Goal: Task Accomplishment & Management: Manage account settings

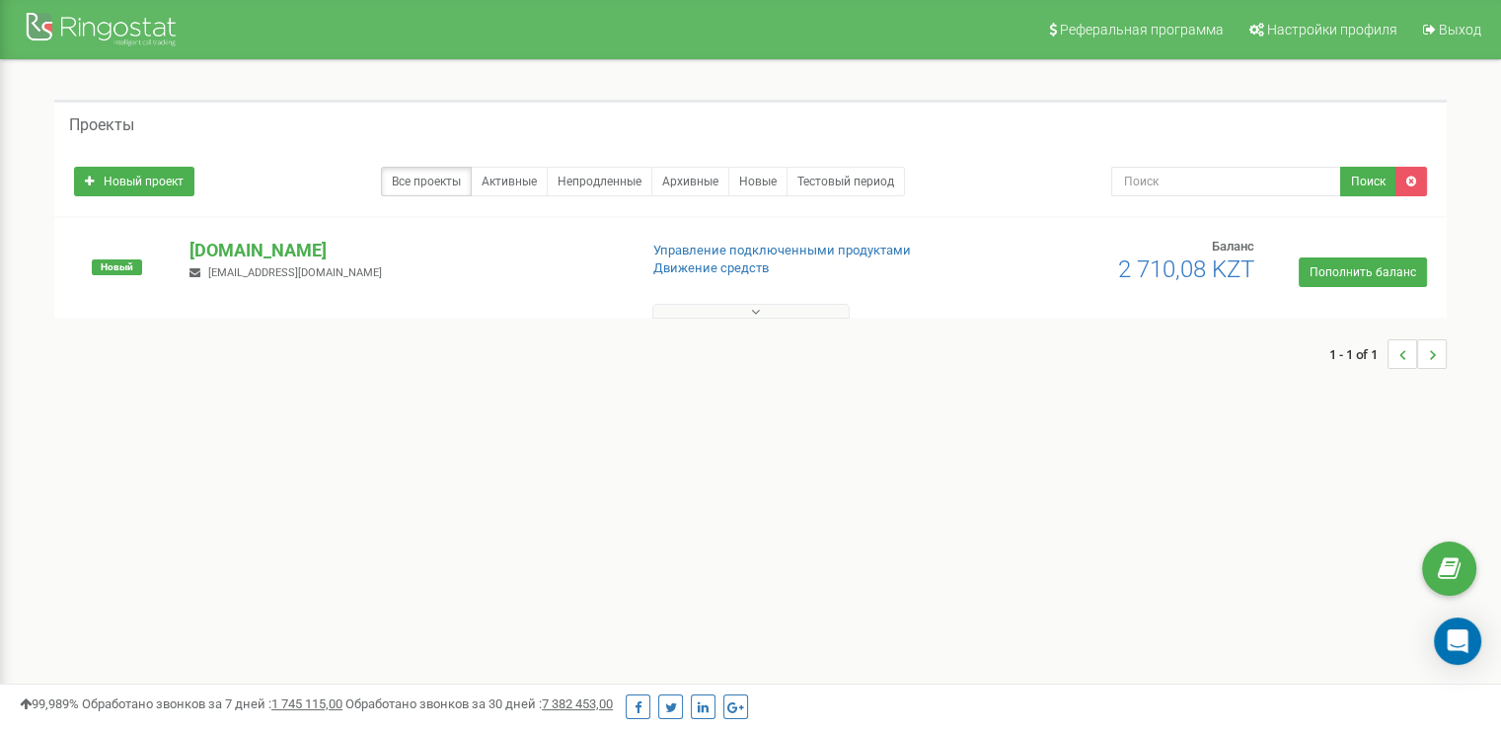
click at [830, 304] on button at bounding box center [750, 311] width 197 height 15
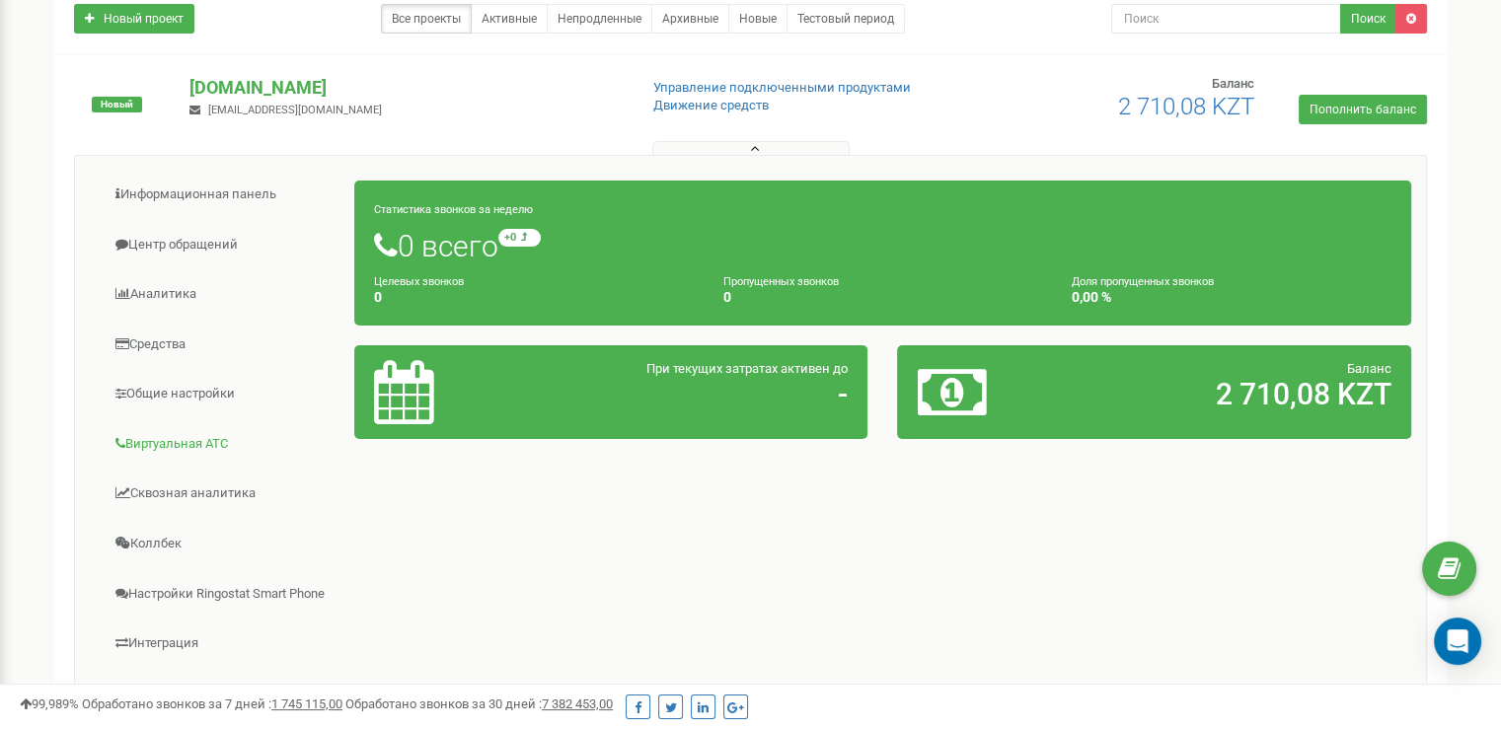
scroll to position [197, 0]
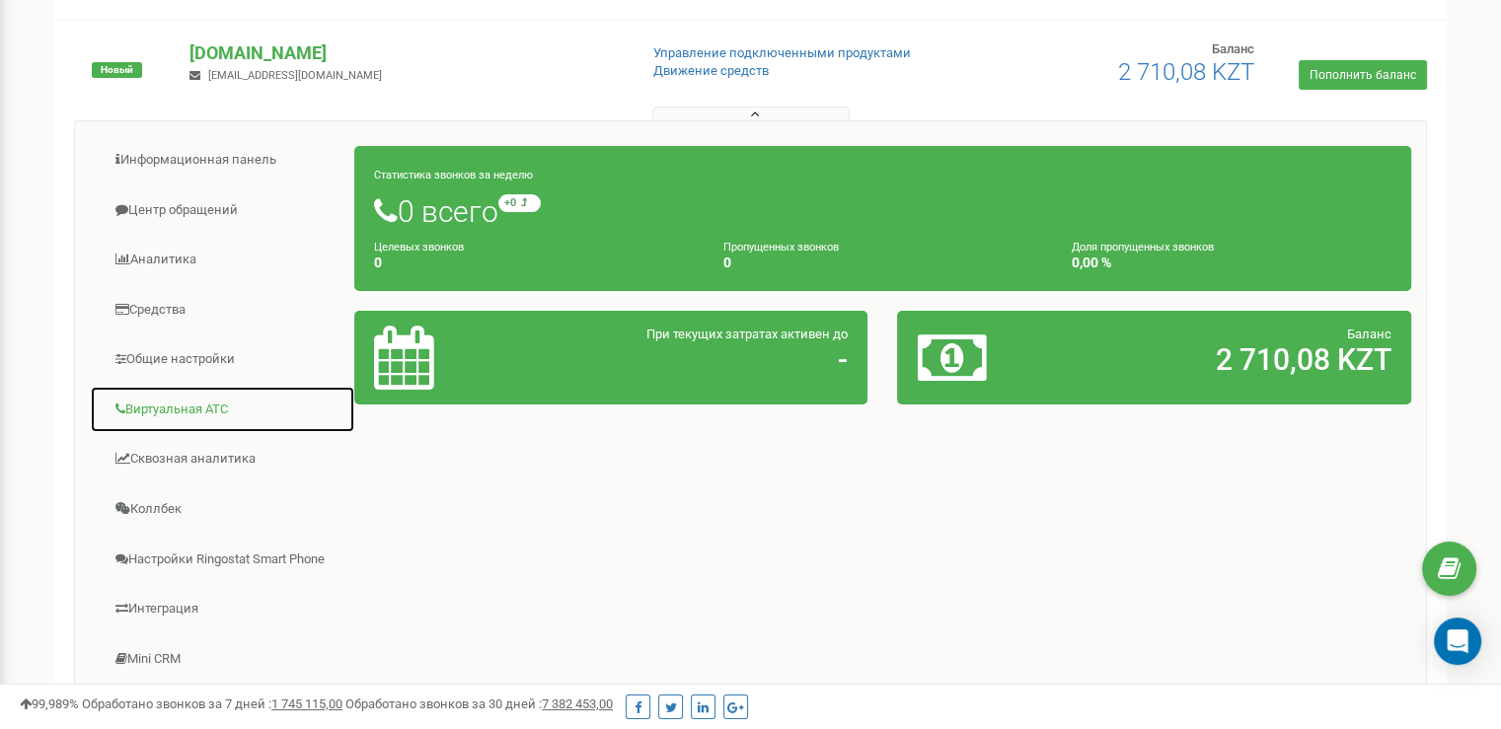
click at [192, 413] on link "Виртуальная АТС" at bounding box center [222, 410] width 265 height 48
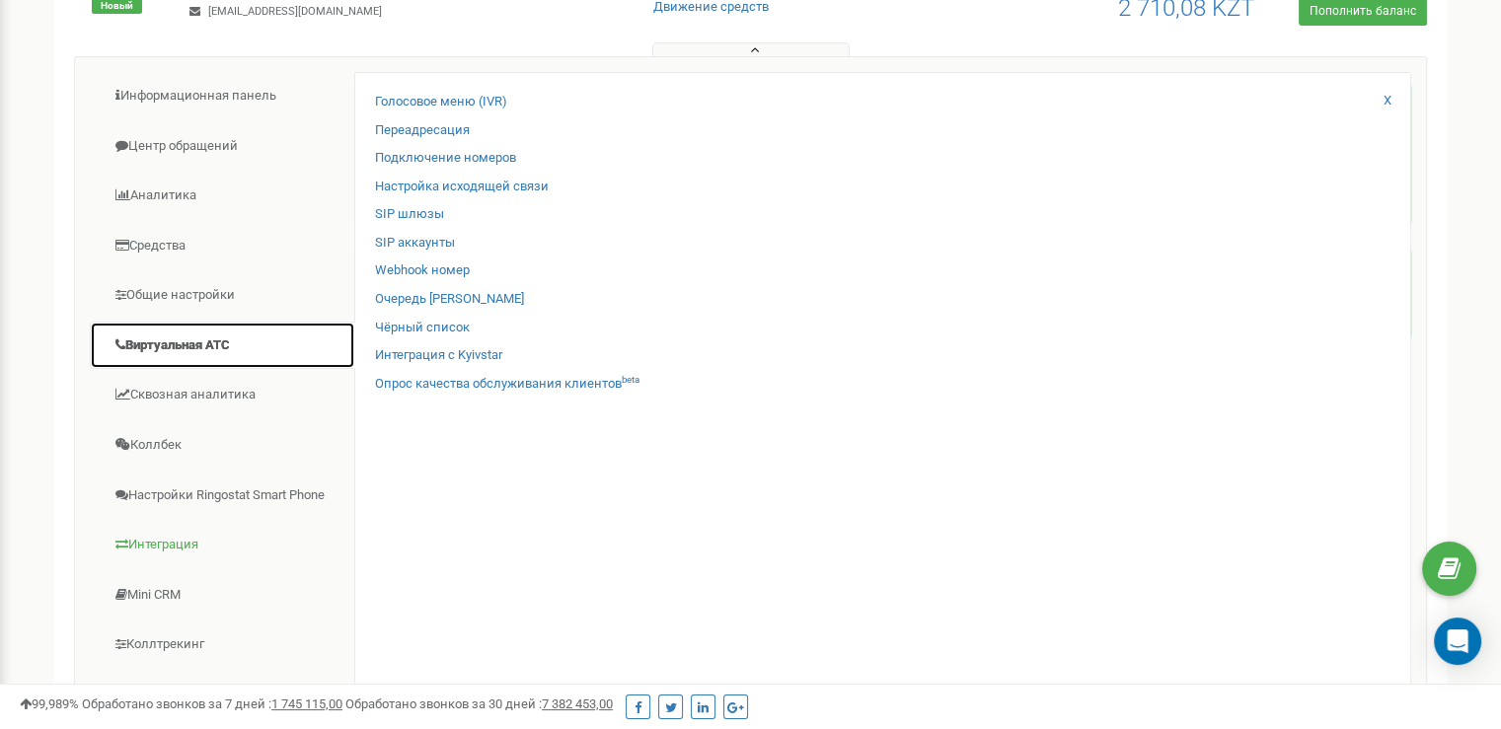
scroll to position [296, 0]
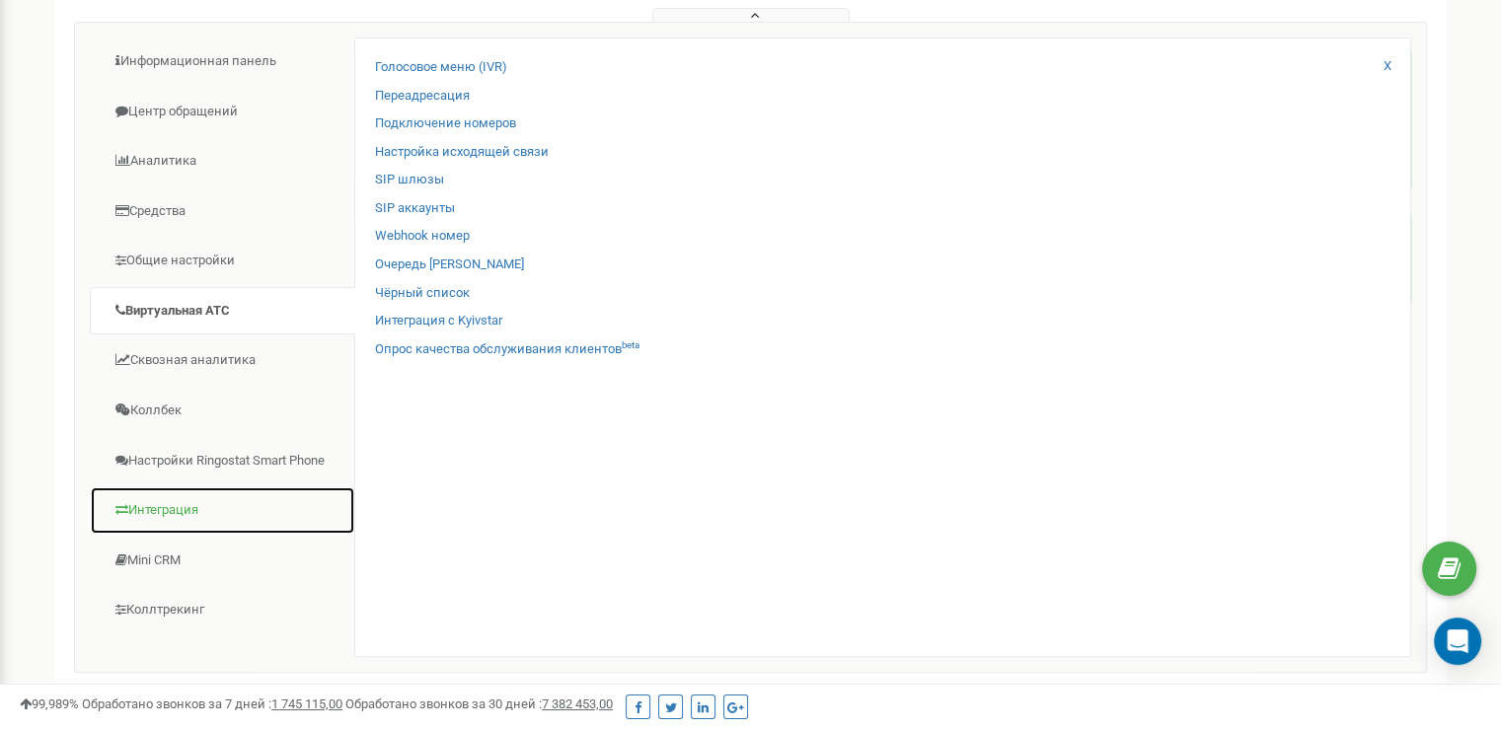
click at [186, 513] on link "Интеграция" at bounding box center [222, 511] width 265 height 48
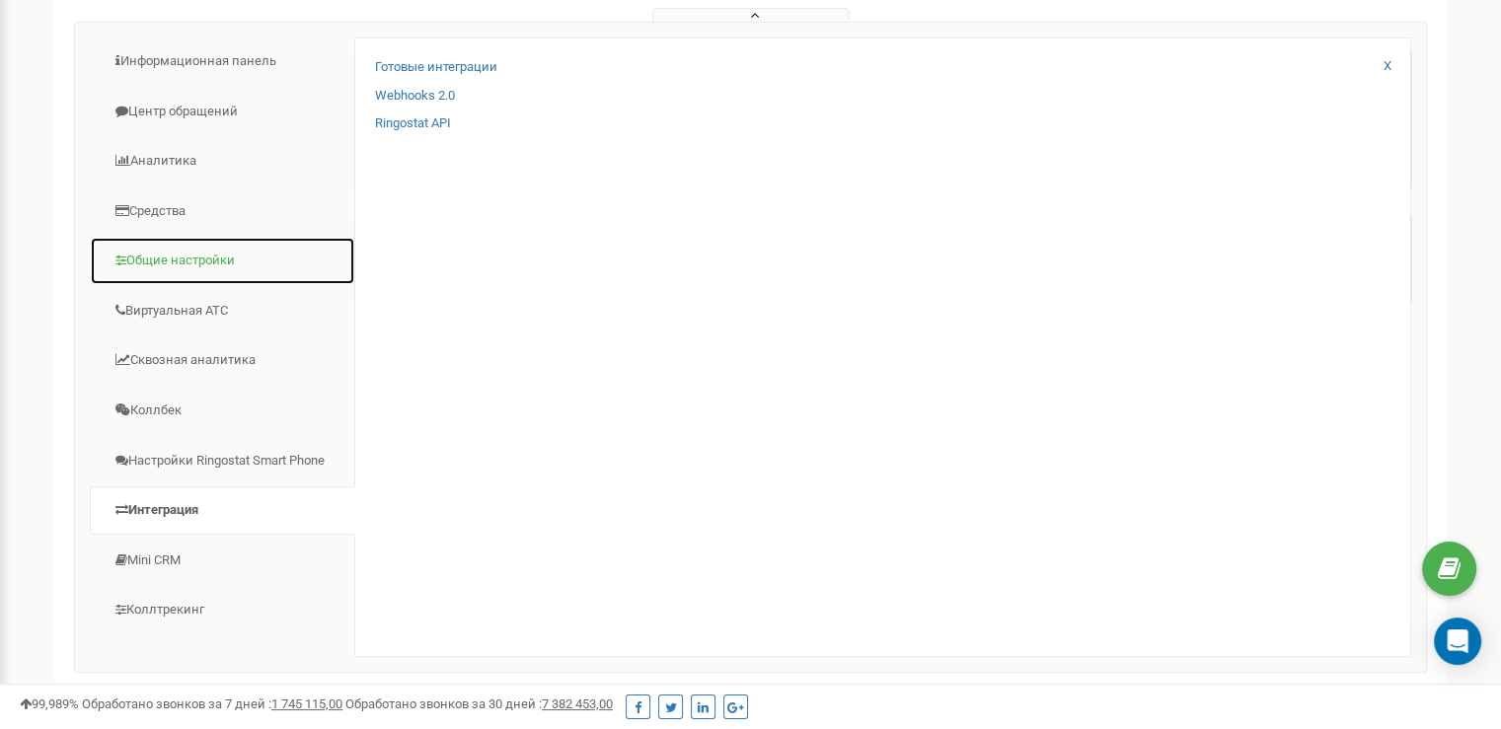
click at [162, 264] on link "Общие настройки" at bounding box center [222, 261] width 265 height 48
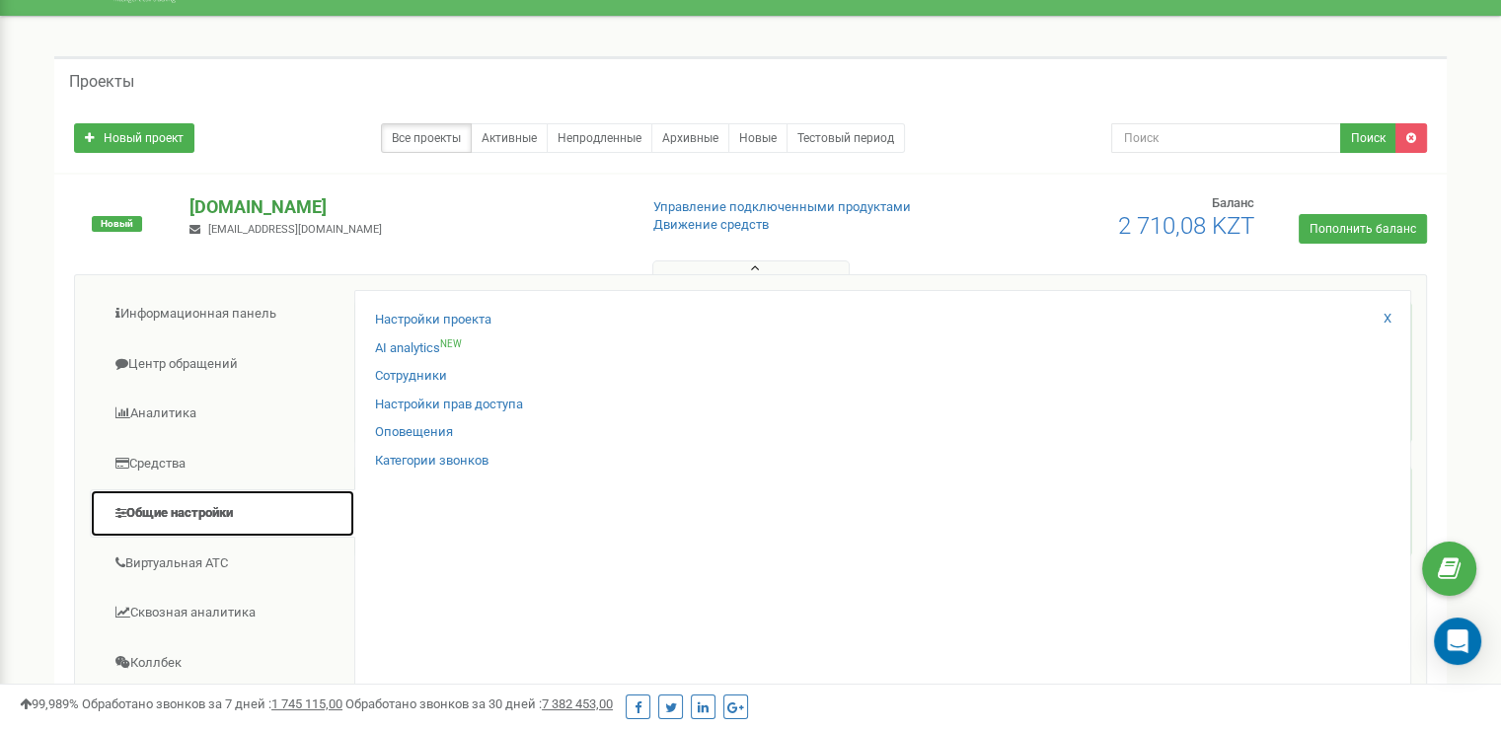
scroll to position [0, 0]
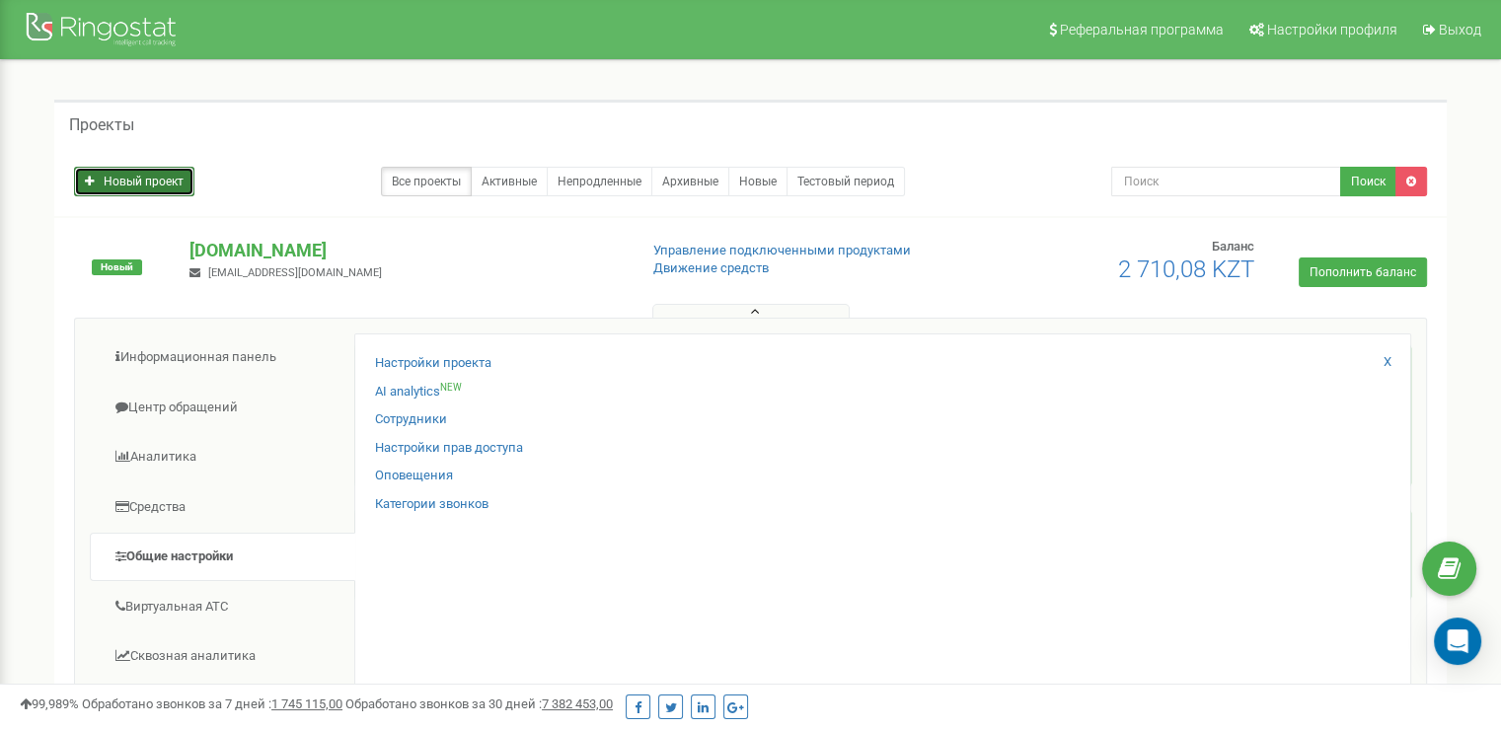
click at [141, 187] on link "Новый проект" at bounding box center [134, 182] width 120 height 30
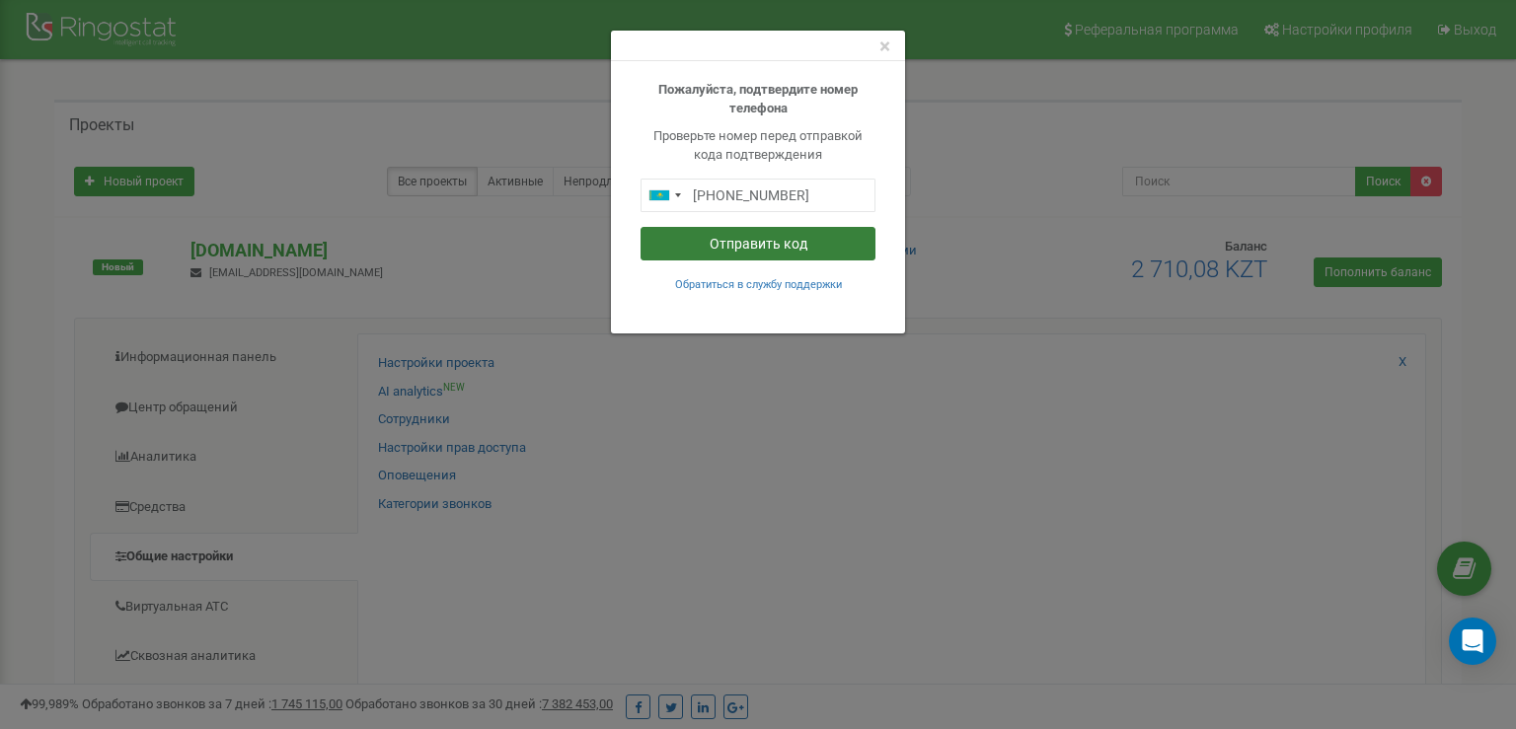
click at [792, 238] on button "Отправить код" at bounding box center [758, 244] width 235 height 34
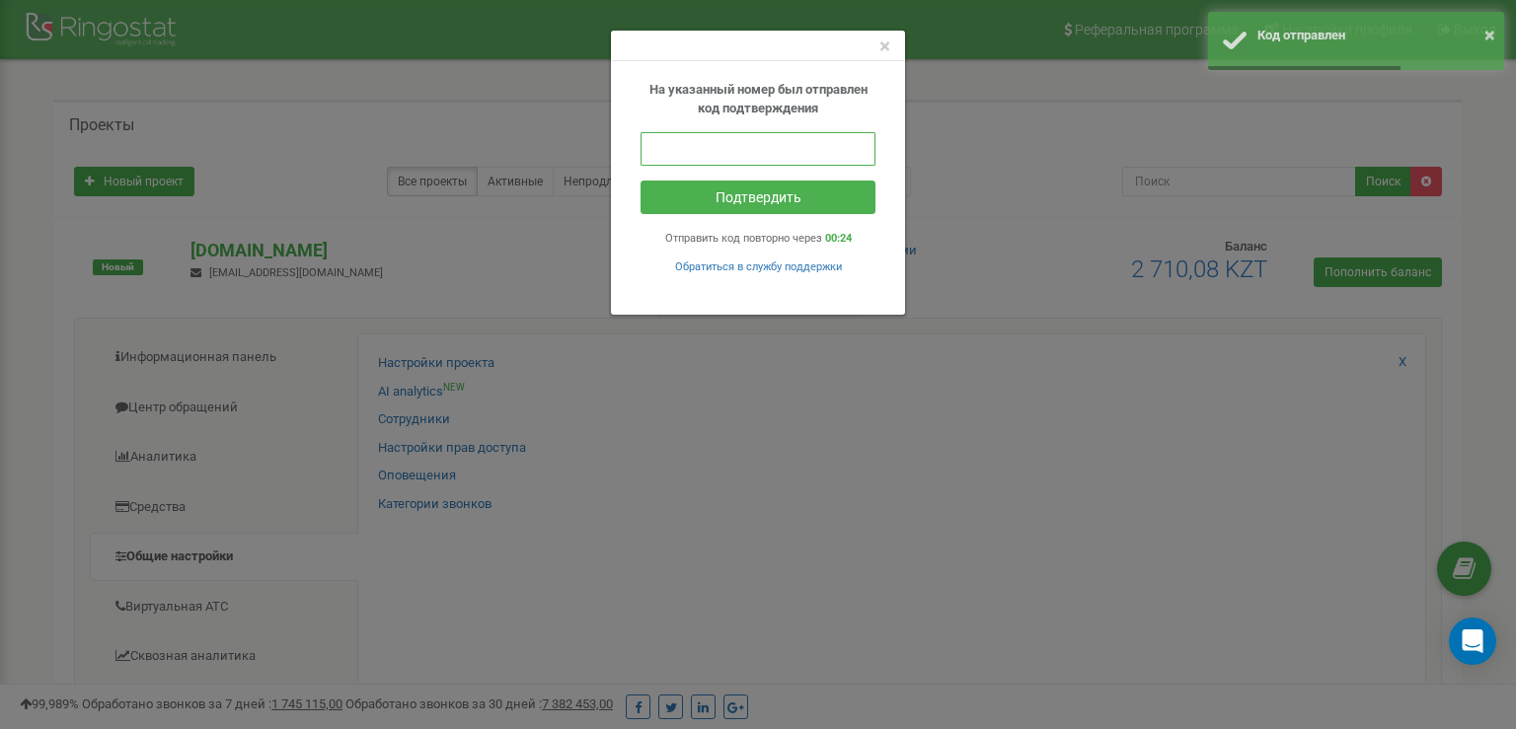
click at [761, 157] on input "text" at bounding box center [758, 149] width 235 height 34
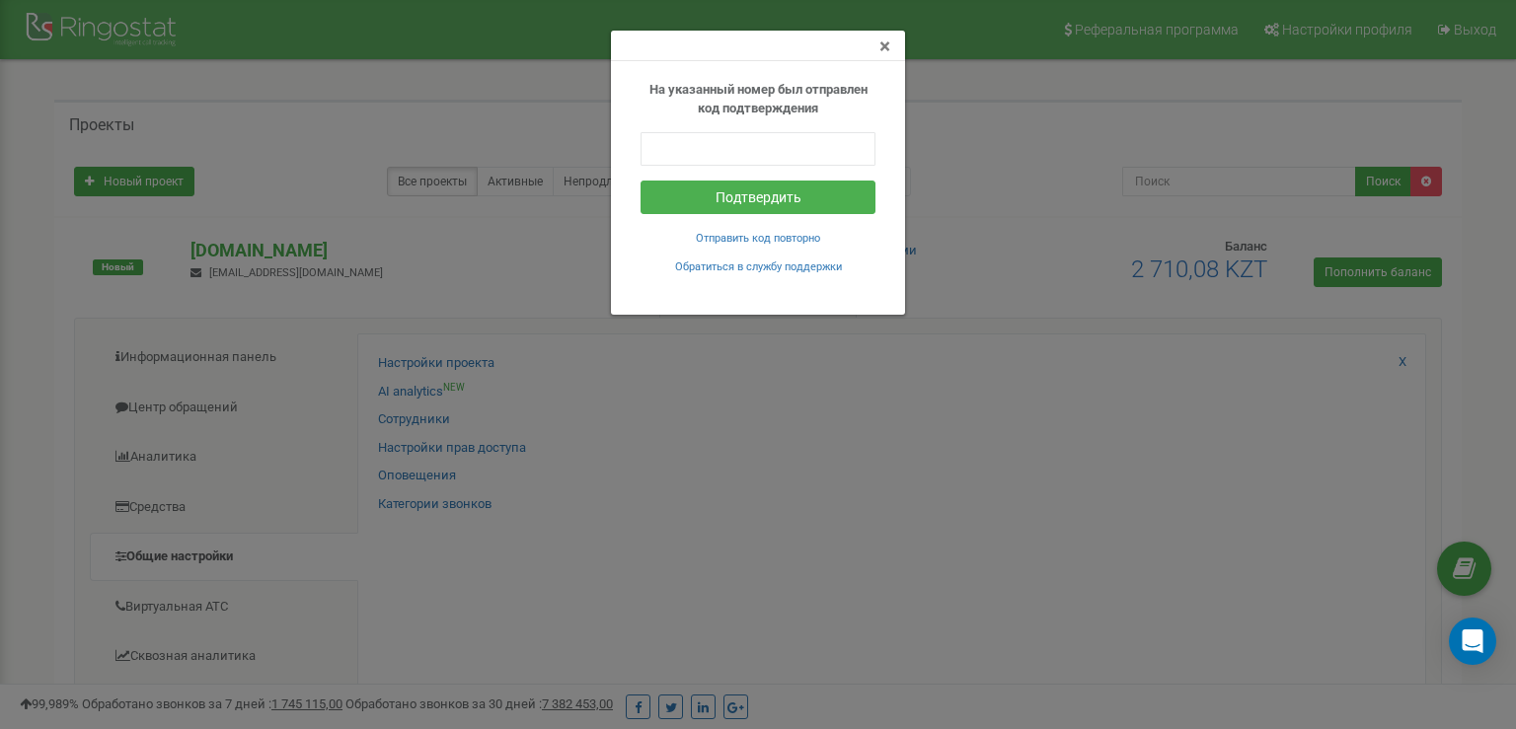
click at [886, 43] on span "×" at bounding box center [884, 47] width 11 height 24
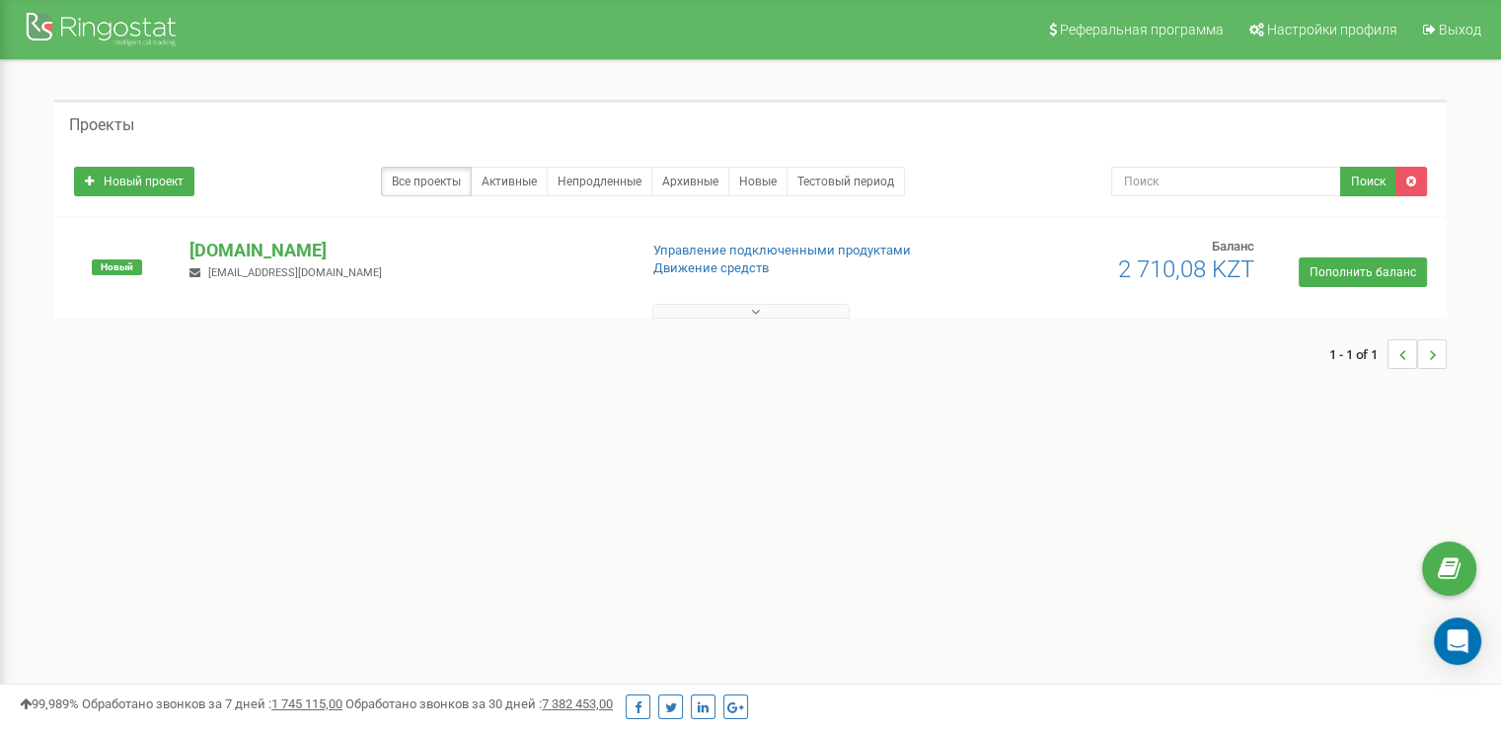
click at [697, 309] on button at bounding box center [750, 311] width 197 height 15
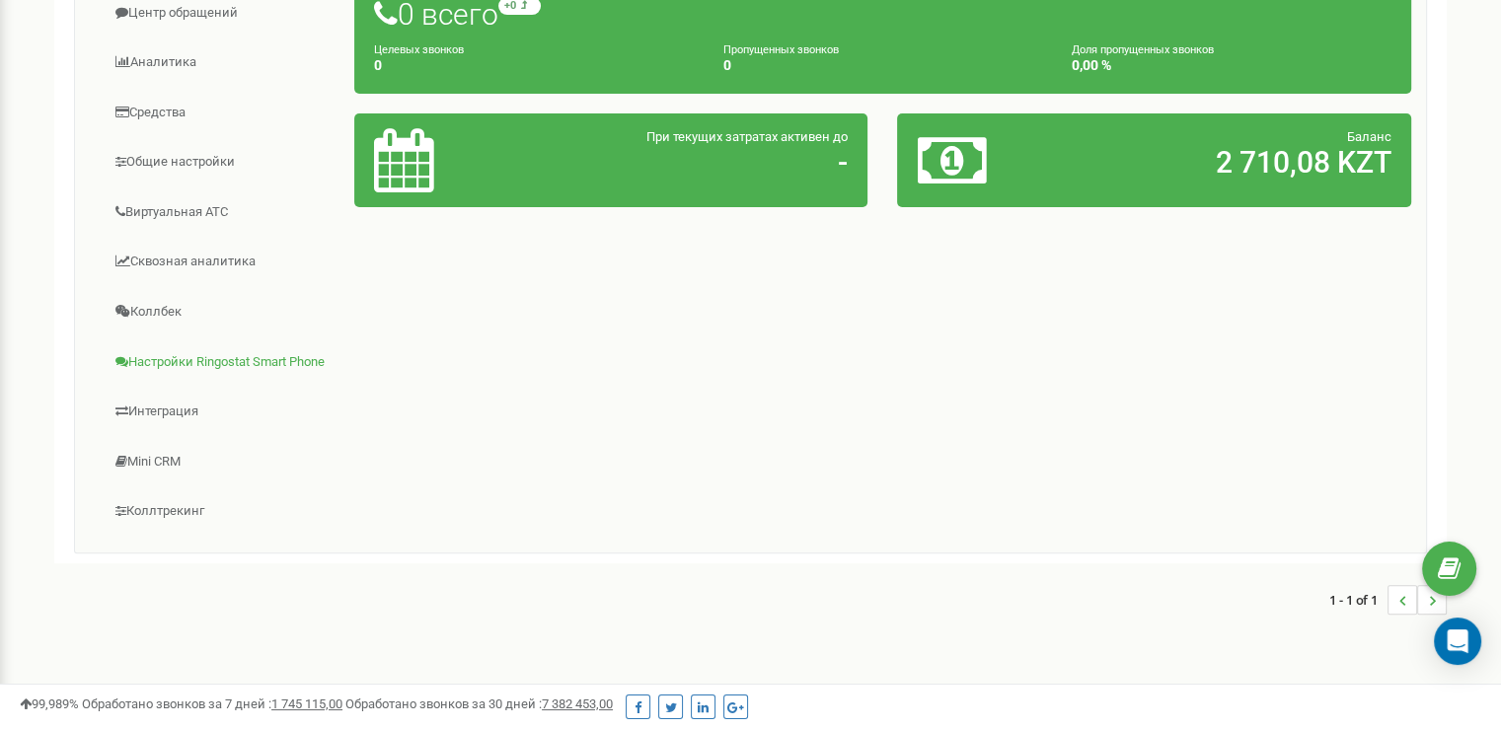
scroll to position [296, 0]
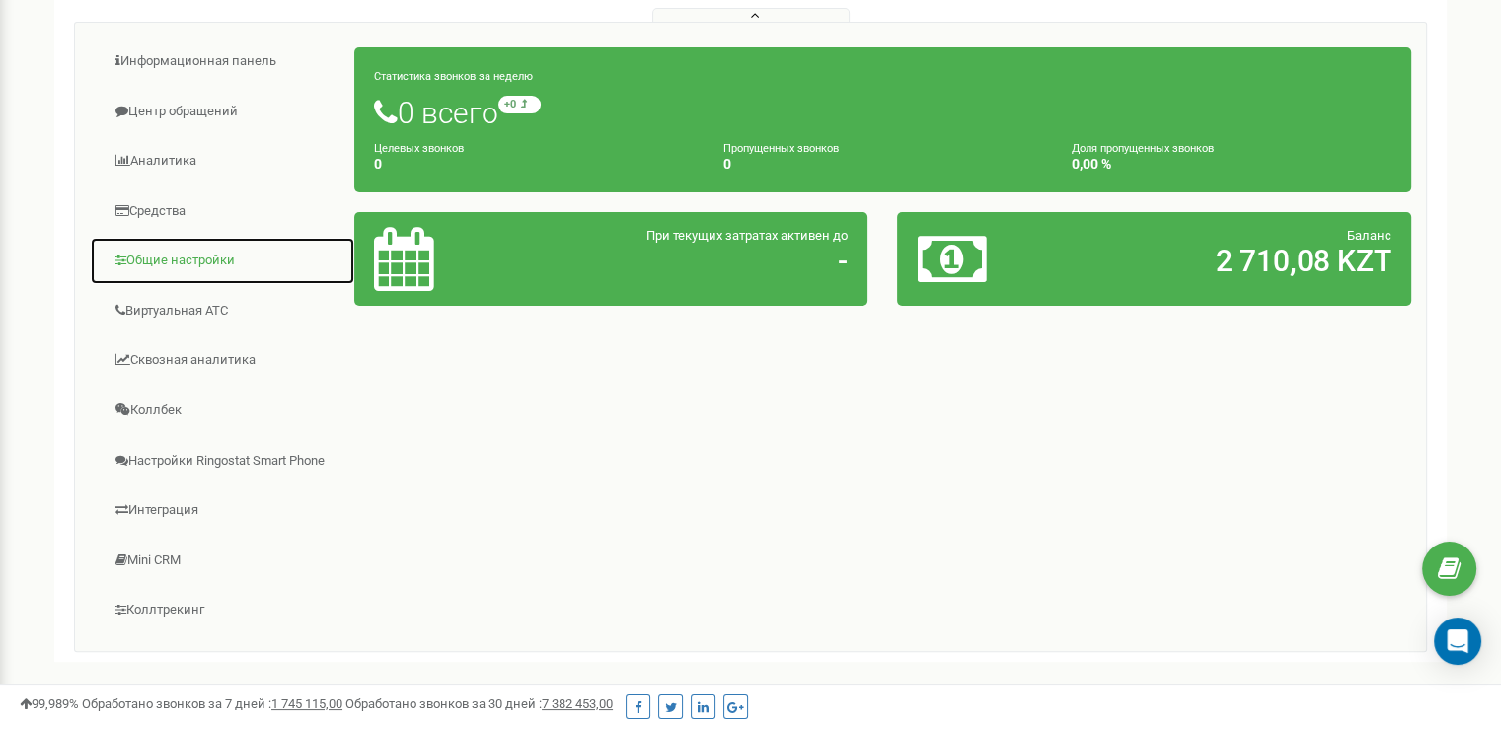
click at [189, 265] on link "Общие настройки" at bounding box center [222, 261] width 265 height 48
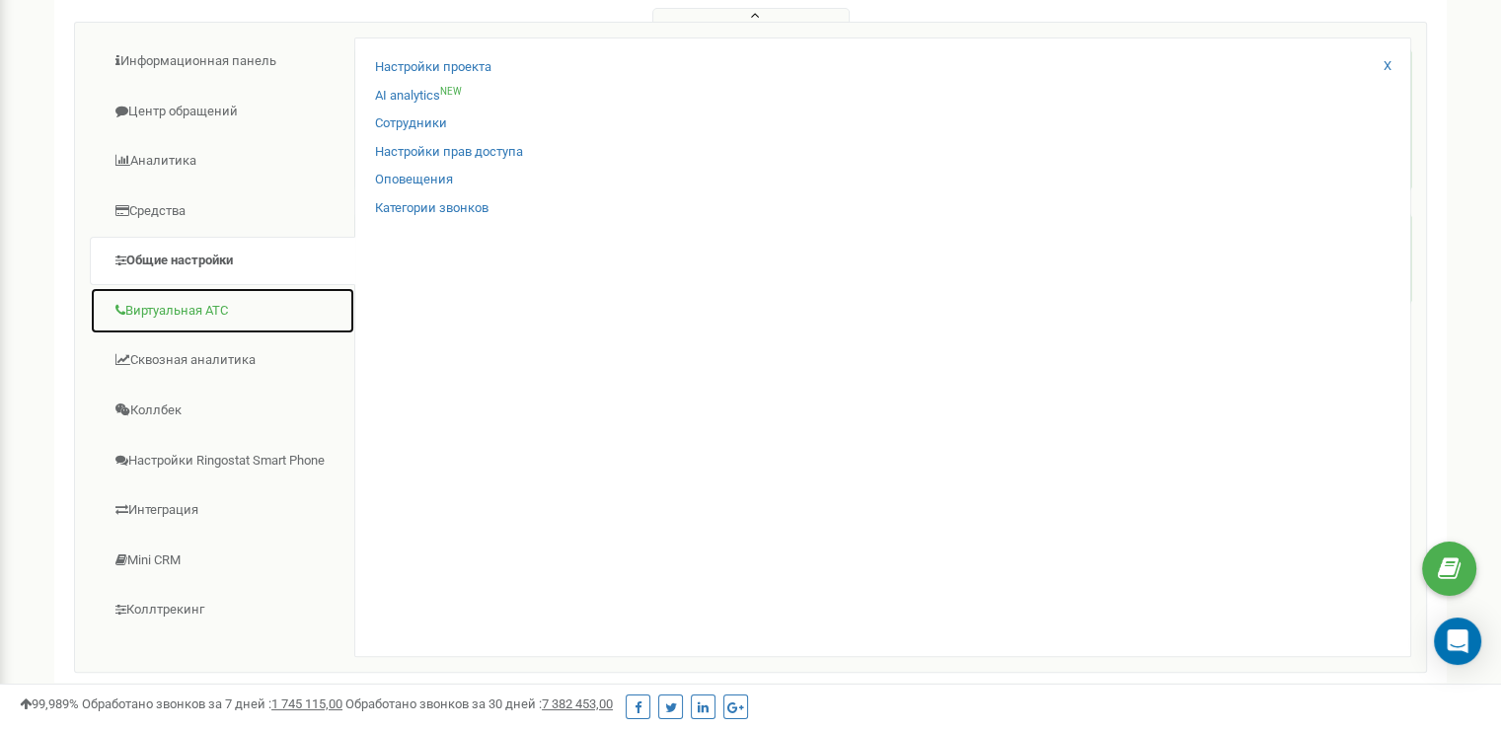
click at [194, 307] on link "Виртуальная АТС" at bounding box center [222, 311] width 265 height 48
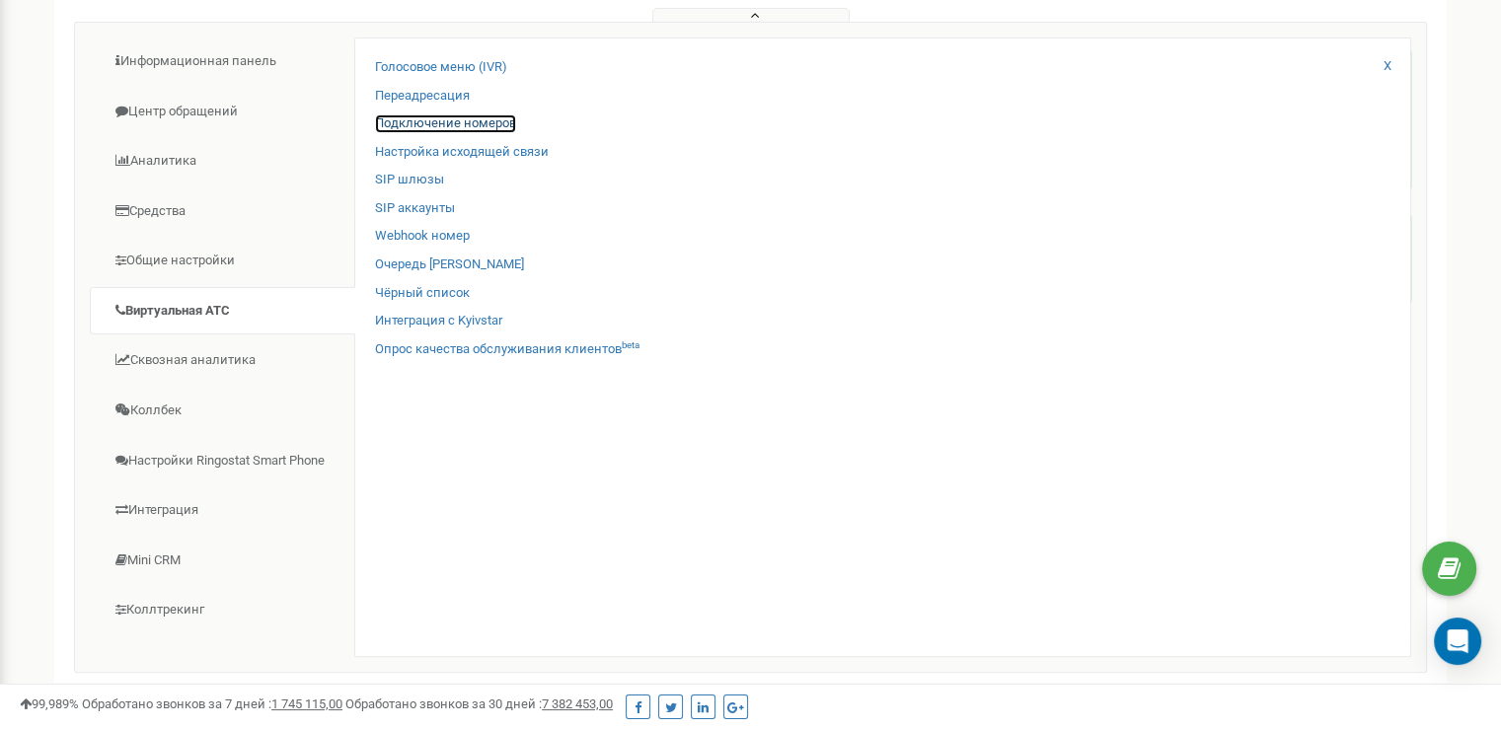
click at [422, 126] on link "Подключение номеров" at bounding box center [445, 123] width 141 height 19
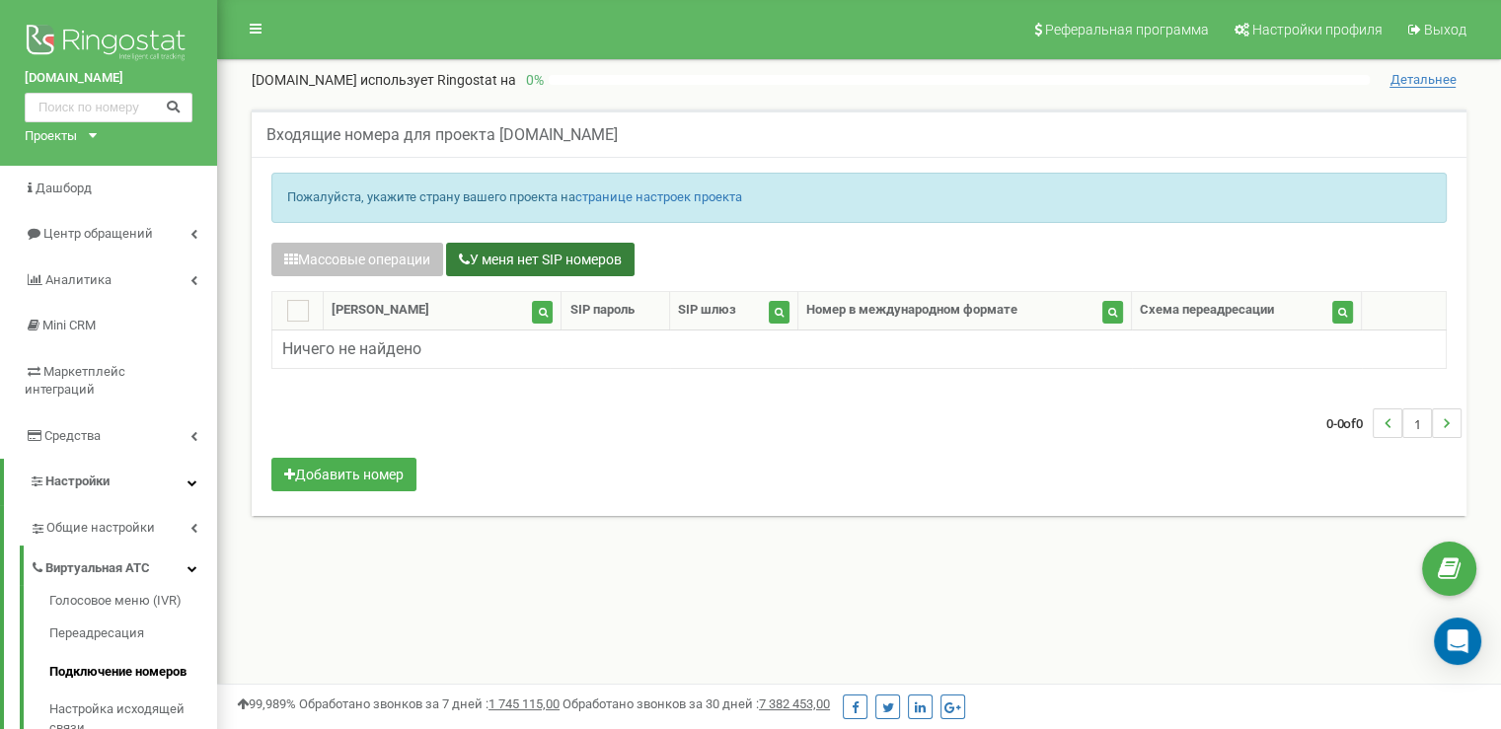
click at [505, 261] on button "У меня нет SIP номеров" at bounding box center [540, 260] width 189 height 34
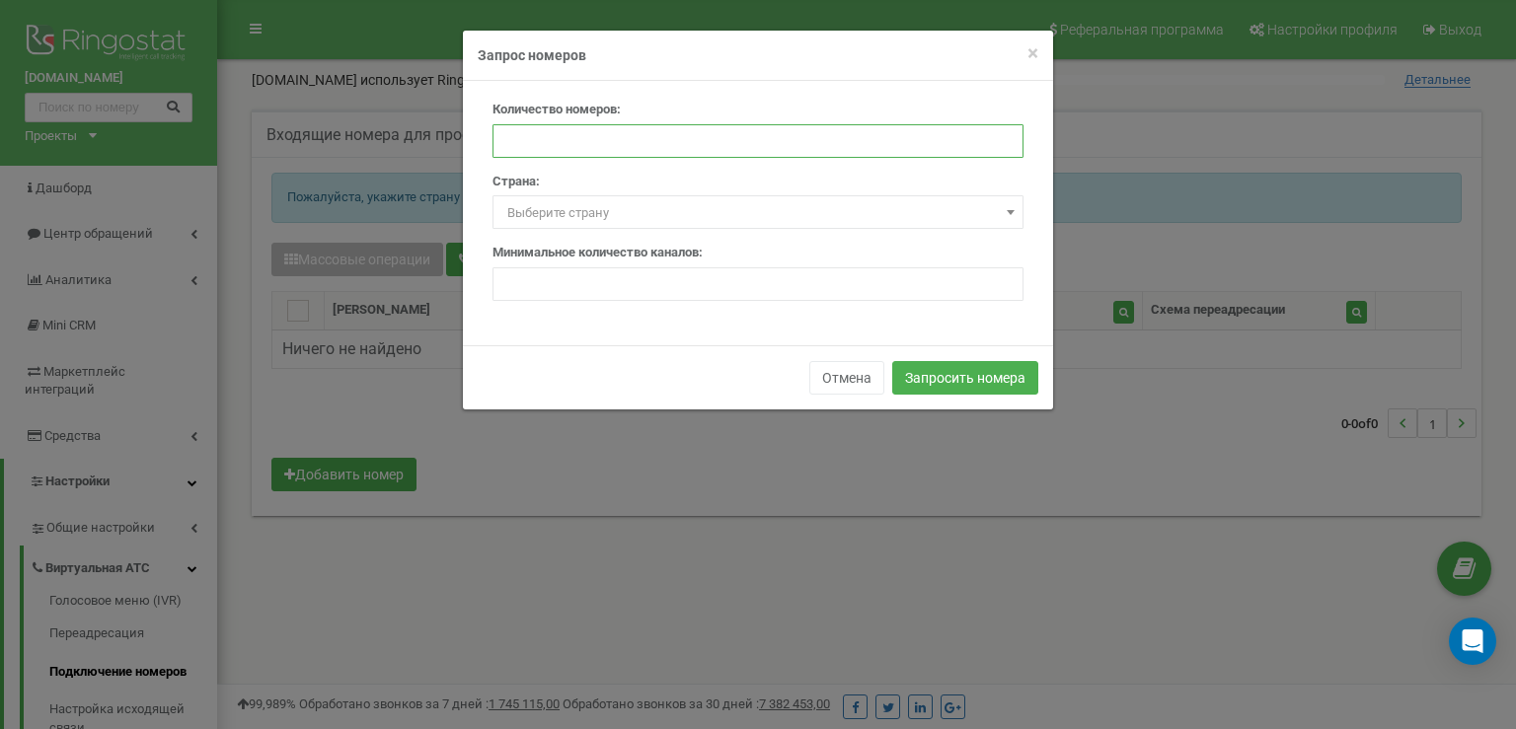
click at [568, 142] on input "number" at bounding box center [757, 141] width 531 height 34
type input "1"
click at [1001, 138] on input "1" at bounding box center [757, 141] width 531 height 34
click at [773, 197] on span "Выберите страну" at bounding box center [757, 212] width 531 height 34
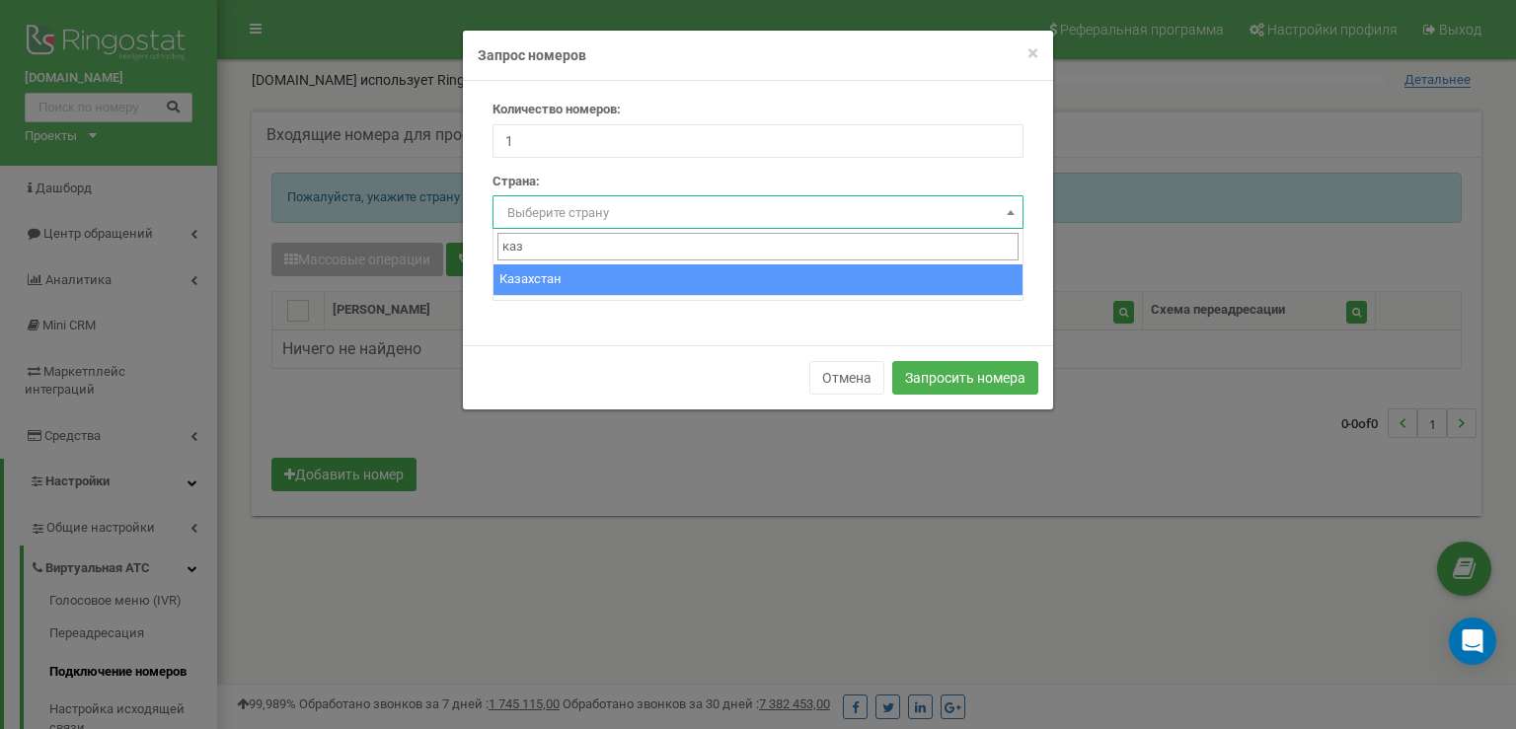
type input "каз"
select select "KZ"
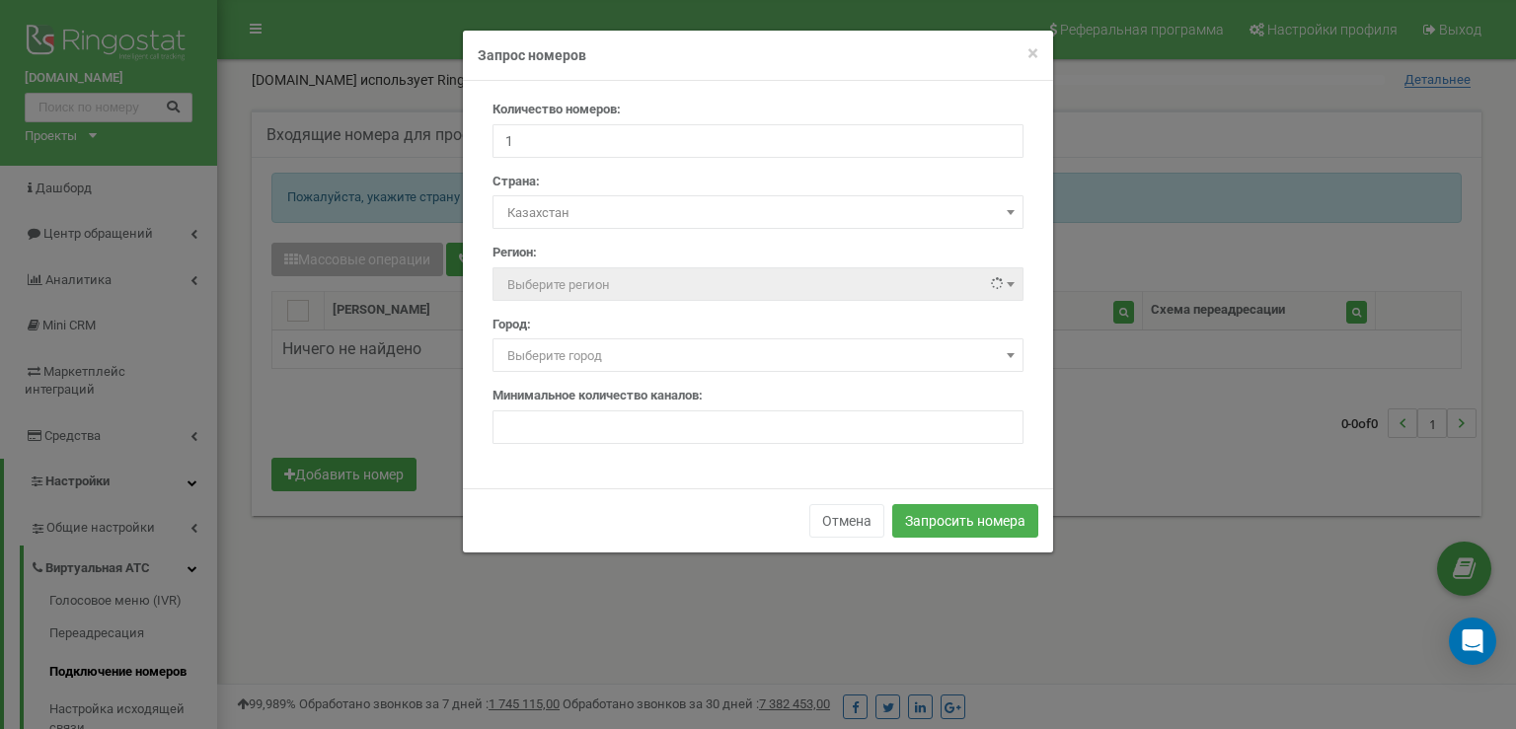
click at [568, 279] on span "Выберите регион" at bounding box center [558, 284] width 103 height 15
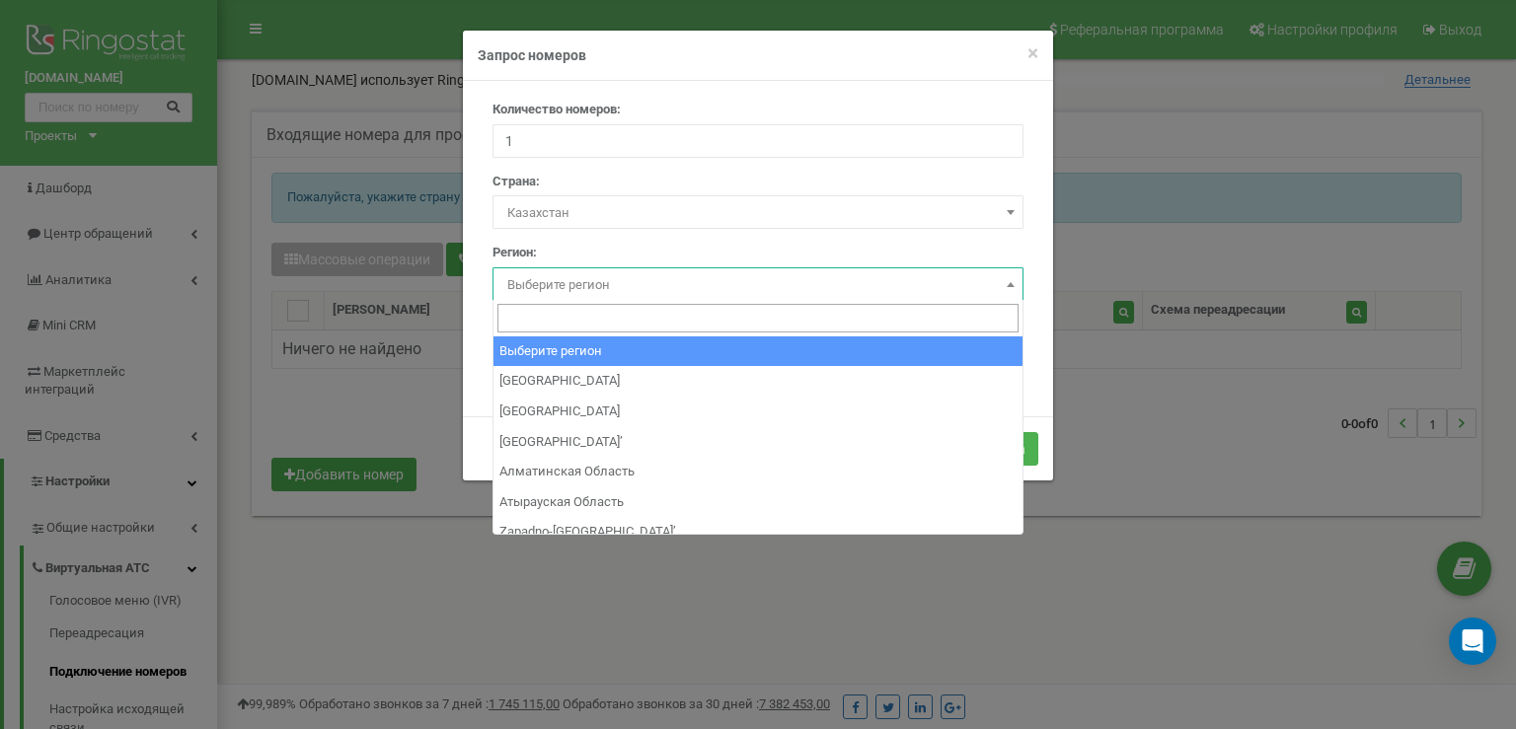
click at [587, 279] on span "Выберите регион" at bounding box center [757, 285] width 517 height 28
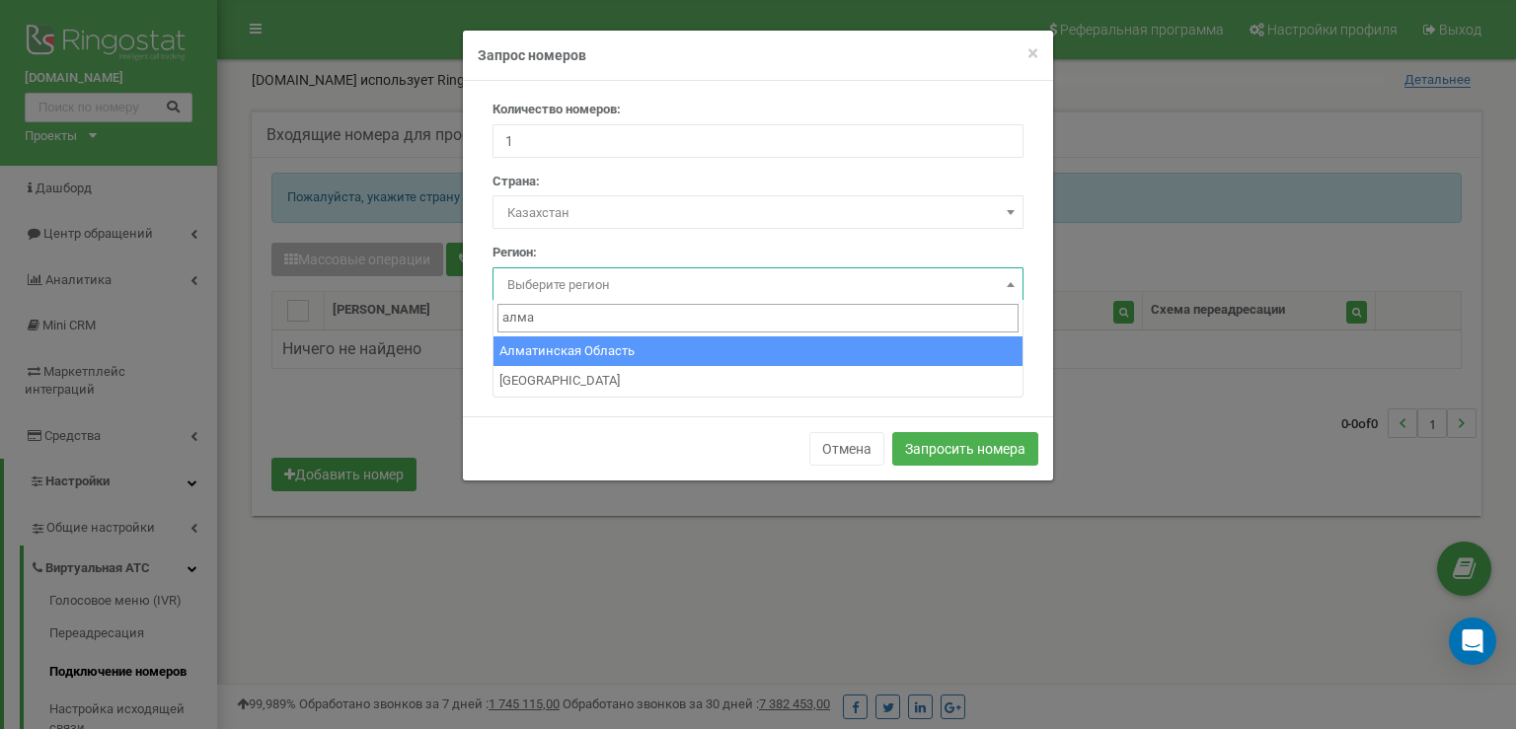
type input "алма"
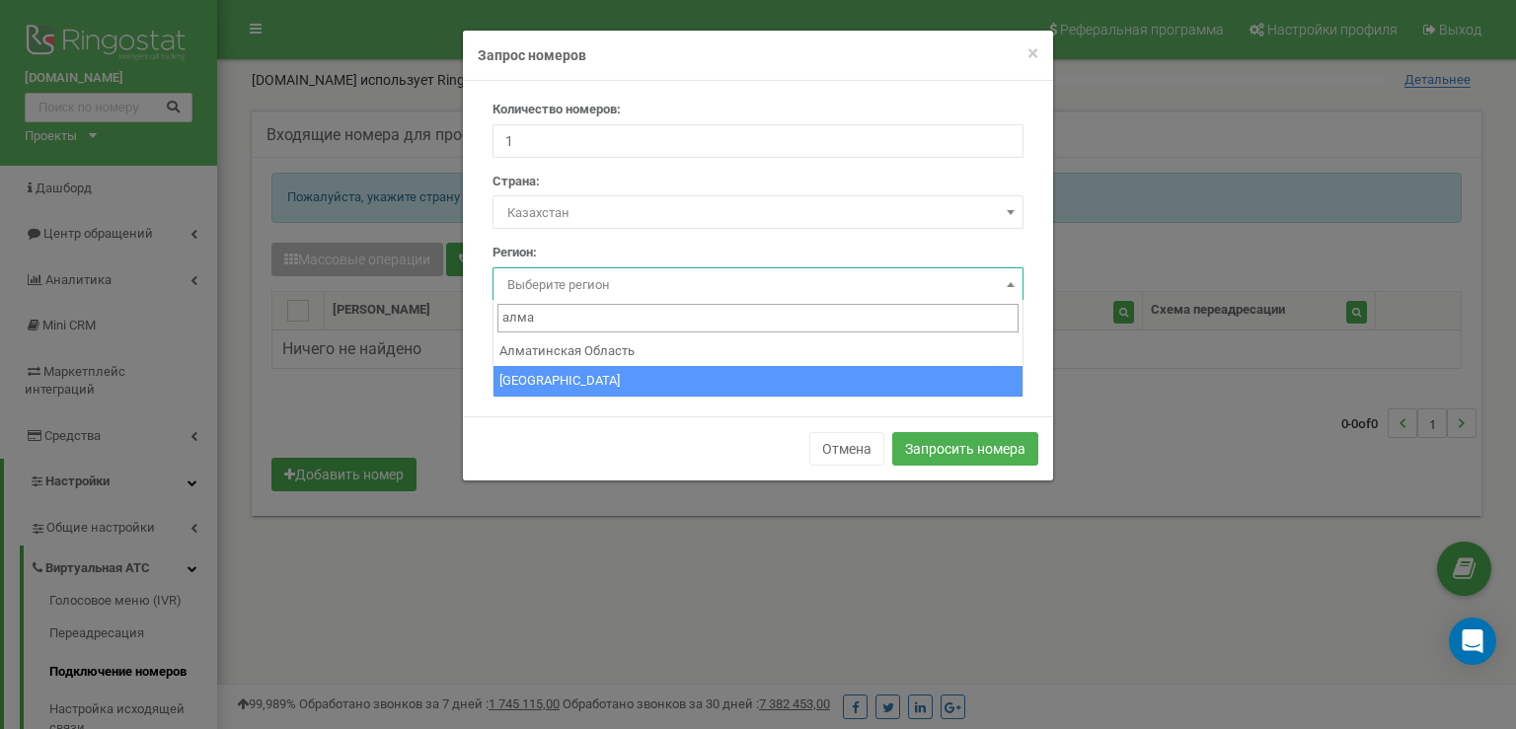
select select "KZ_75"
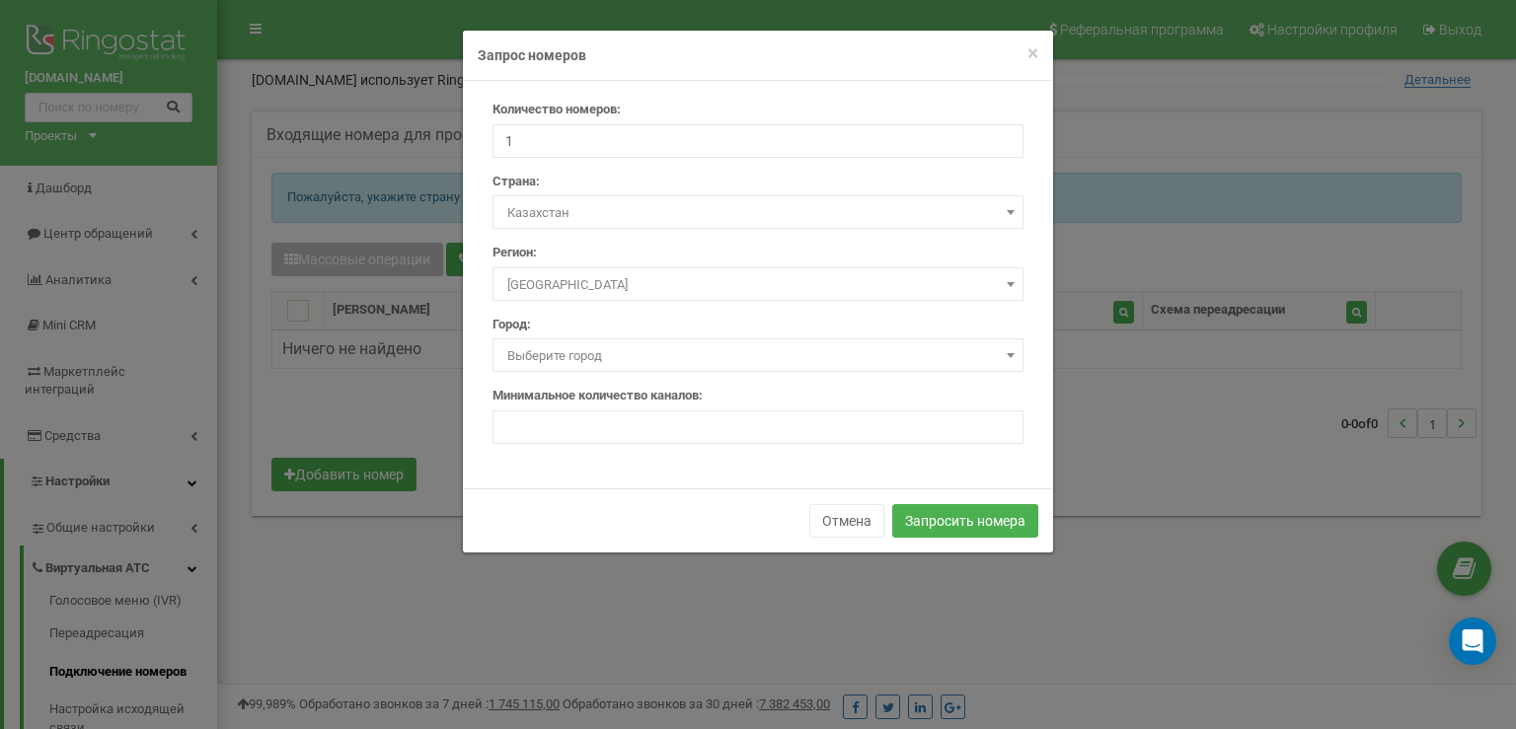
click at [581, 359] on span "Выберите город" at bounding box center [757, 356] width 517 height 28
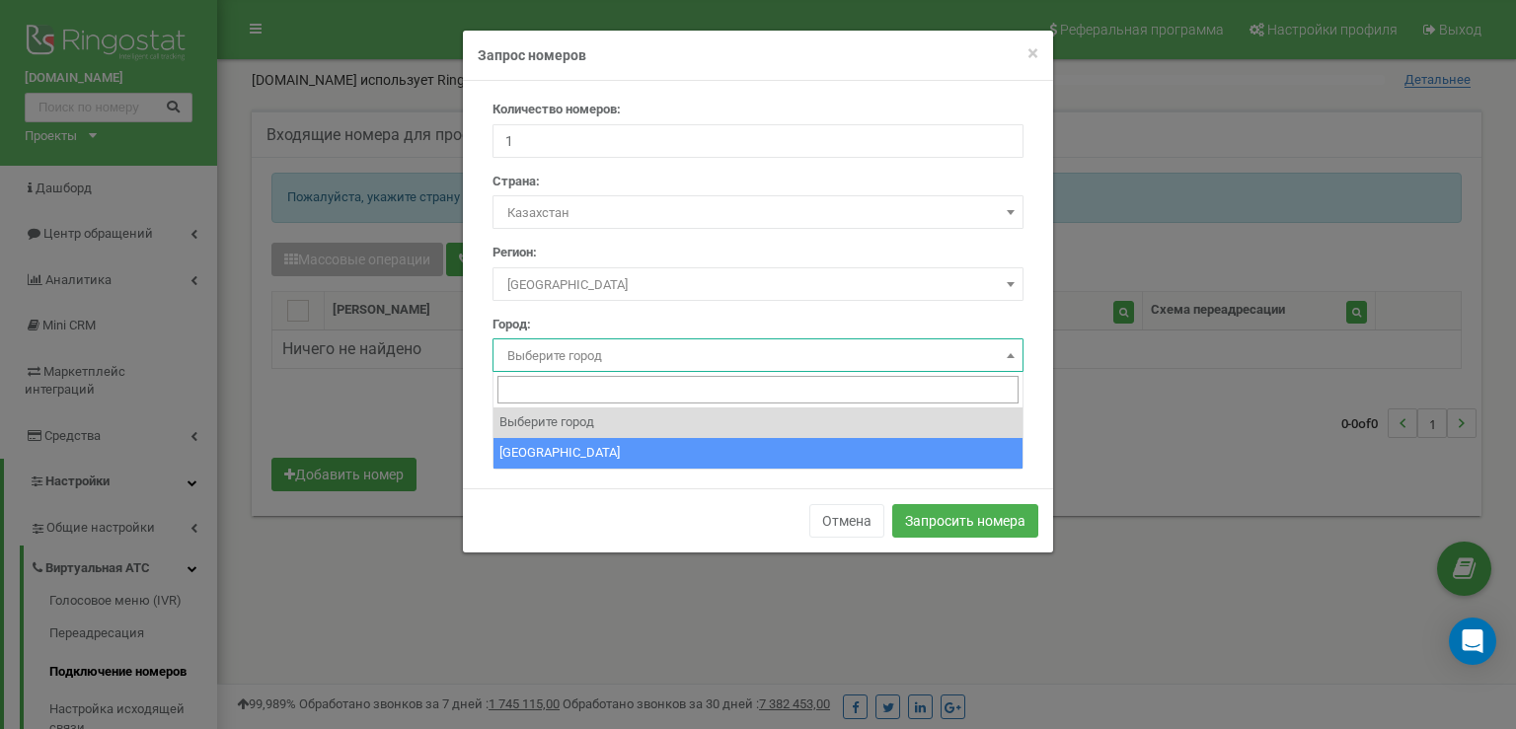
select select "1526384"
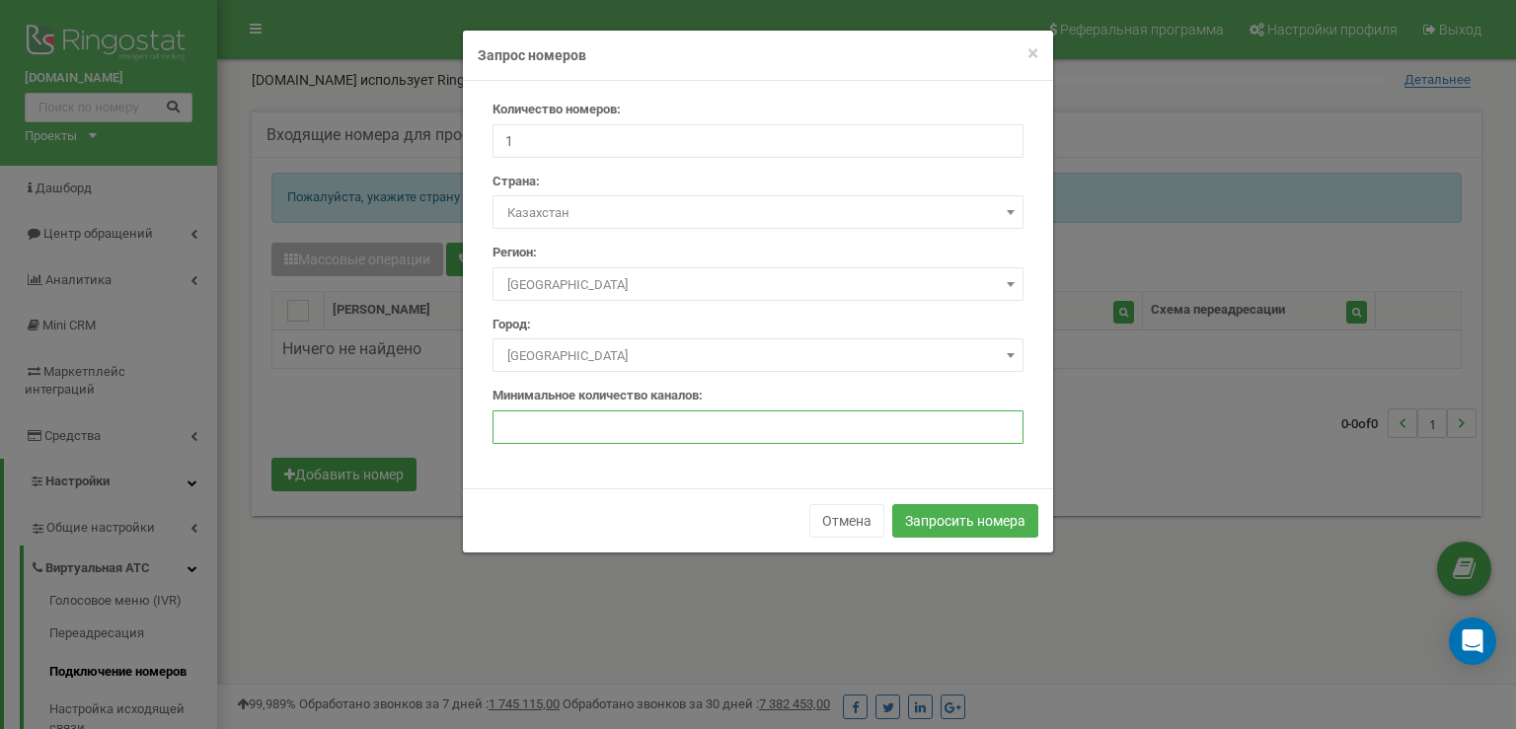
click at [582, 430] on input "number" at bounding box center [757, 428] width 531 height 34
type input "5"
click at [928, 506] on button "Запросить номера" at bounding box center [965, 521] width 146 height 34
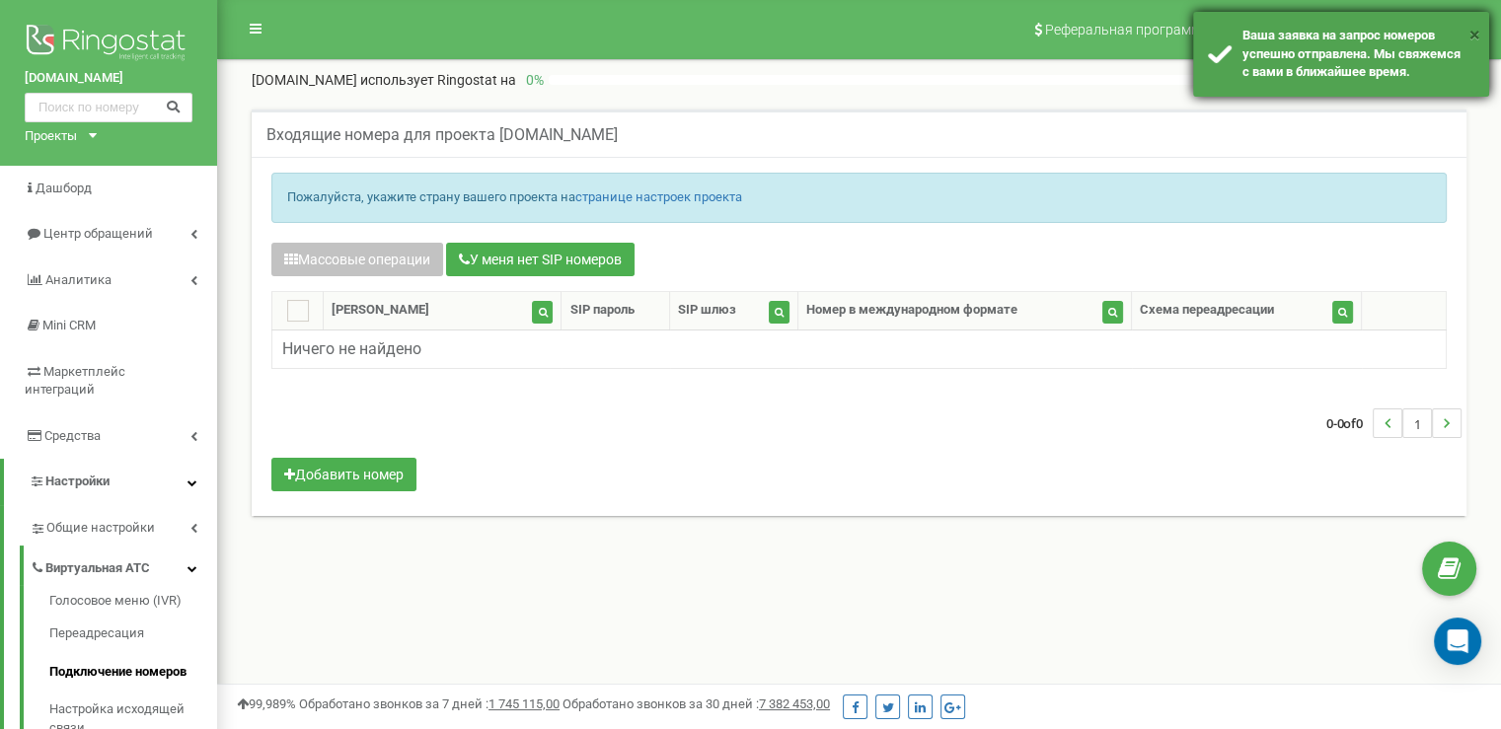
click at [1471, 33] on button "×" at bounding box center [1475, 35] width 11 height 29
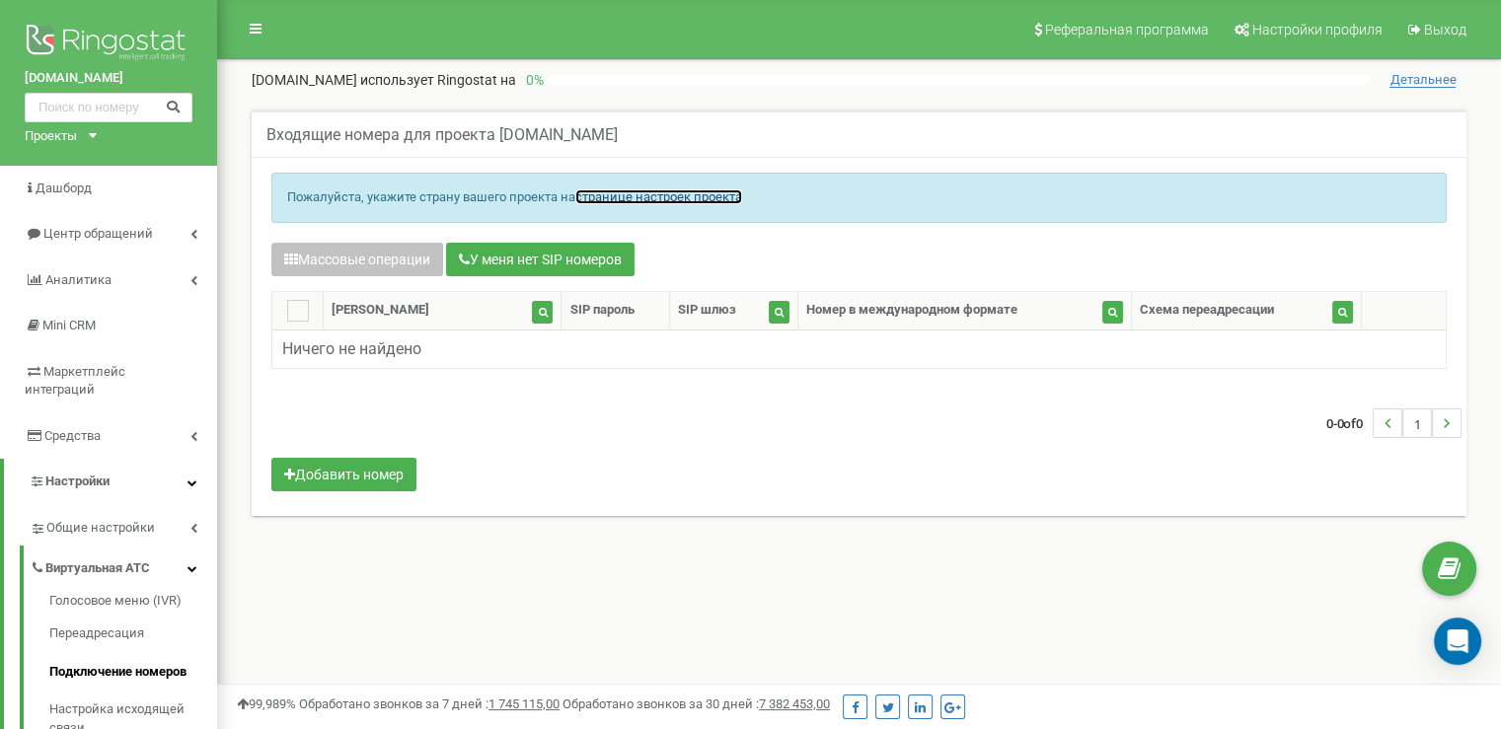
click at [679, 195] on link "странице настроек проекта" at bounding box center [658, 196] width 167 height 15
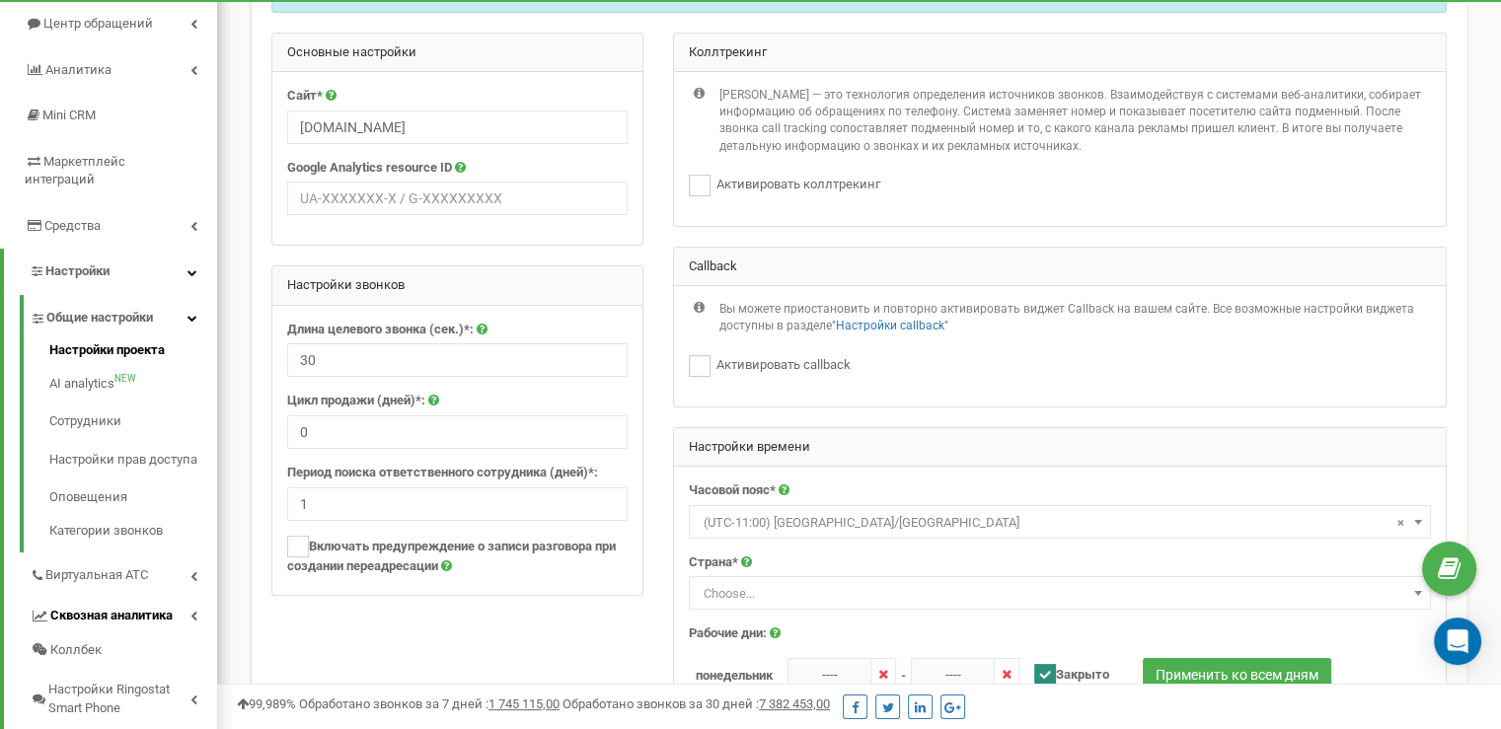
scroll to position [296, 0]
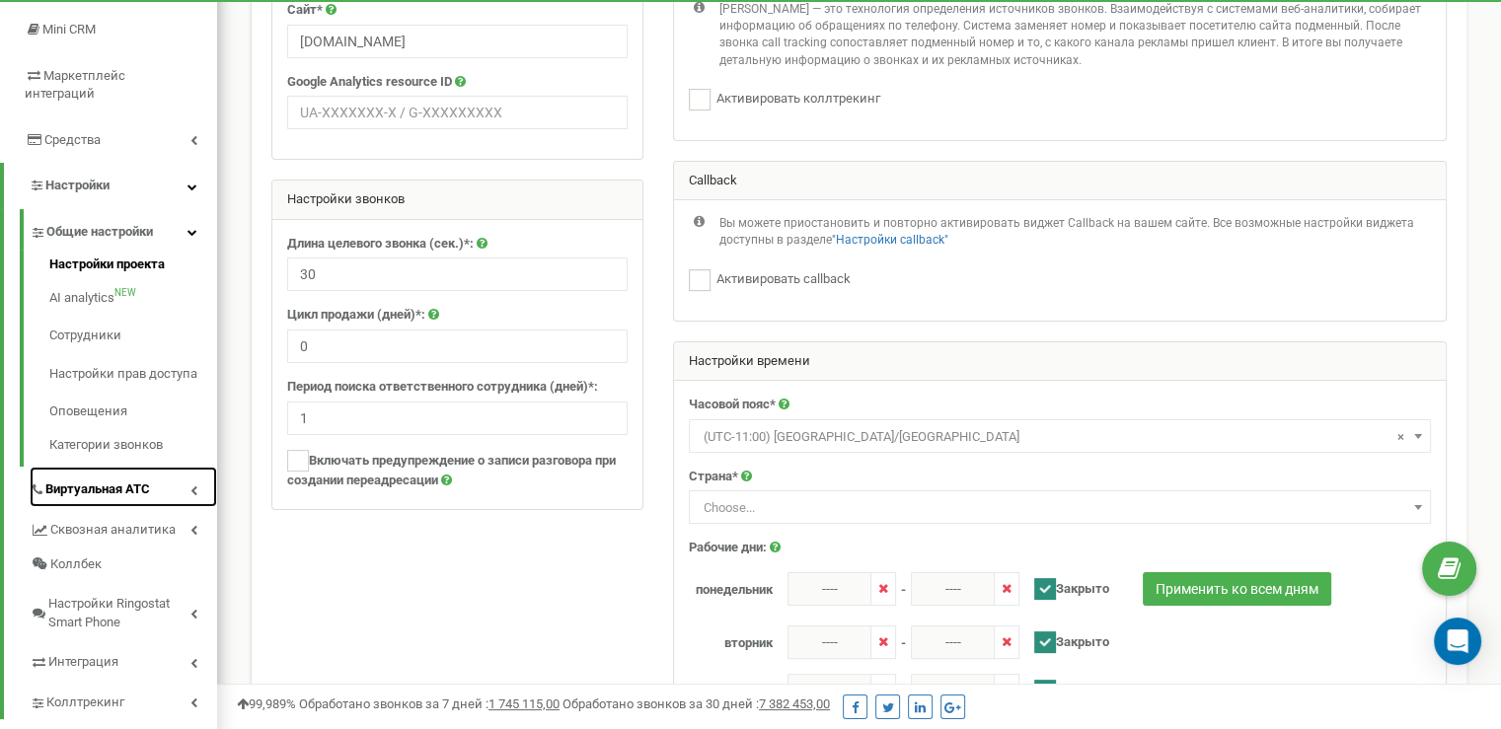
click at [130, 481] on span "Виртуальная АТС" at bounding box center [97, 490] width 105 height 19
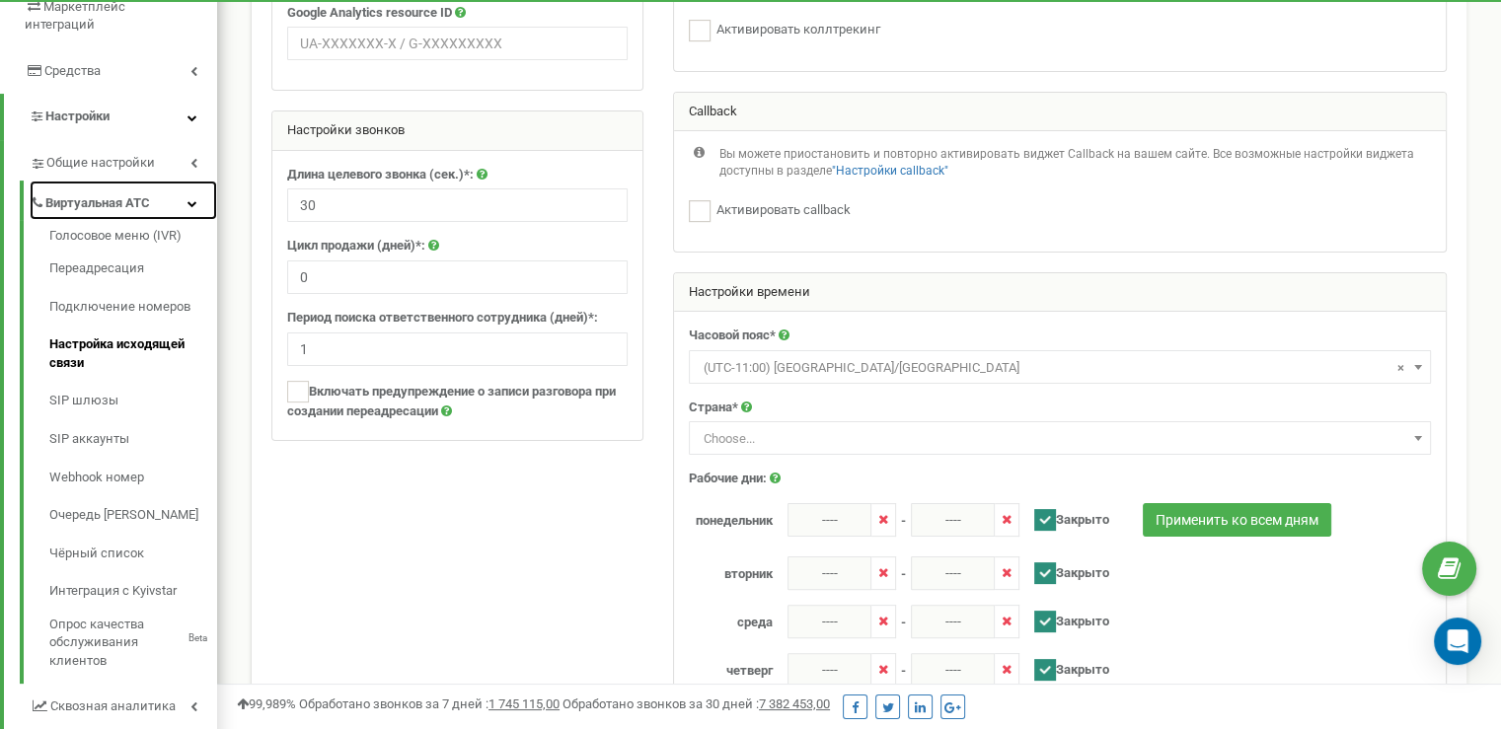
scroll to position [395, 0]
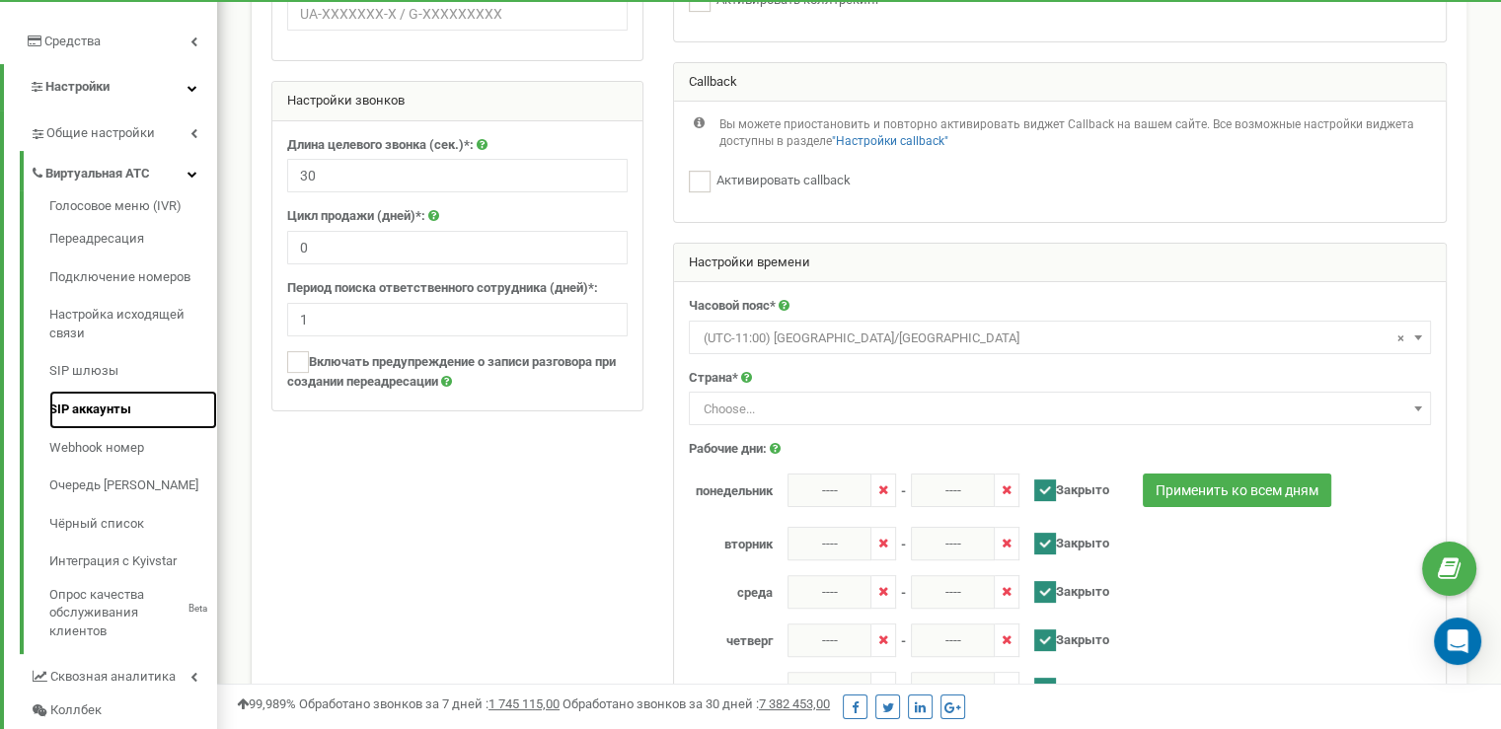
click at [96, 391] on link "SIP аккаунты" at bounding box center [133, 410] width 168 height 38
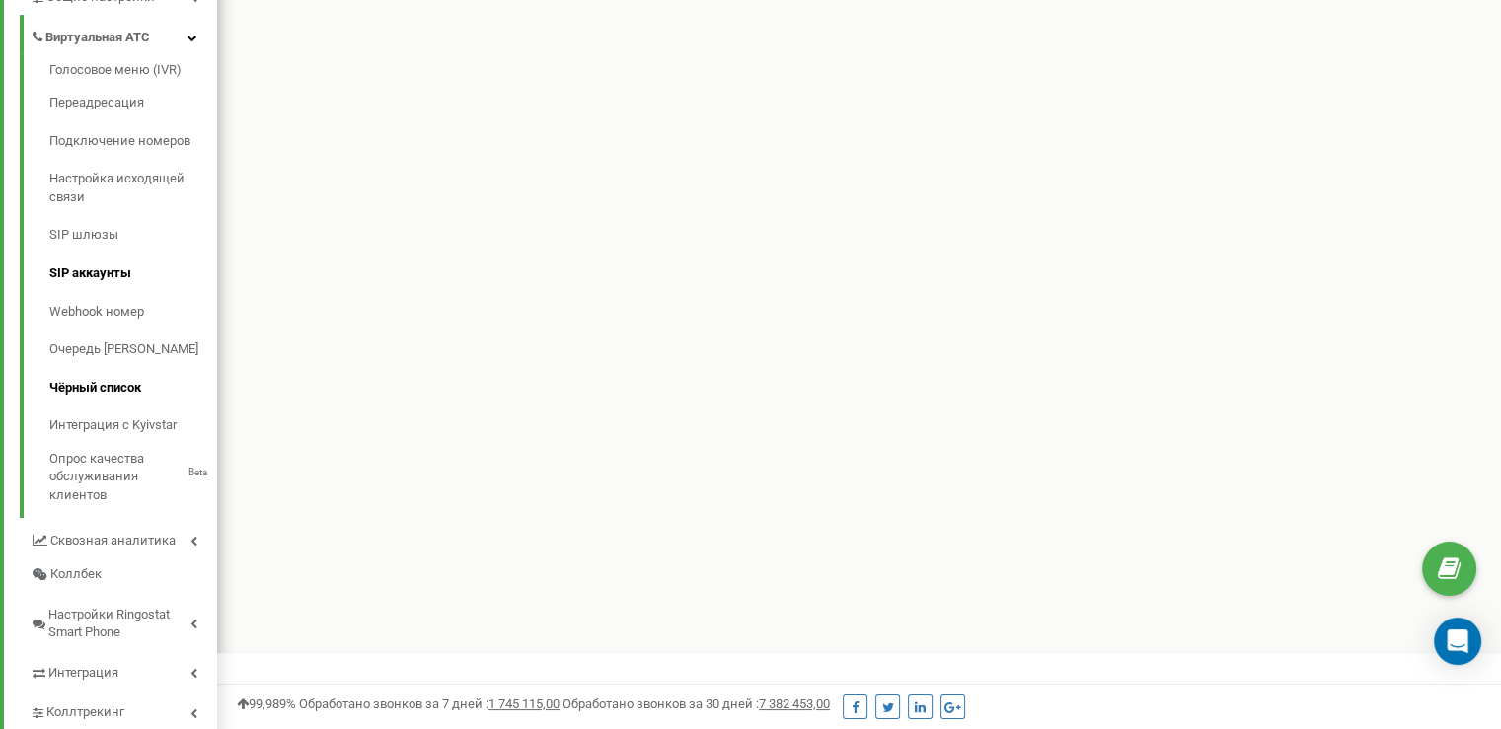
scroll to position [563, 0]
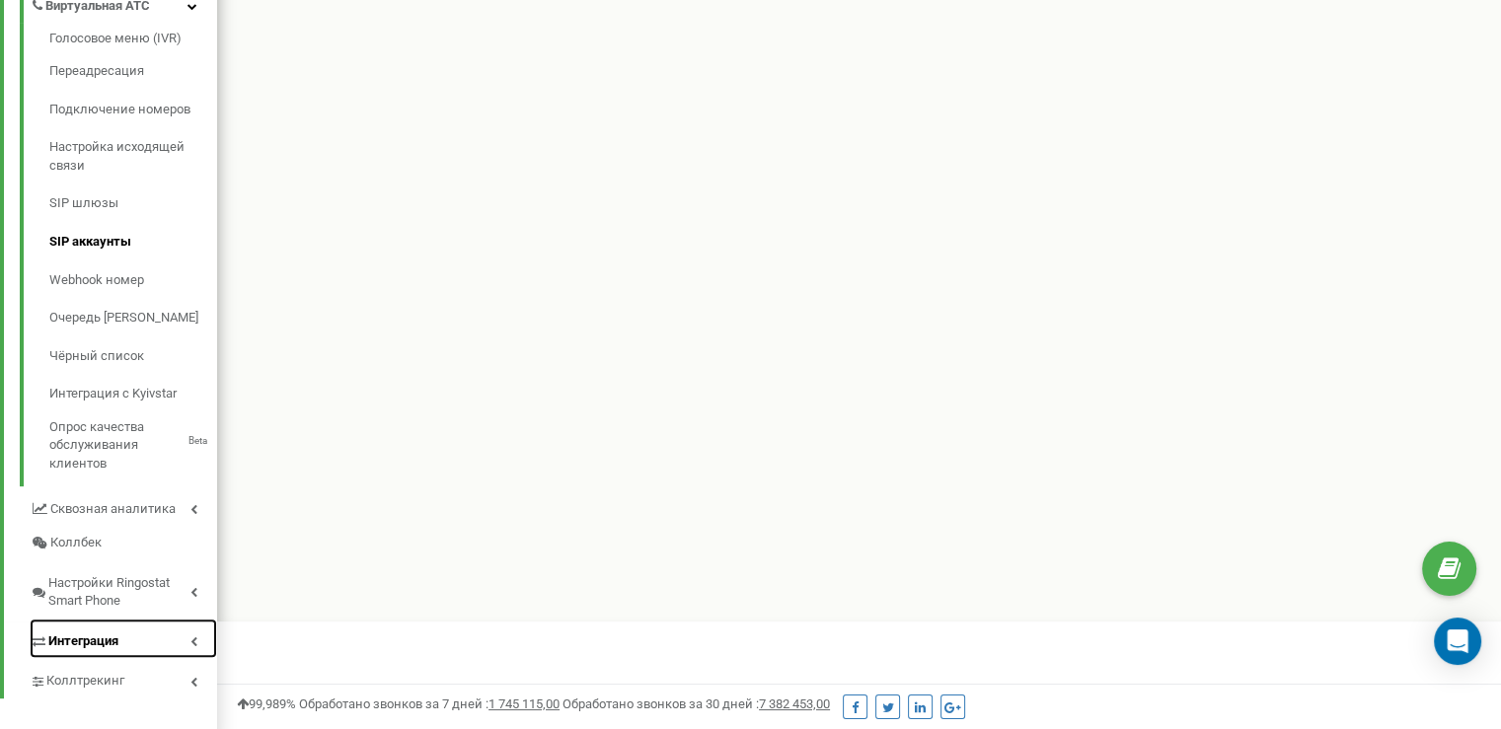
click at [110, 633] on span "Интеграция" at bounding box center [83, 642] width 70 height 19
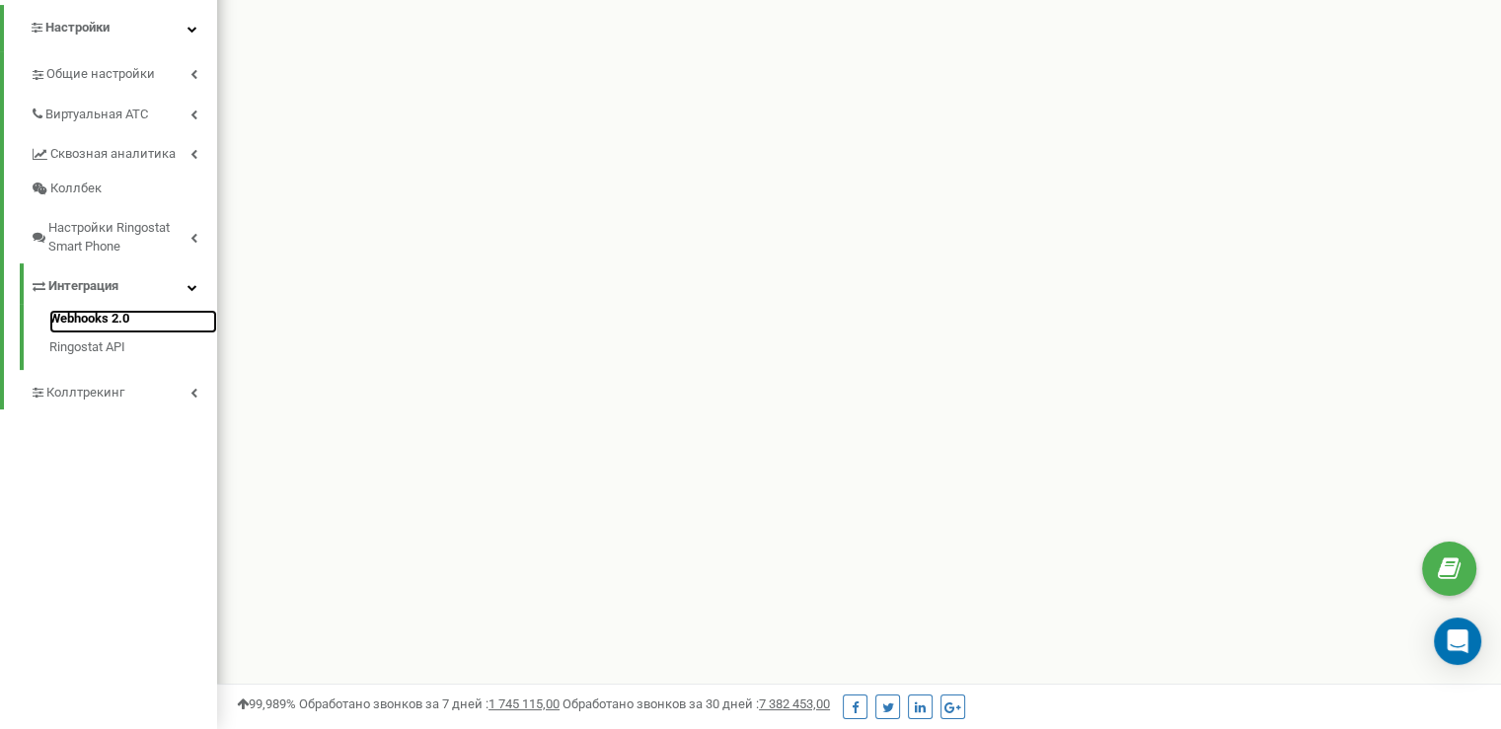
click at [94, 310] on link "Webhooks 2.0" at bounding box center [133, 322] width 168 height 24
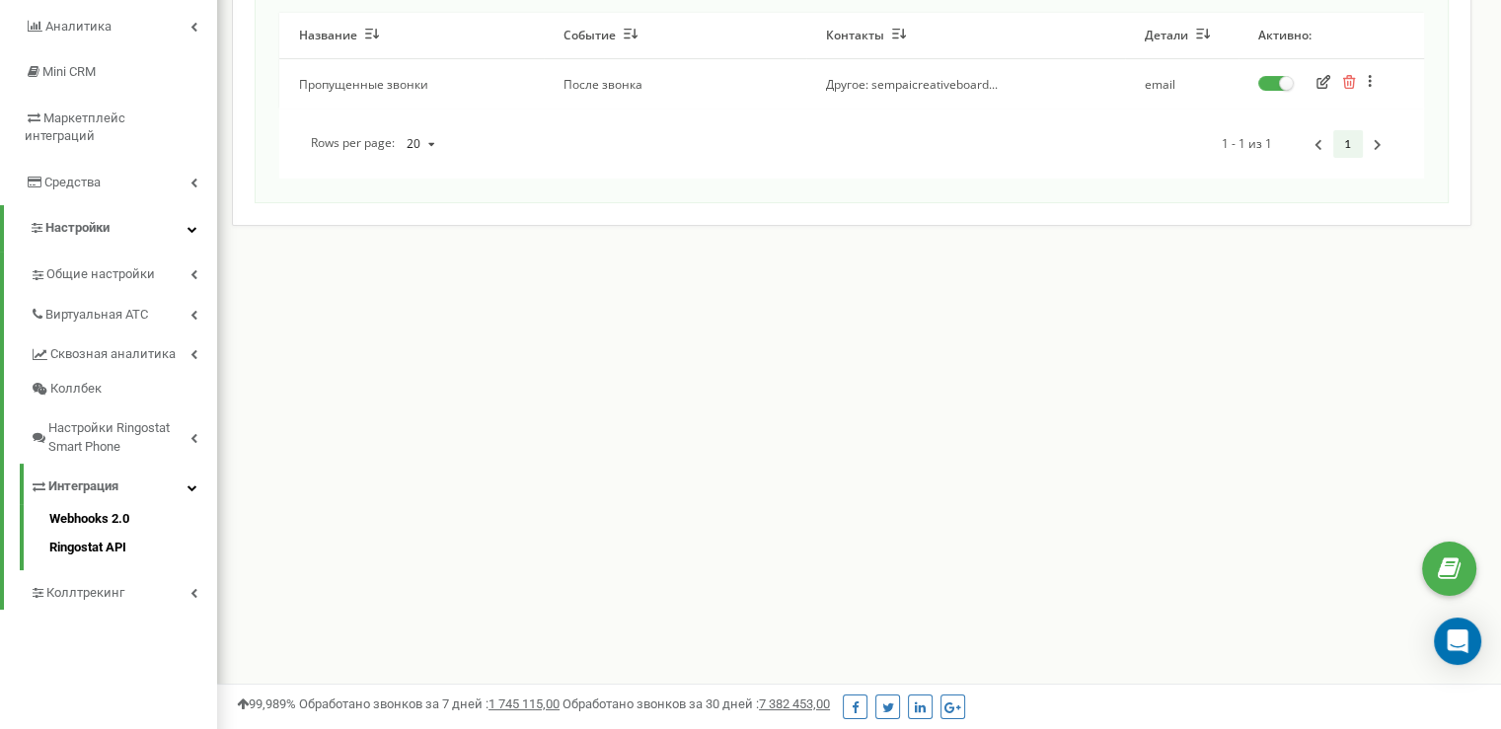
scroll to position [296, 0]
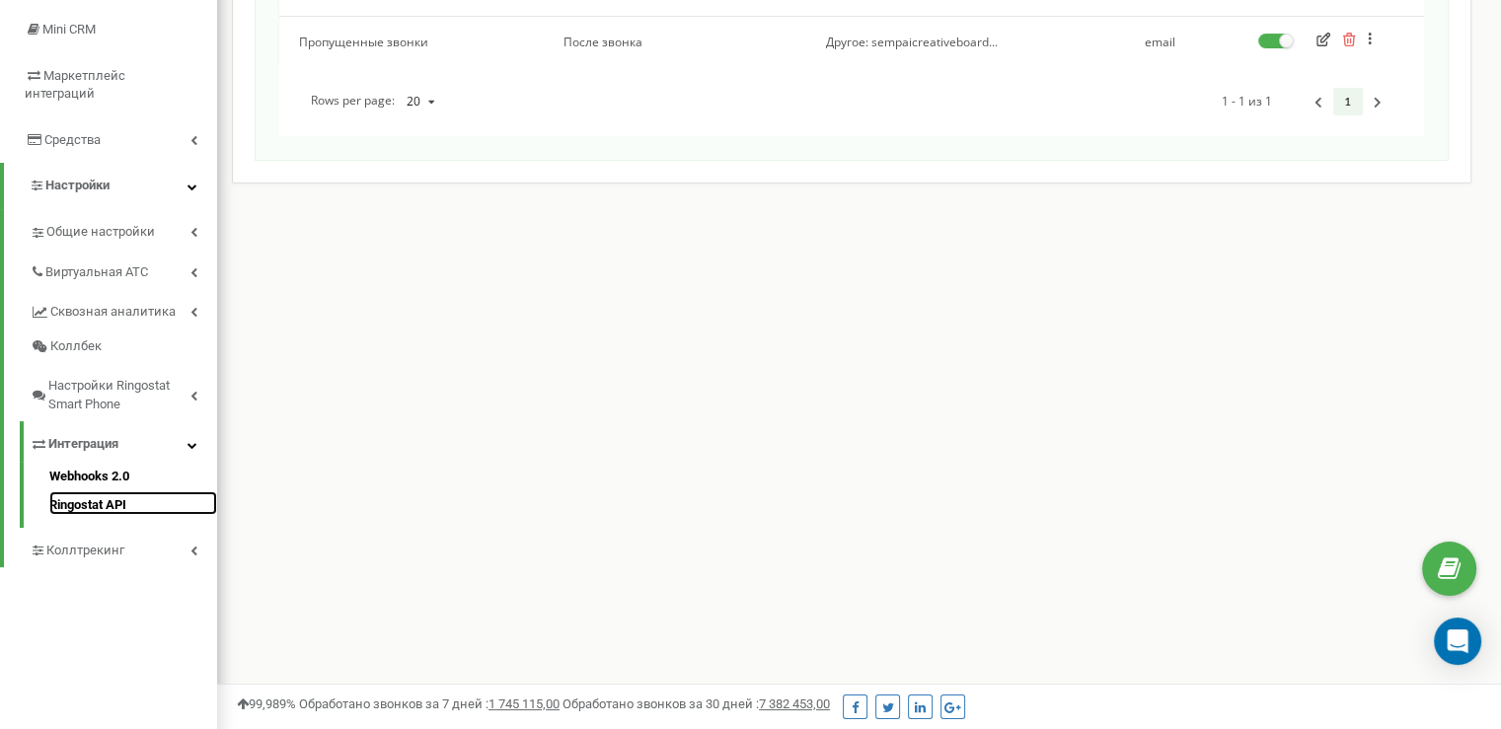
click at [100, 492] on link "Ringostat API" at bounding box center [133, 504] width 168 height 24
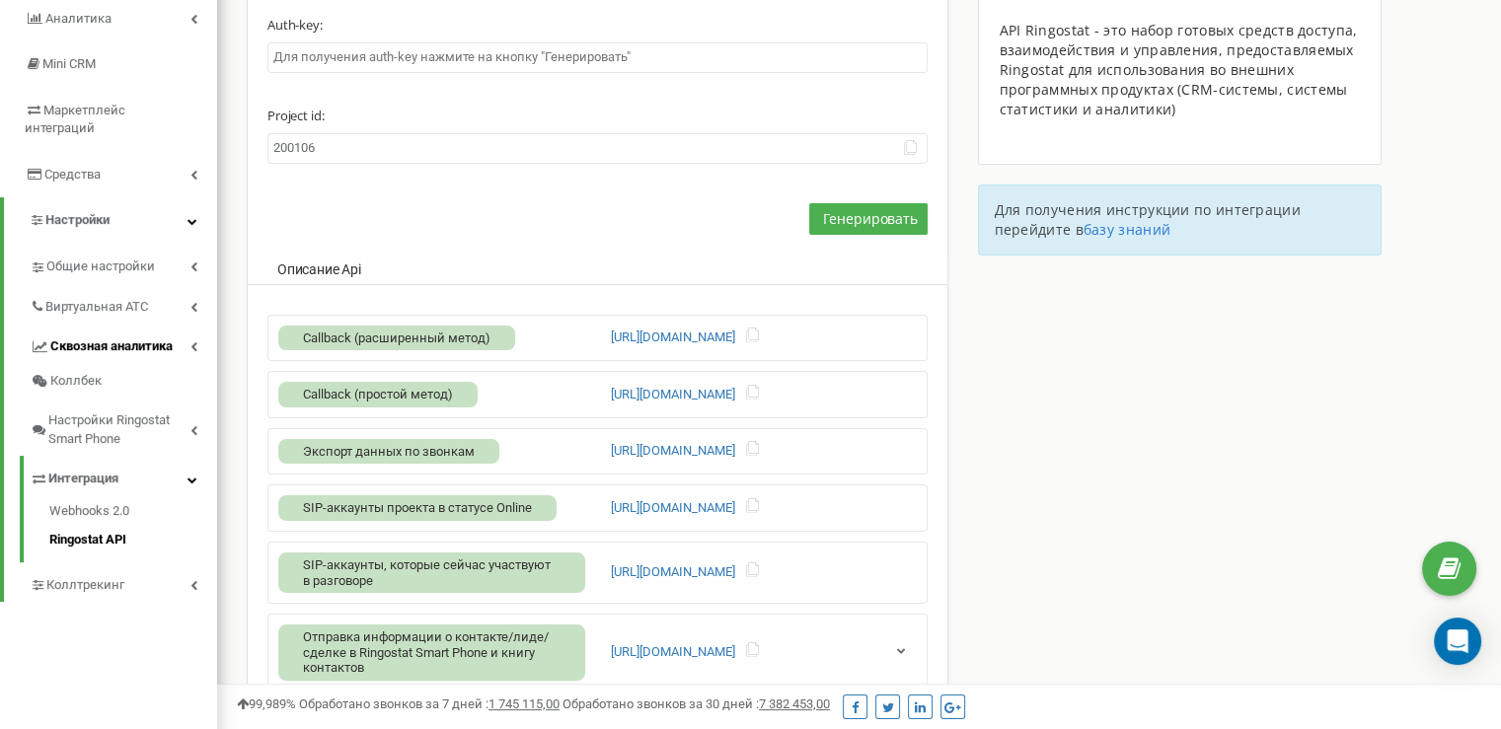
scroll to position [296, 0]
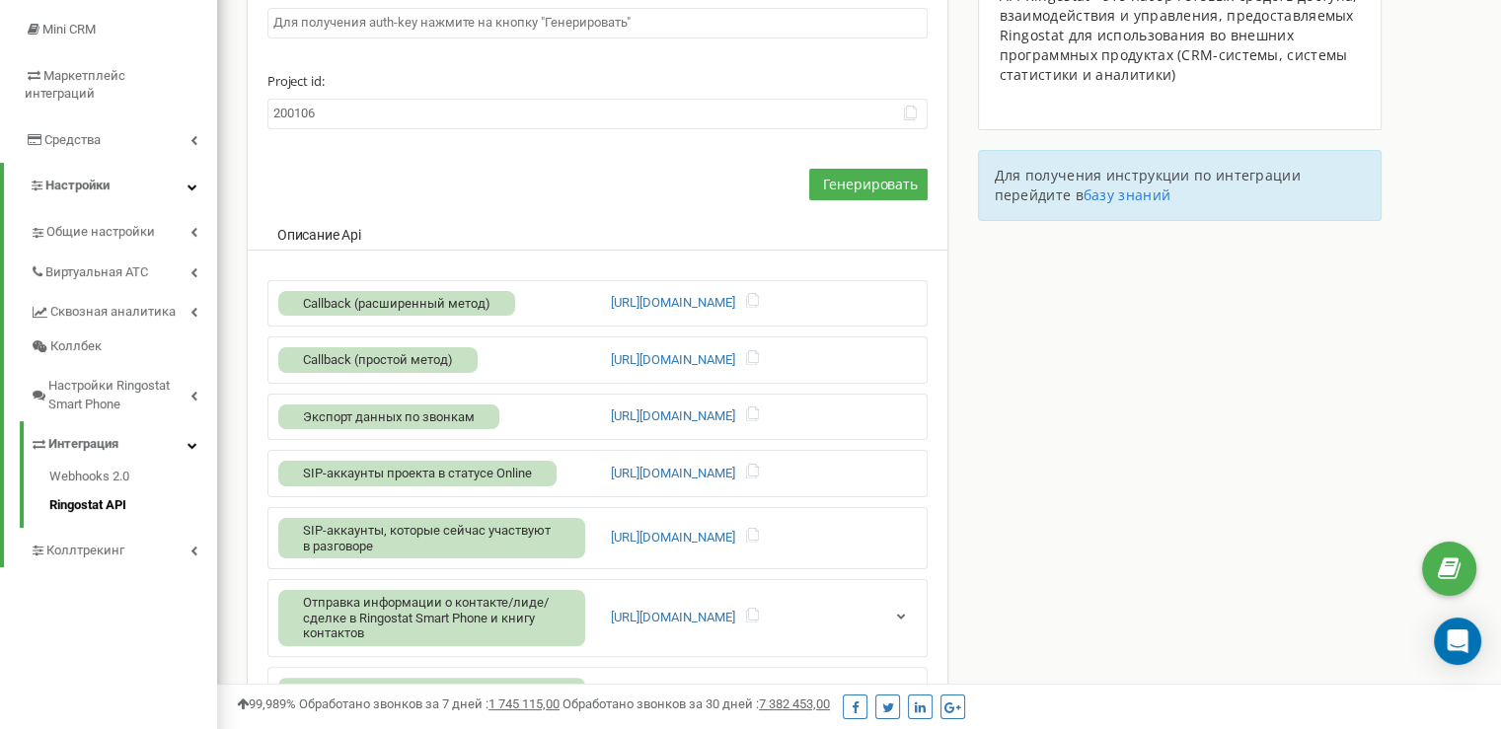
click at [1051, 141] on div "API Ringostat - это набор готовых средств доступа, взаимодействия и управления,…" at bounding box center [1172, 62] width 418 height 357
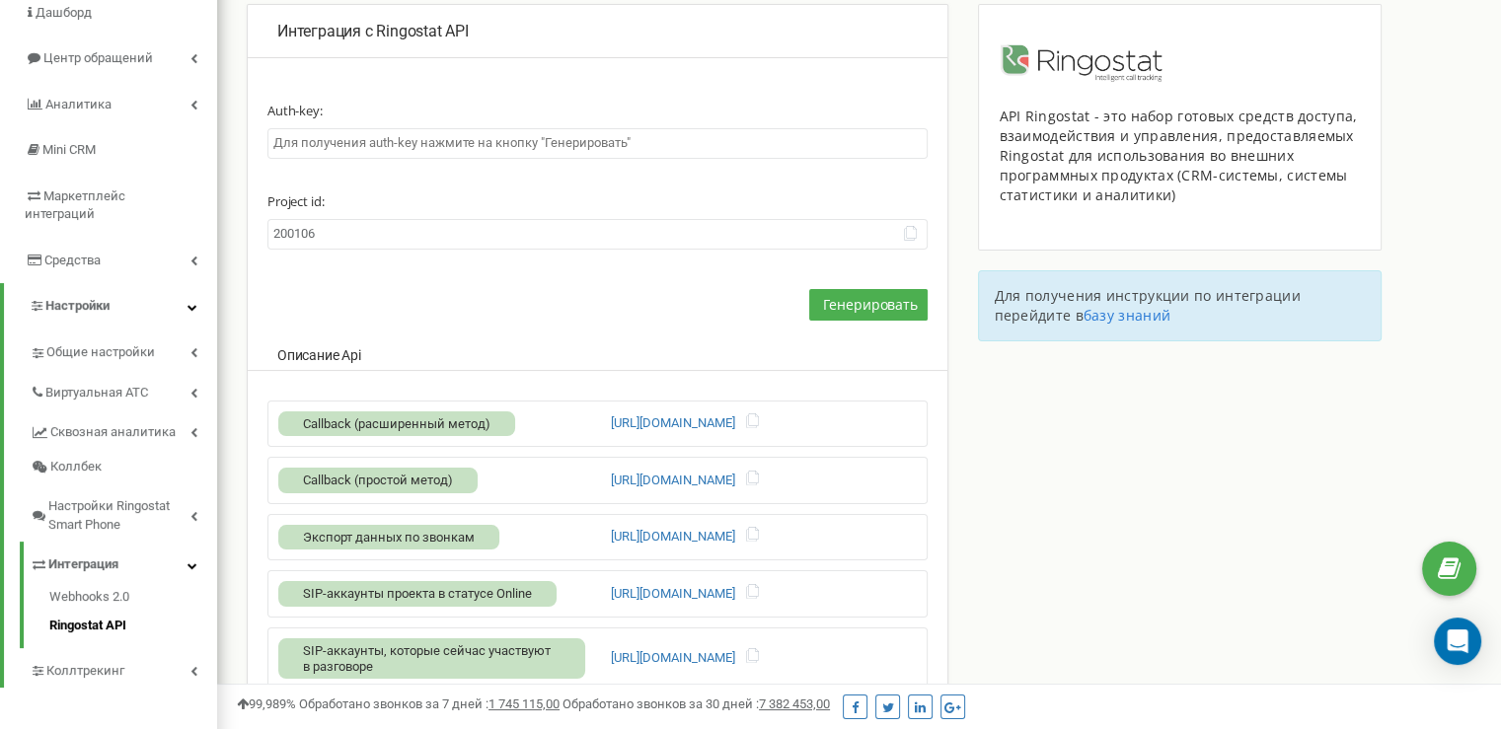
scroll to position [0, 0]
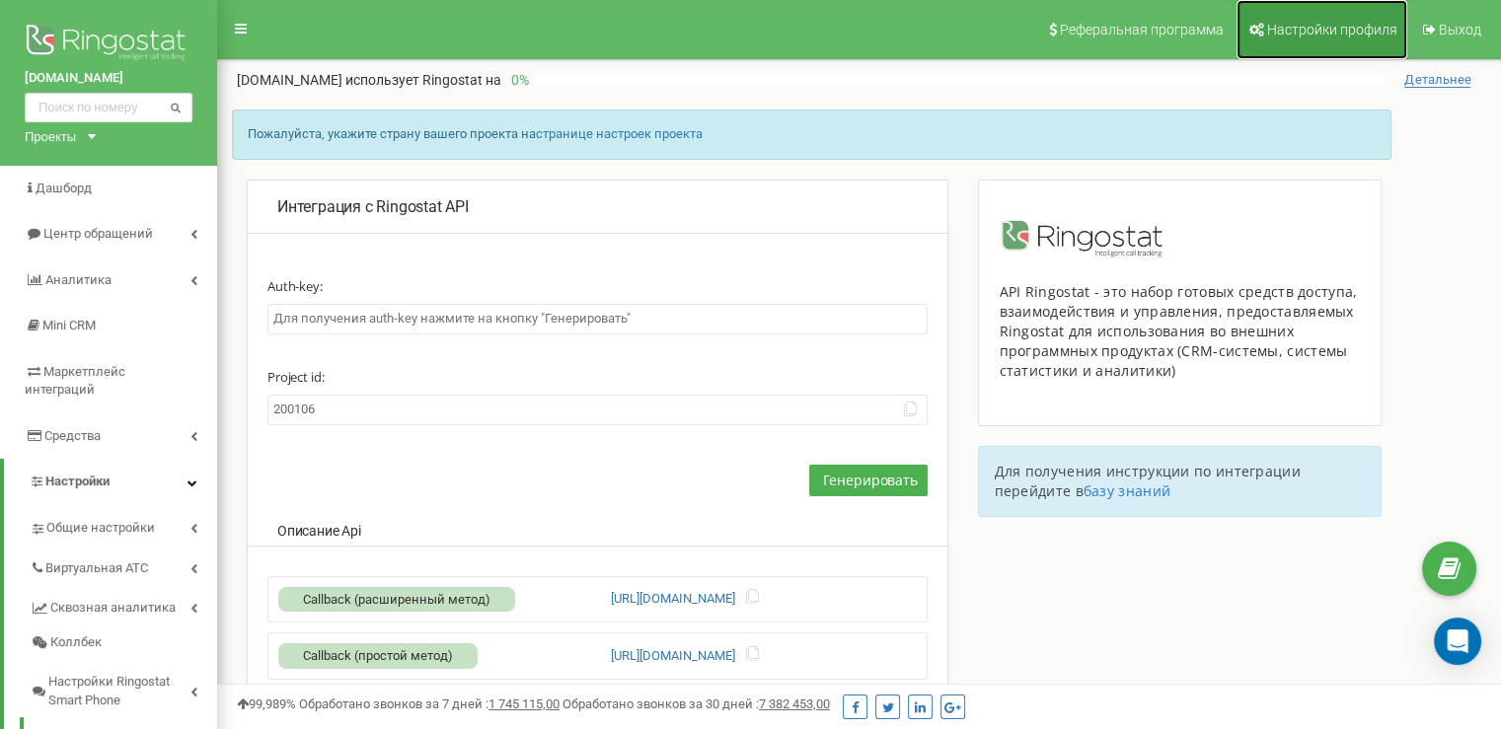
click at [1321, 40] on link "Настройки профиля" at bounding box center [1322, 29] width 171 height 59
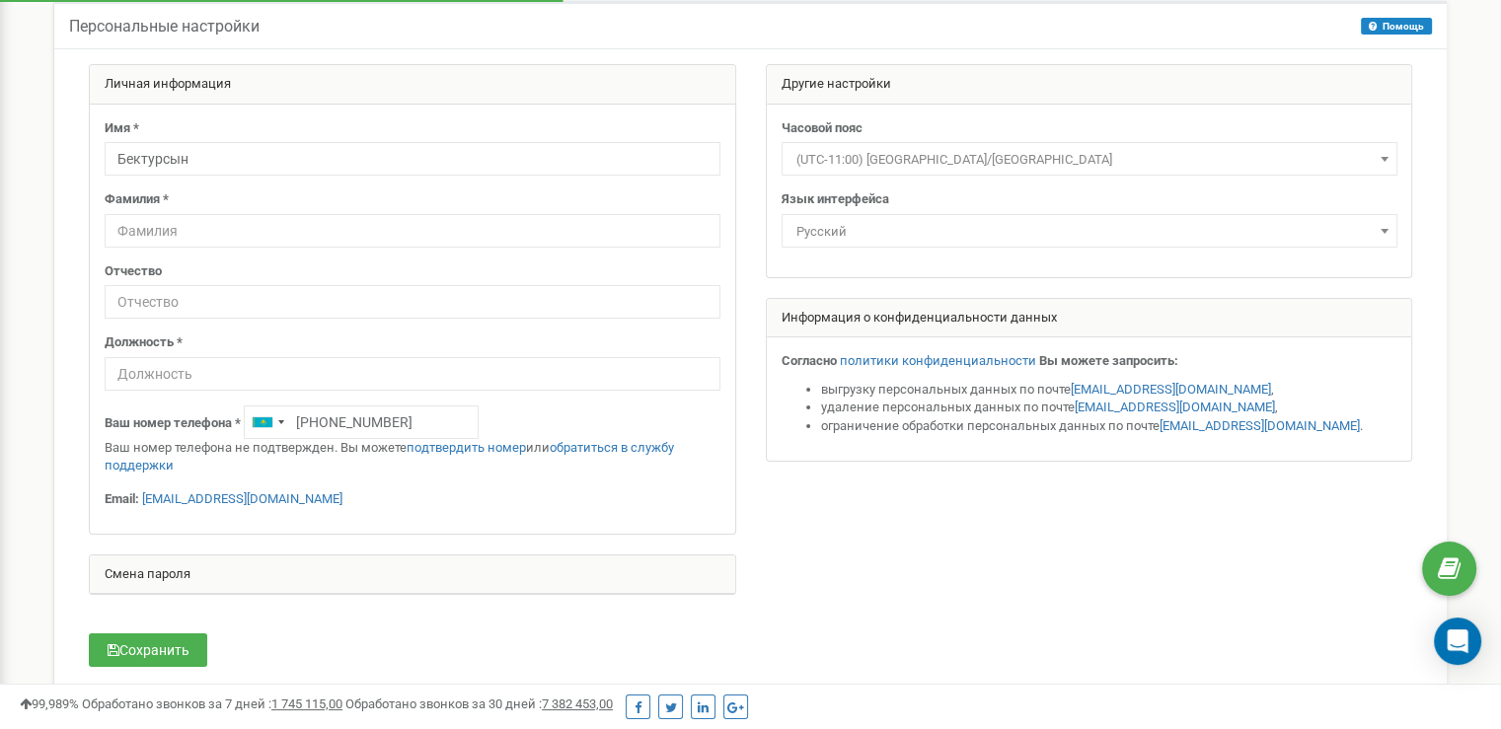
scroll to position [99, 0]
click at [216, 231] on input "text" at bounding box center [413, 231] width 616 height 34
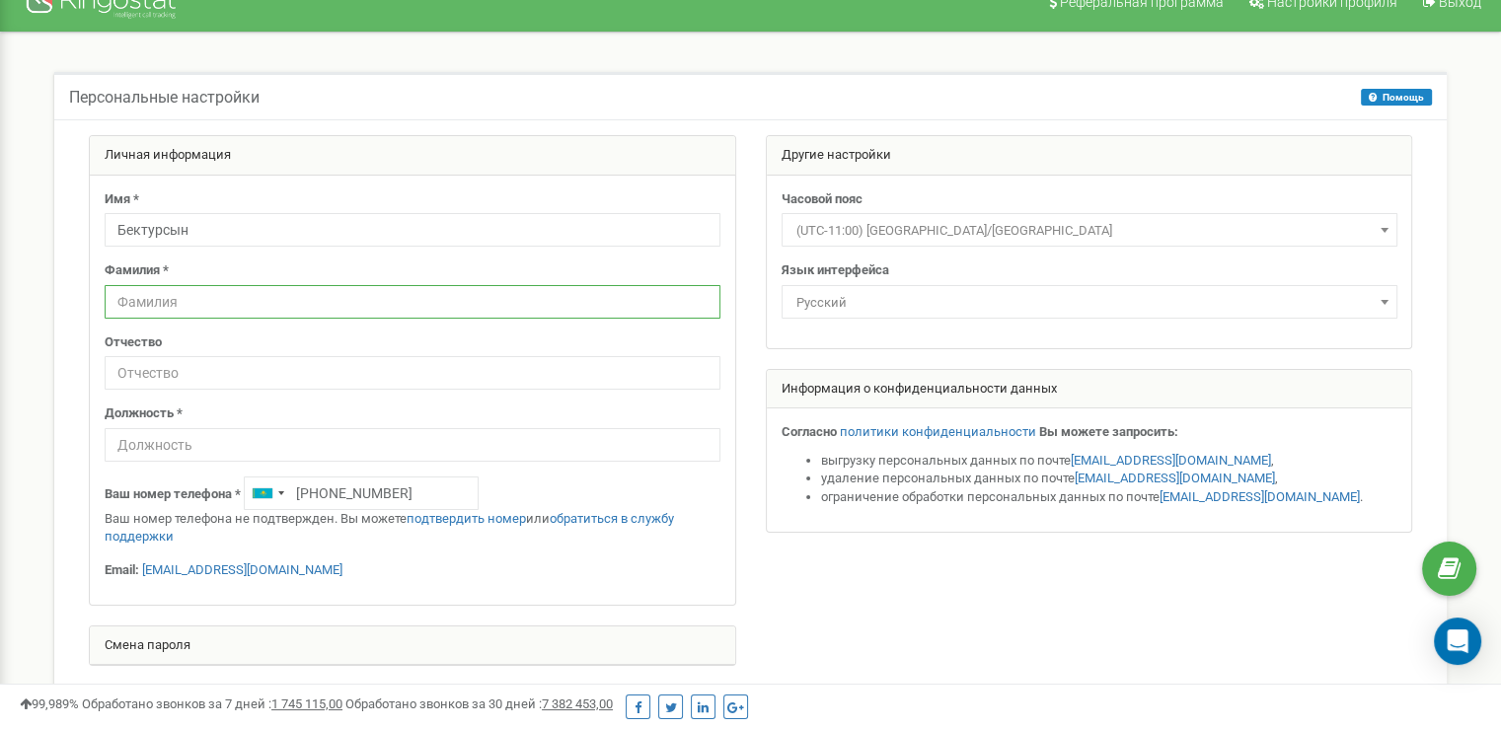
scroll to position [0, 0]
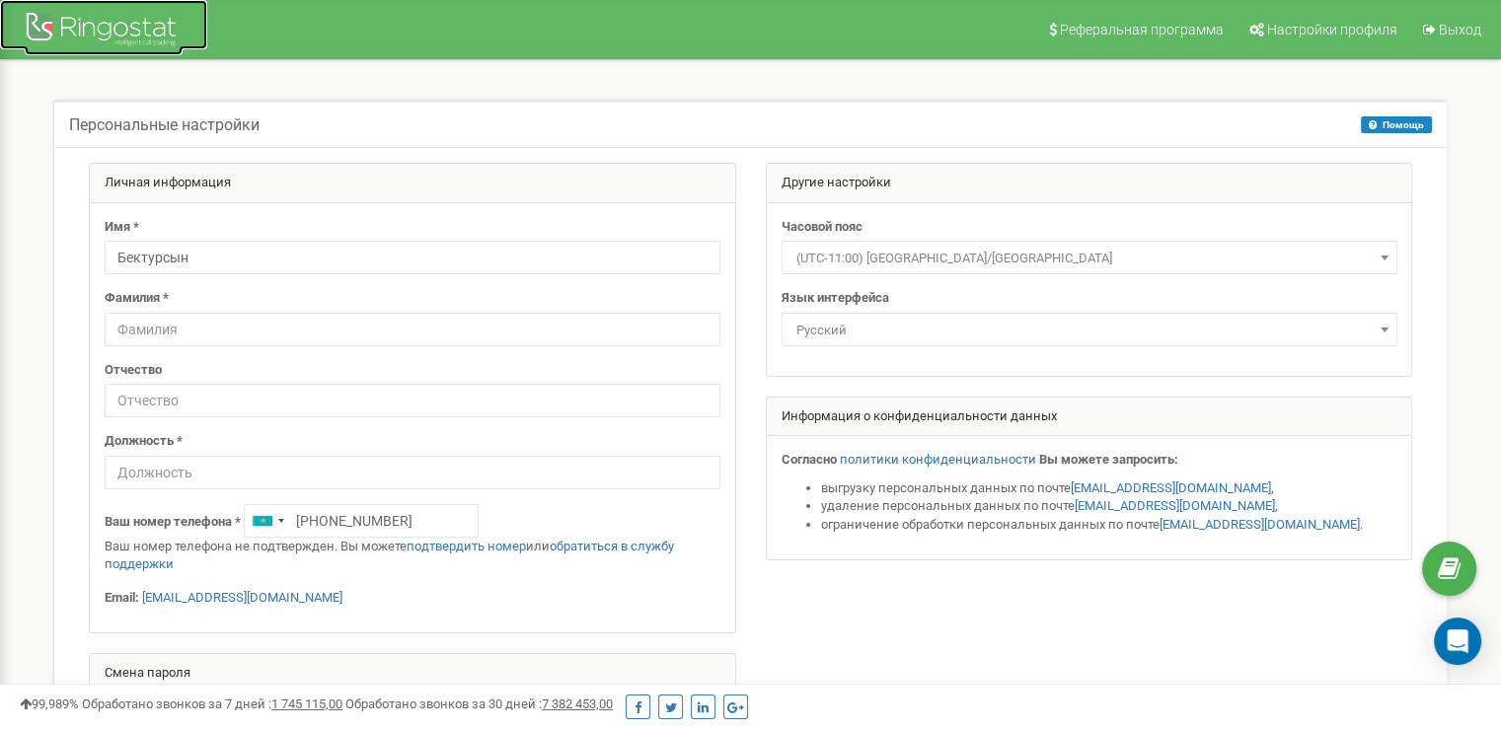
click at [142, 32] on div at bounding box center [104, 31] width 158 height 47
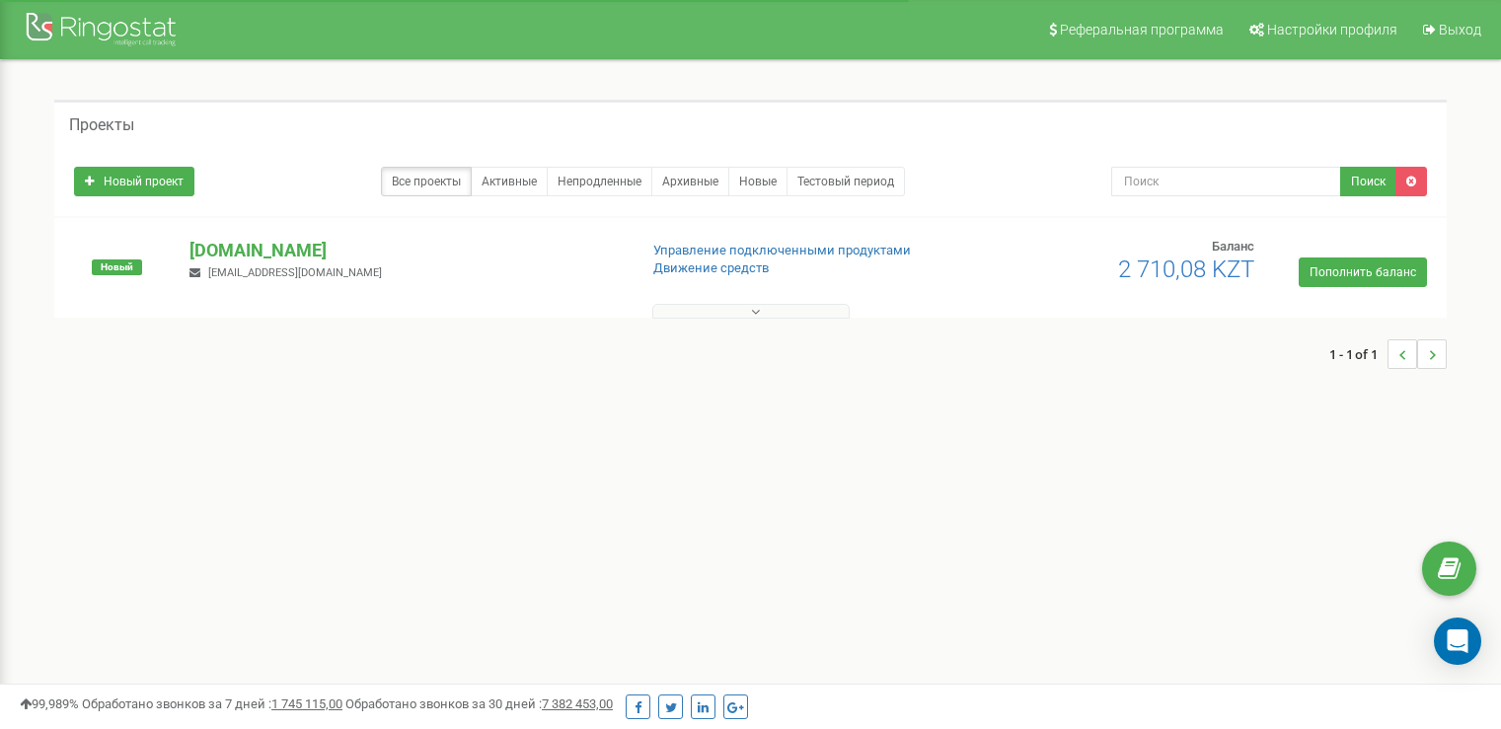
click at [714, 311] on button at bounding box center [750, 311] width 197 height 15
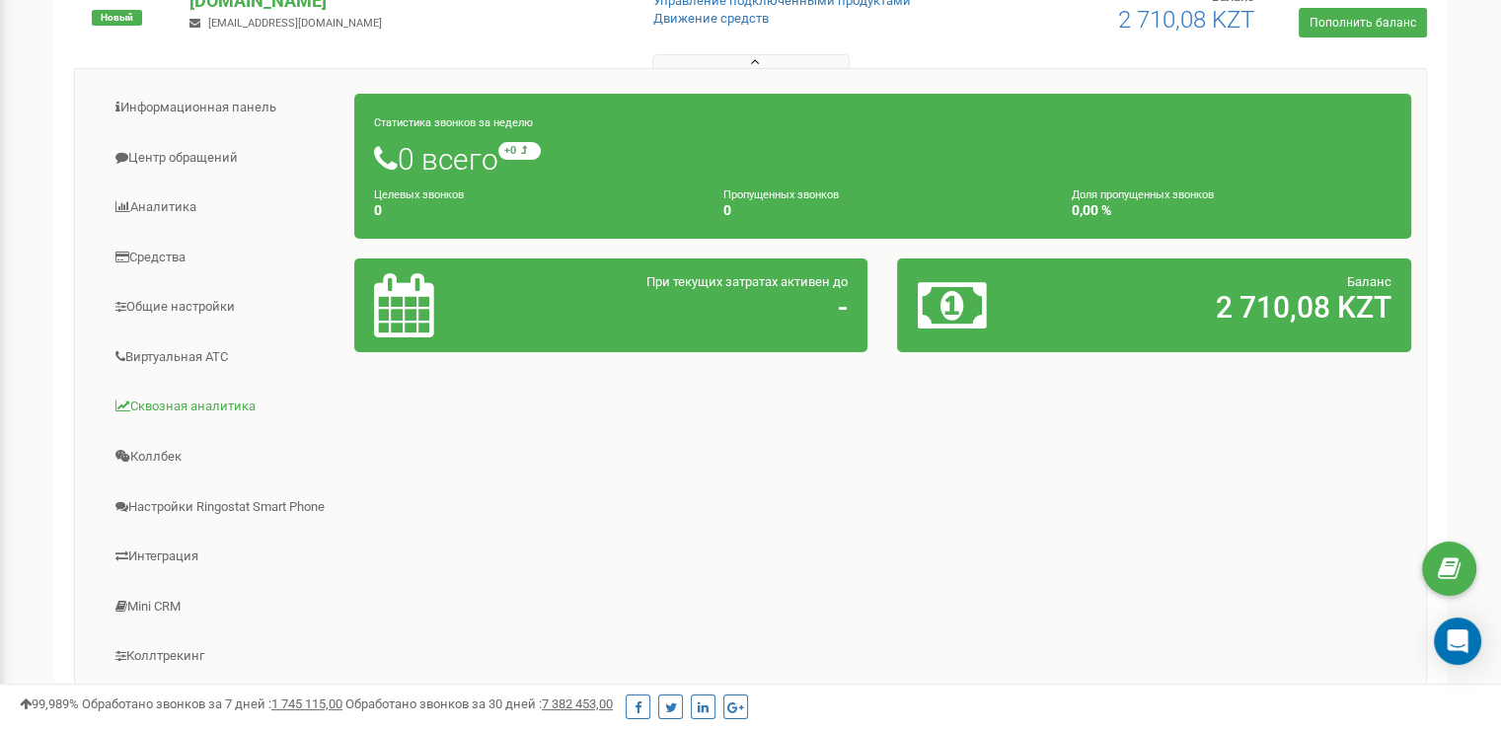
scroll to position [296, 0]
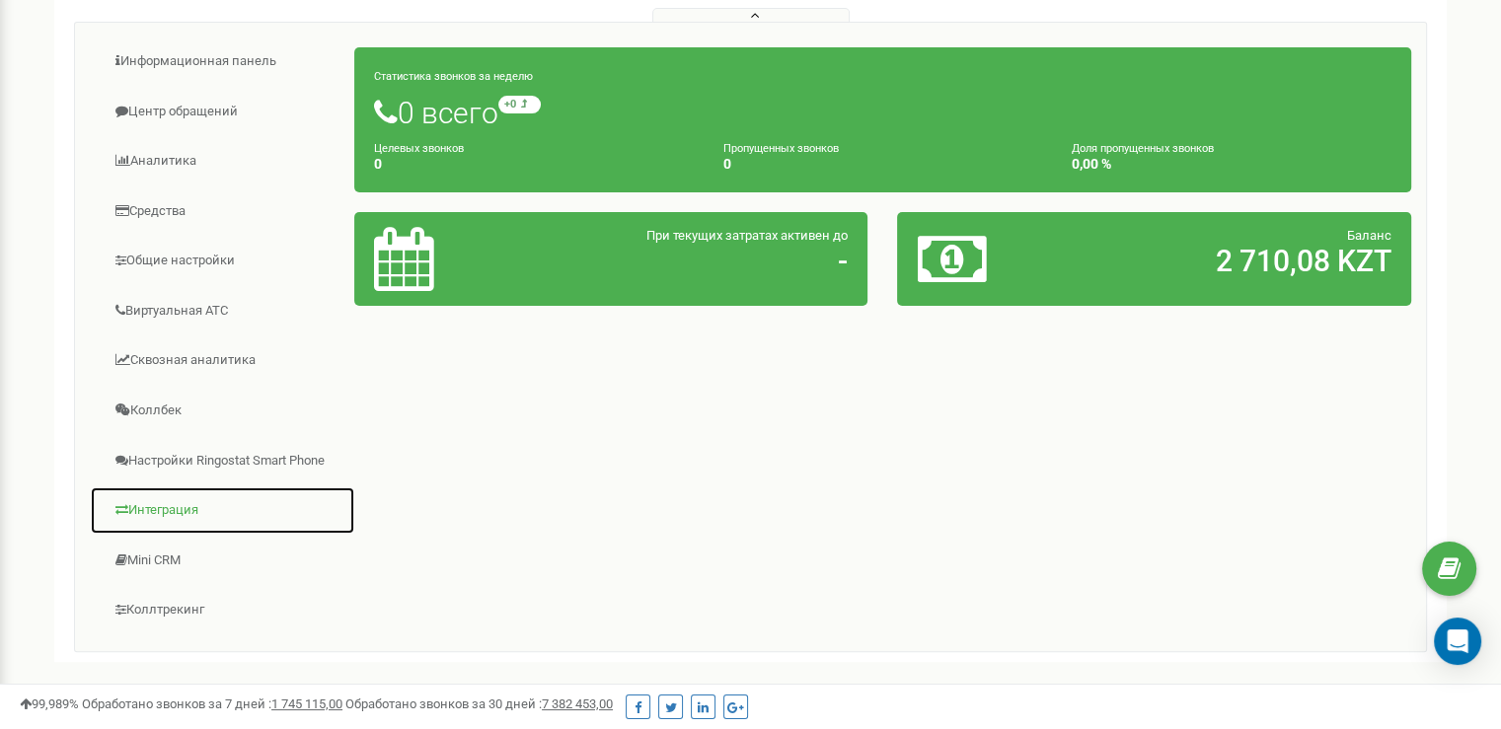
click at [179, 502] on link "Интеграция" at bounding box center [222, 511] width 265 height 48
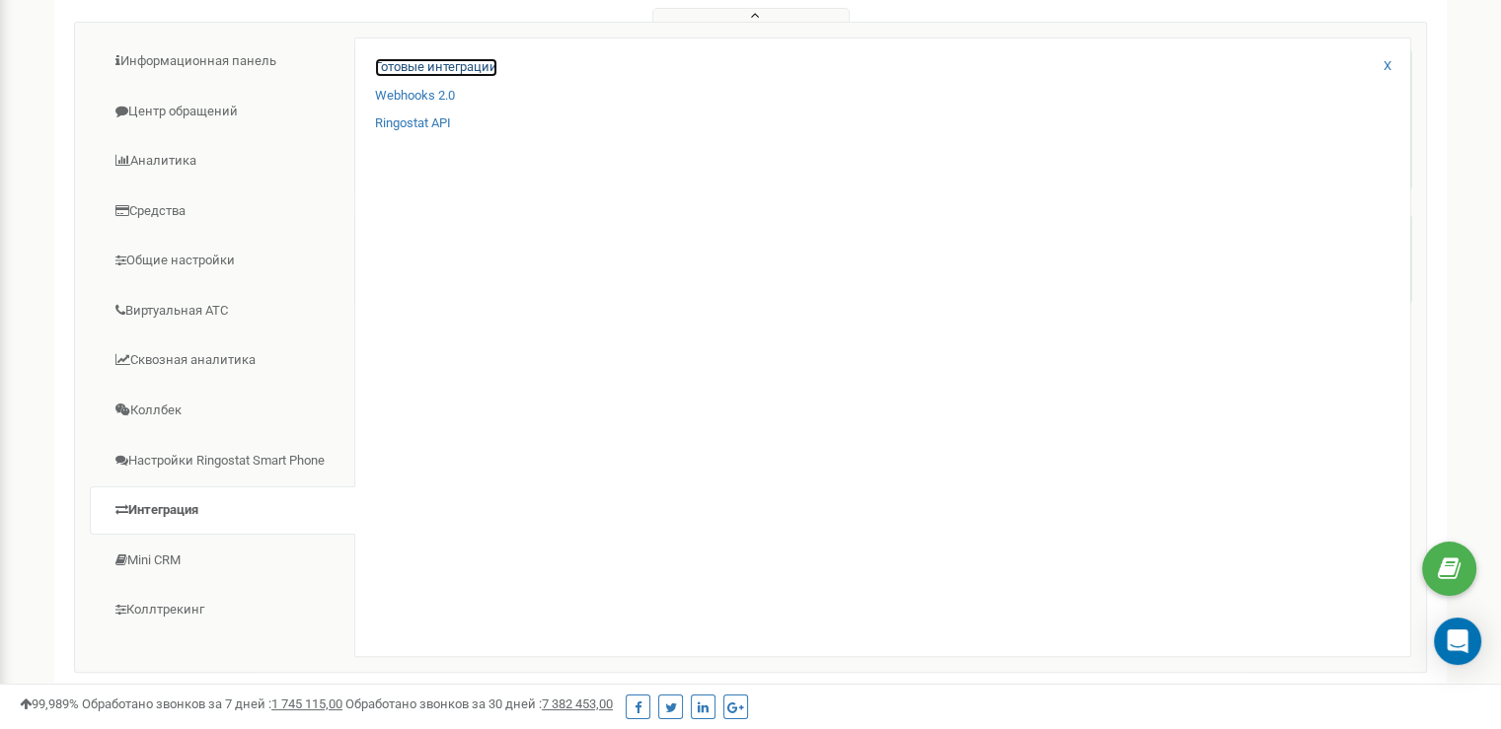
click at [430, 71] on link "Готовые интеграции" at bounding box center [436, 67] width 122 height 19
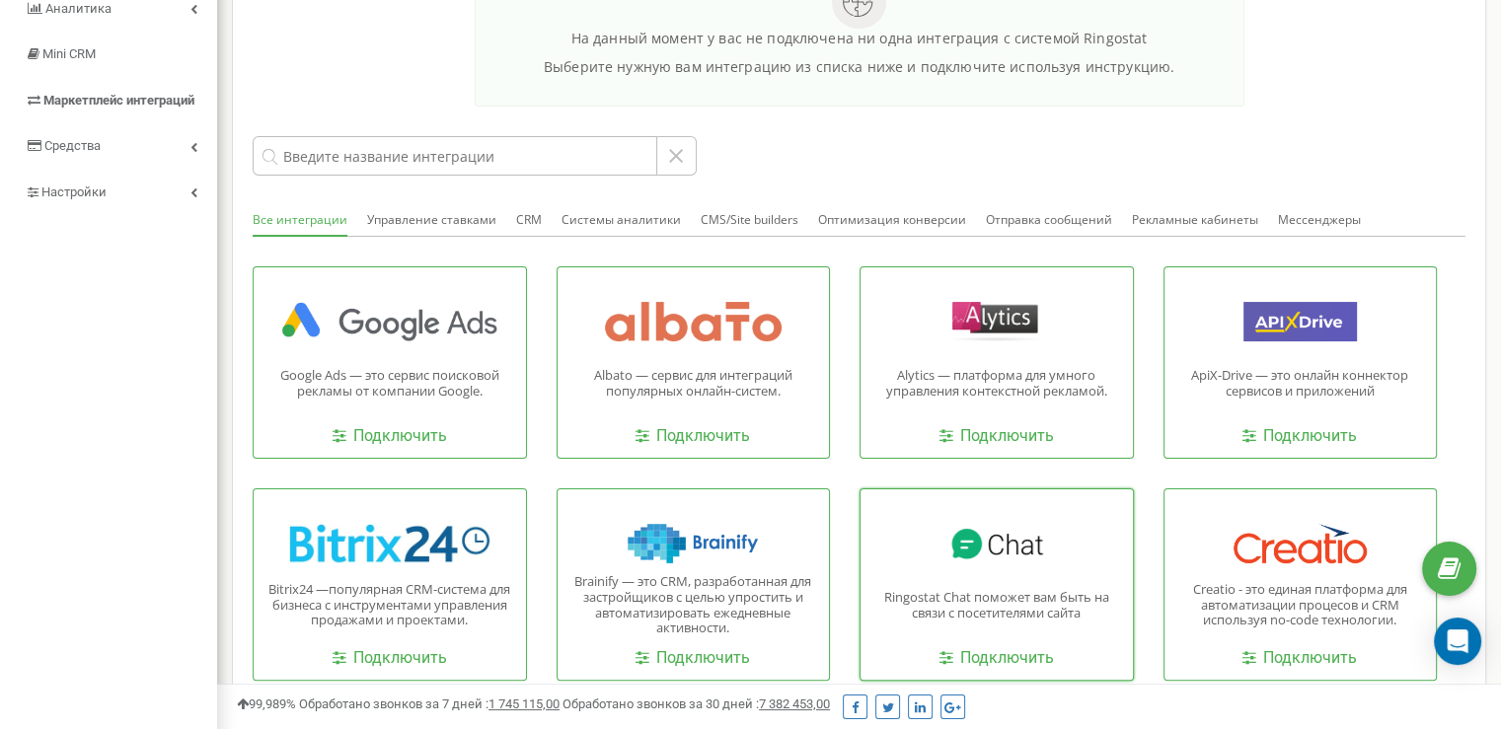
scroll to position [237, 0]
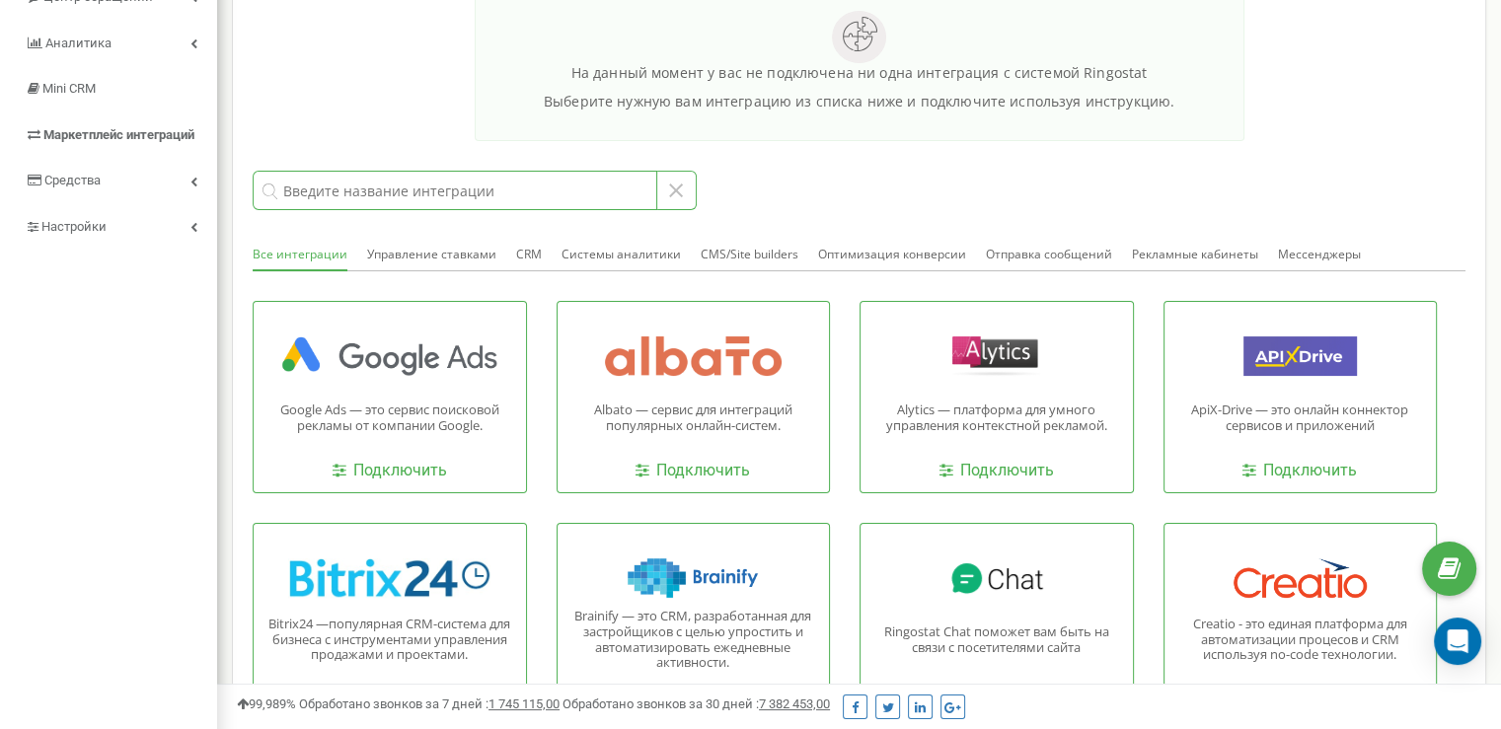
click at [457, 190] on input at bounding box center [455, 190] width 405 height 39
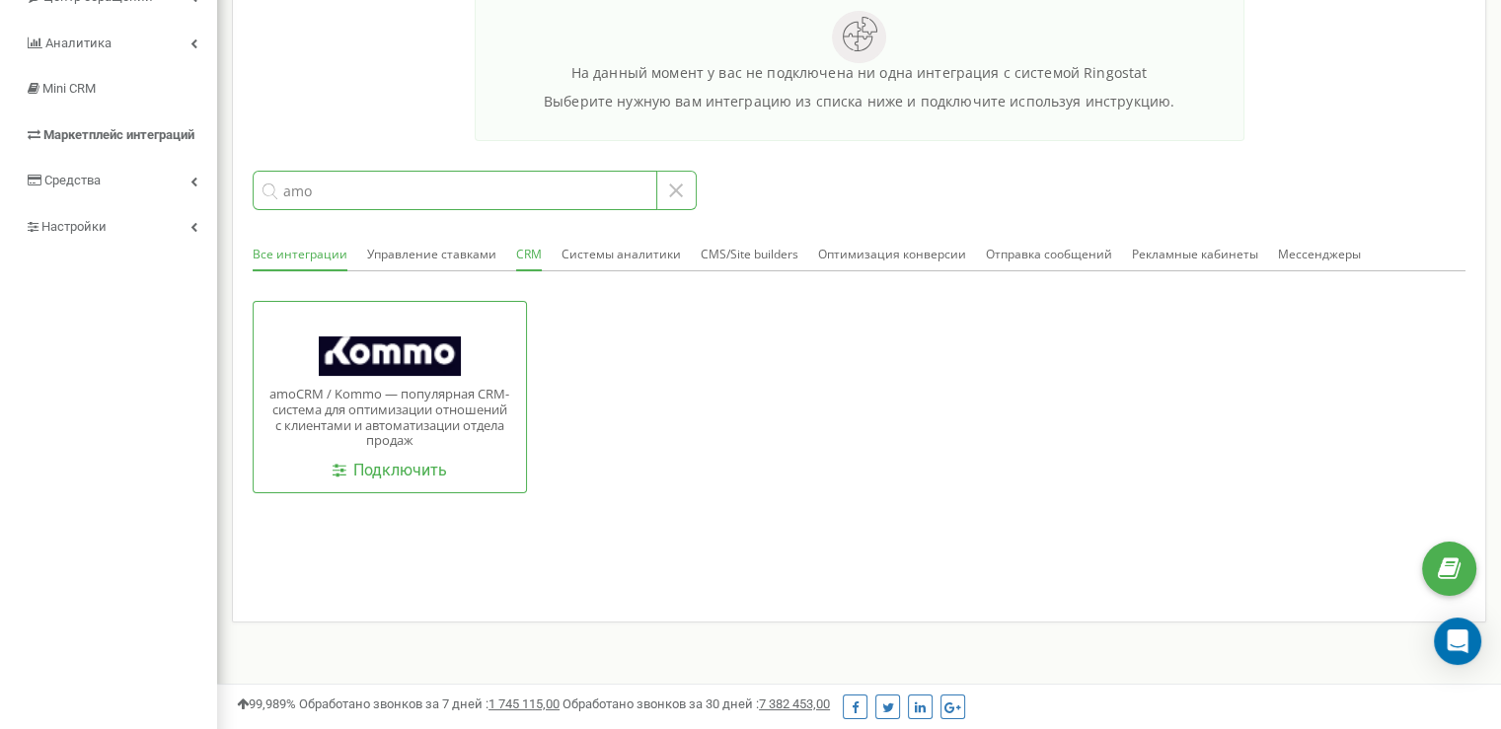
type input "amo"
click at [517, 247] on button "CRM" at bounding box center [529, 256] width 26 height 32
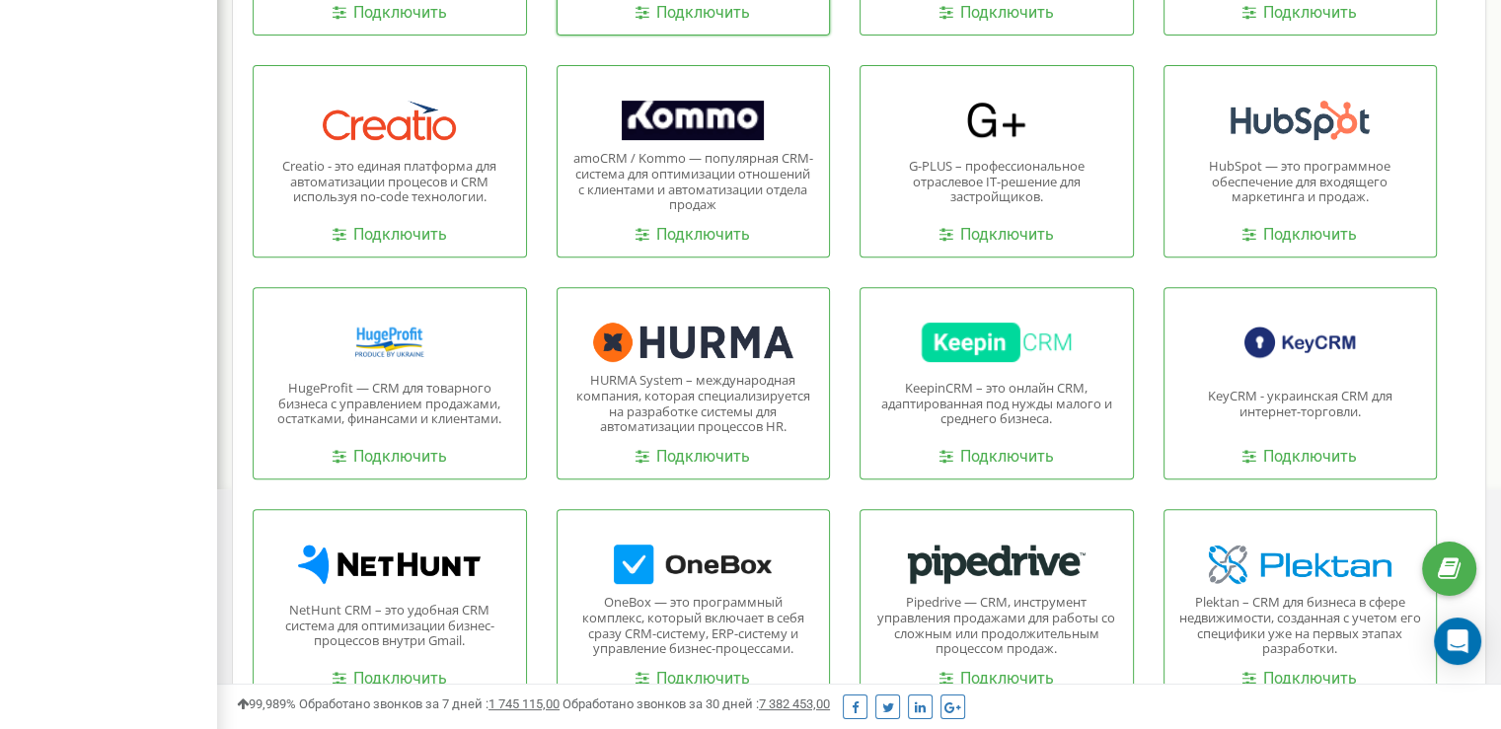
scroll to position [730, 0]
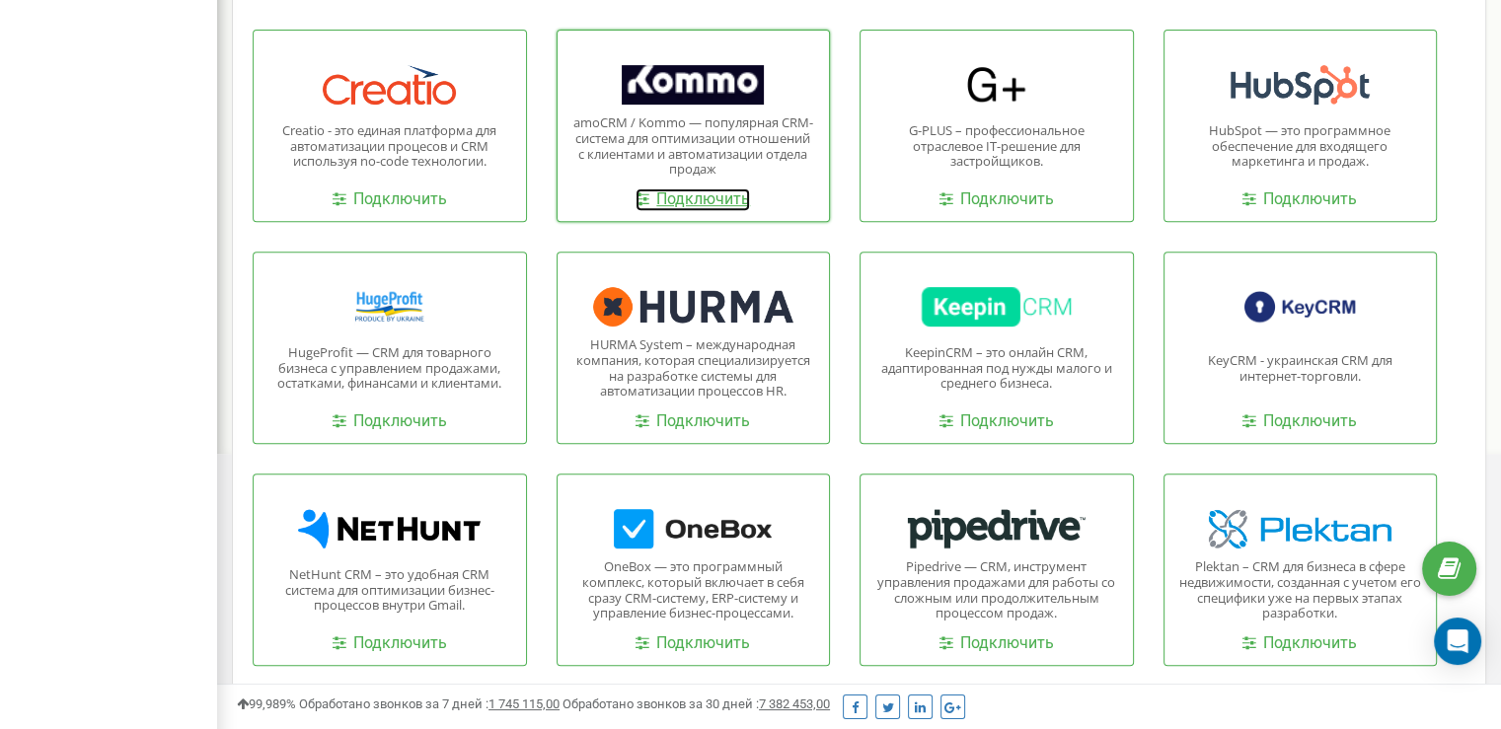
click at [654, 194] on link "Подключить" at bounding box center [693, 200] width 114 height 23
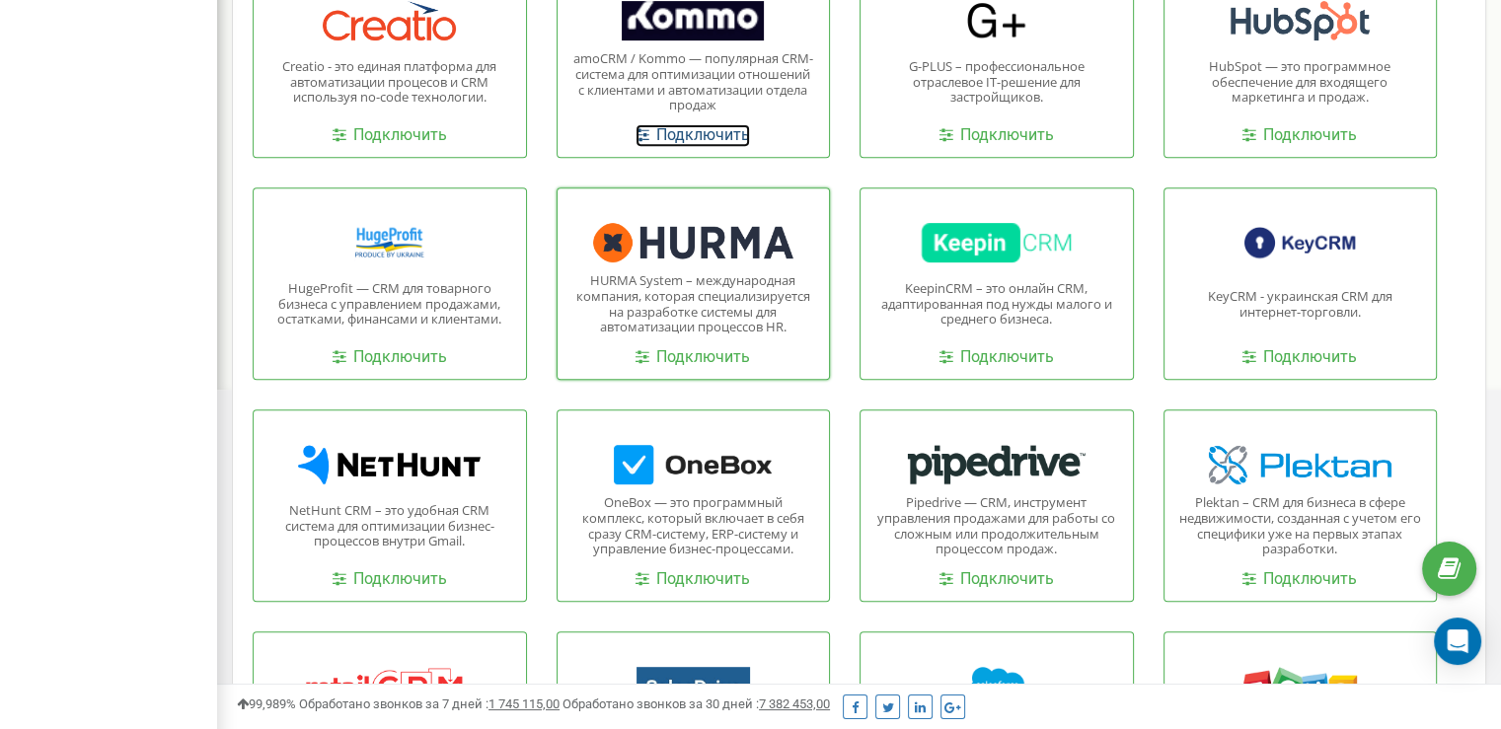
scroll to position [1011, 0]
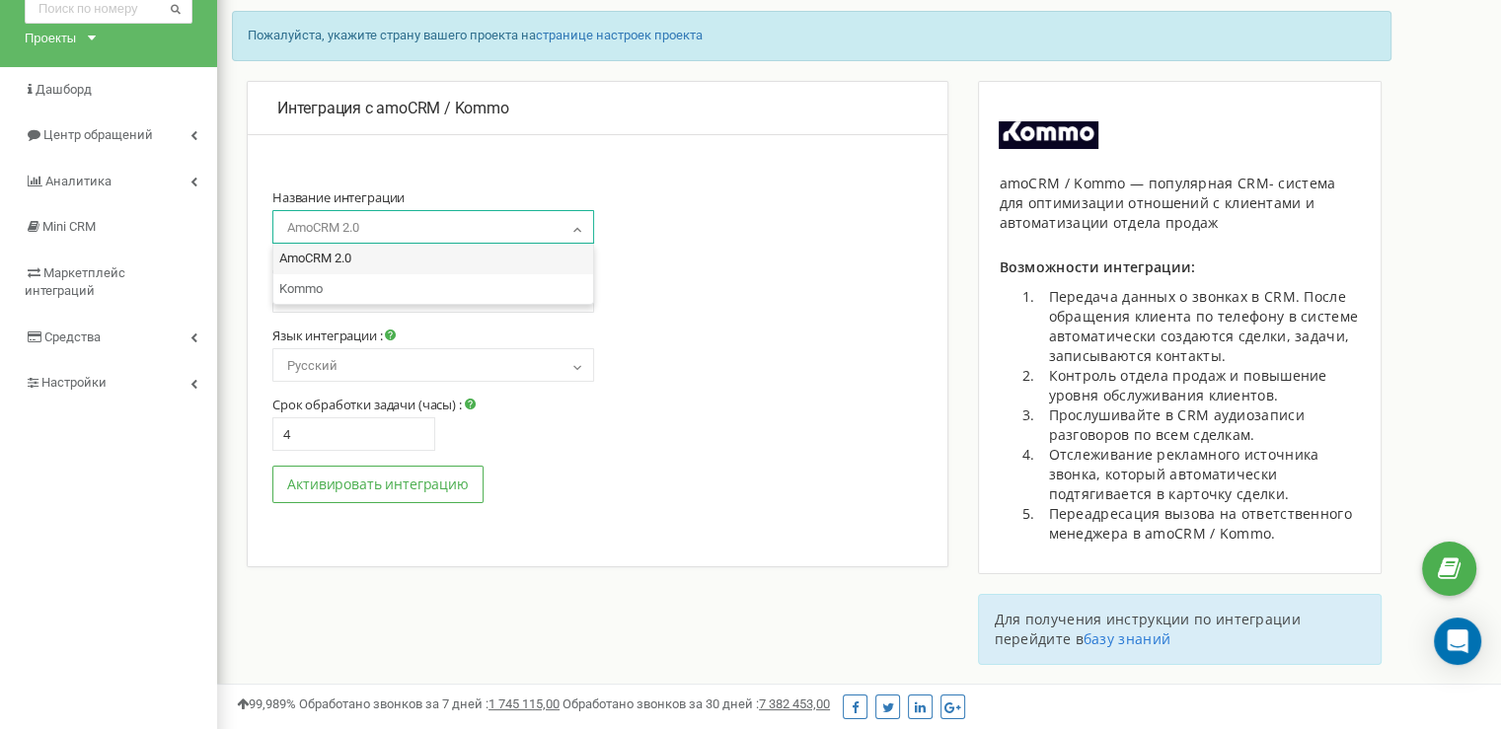
click at [552, 218] on span "AmoCRM 2.0" at bounding box center [433, 228] width 308 height 28
click at [552, 217] on span "AmoCRM 2.0" at bounding box center [433, 228] width 308 height 28
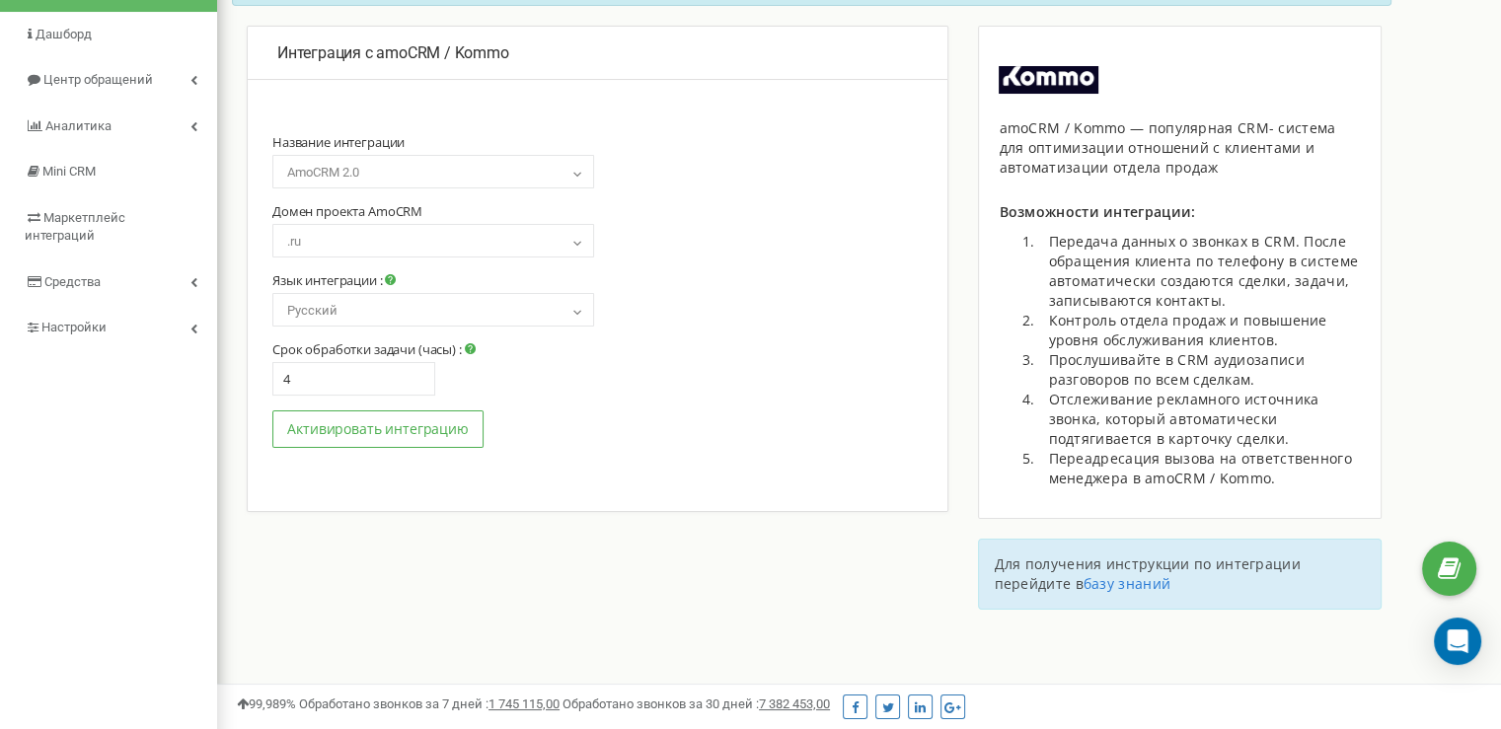
scroll to position [197, 0]
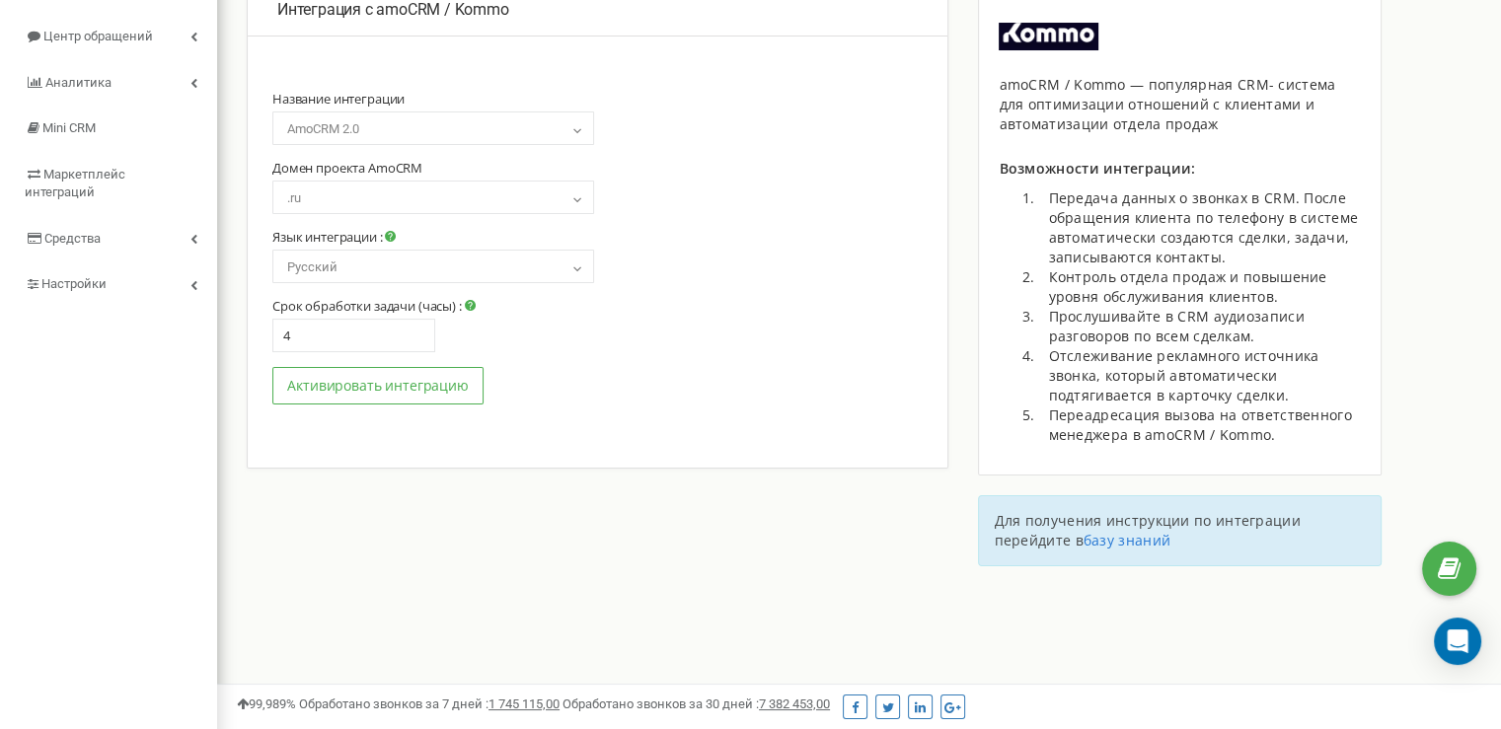
click at [432, 203] on span ".ru" at bounding box center [433, 199] width 308 height 28
click at [382, 378] on button "Активировать интеграцию" at bounding box center [377, 386] width 211 height 38
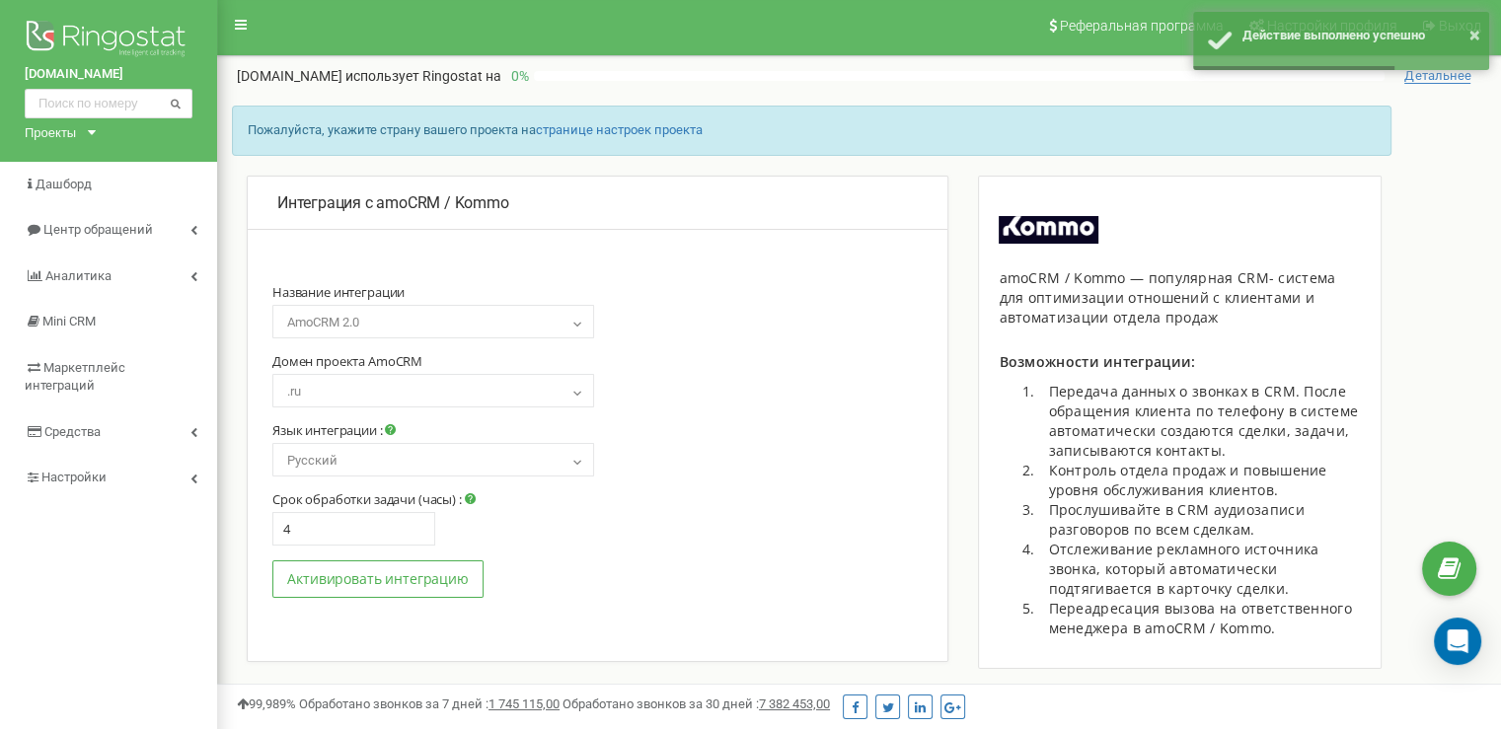
scroll to position [0, 0]
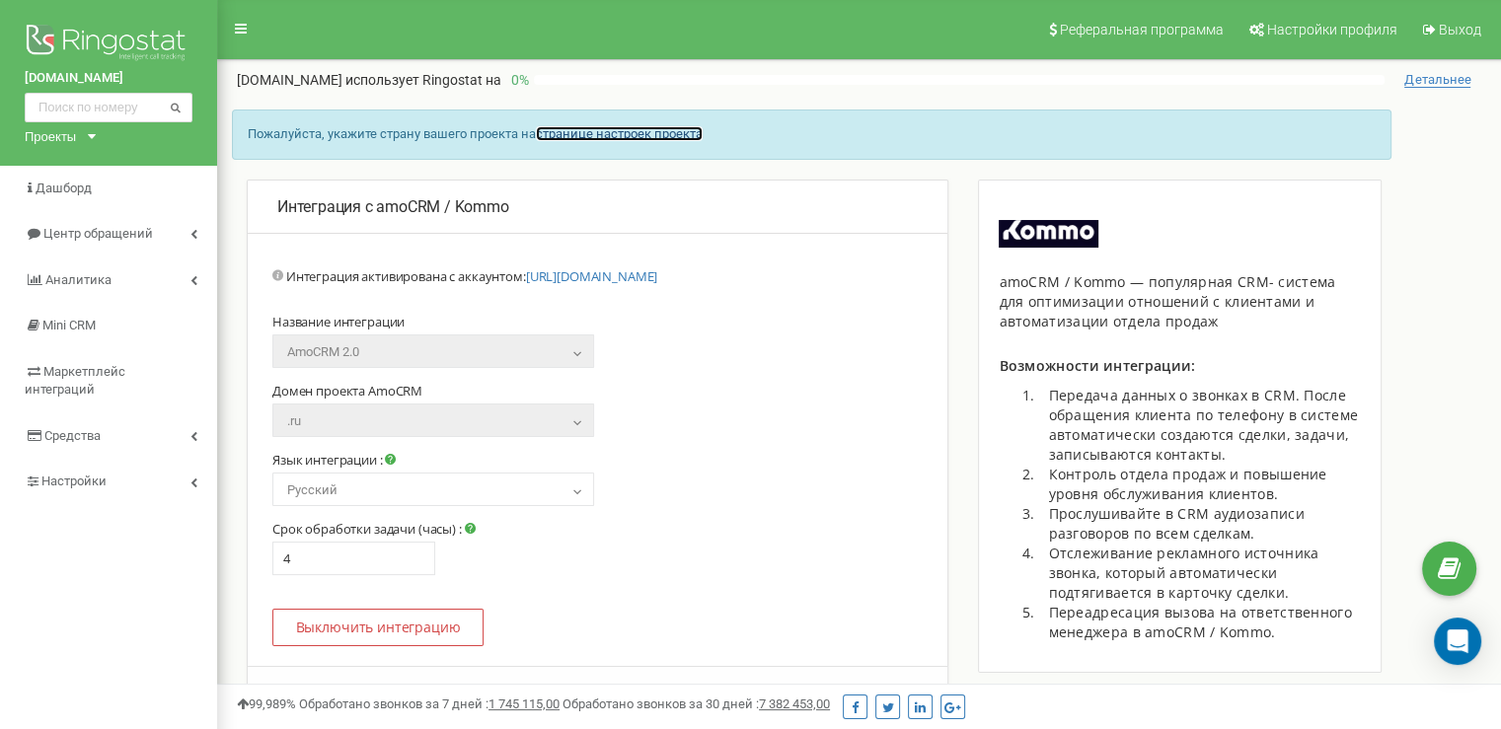
click at [643, 136] on link "странице настроек проекта" at bounding box center [619, 133] width 167 height 15
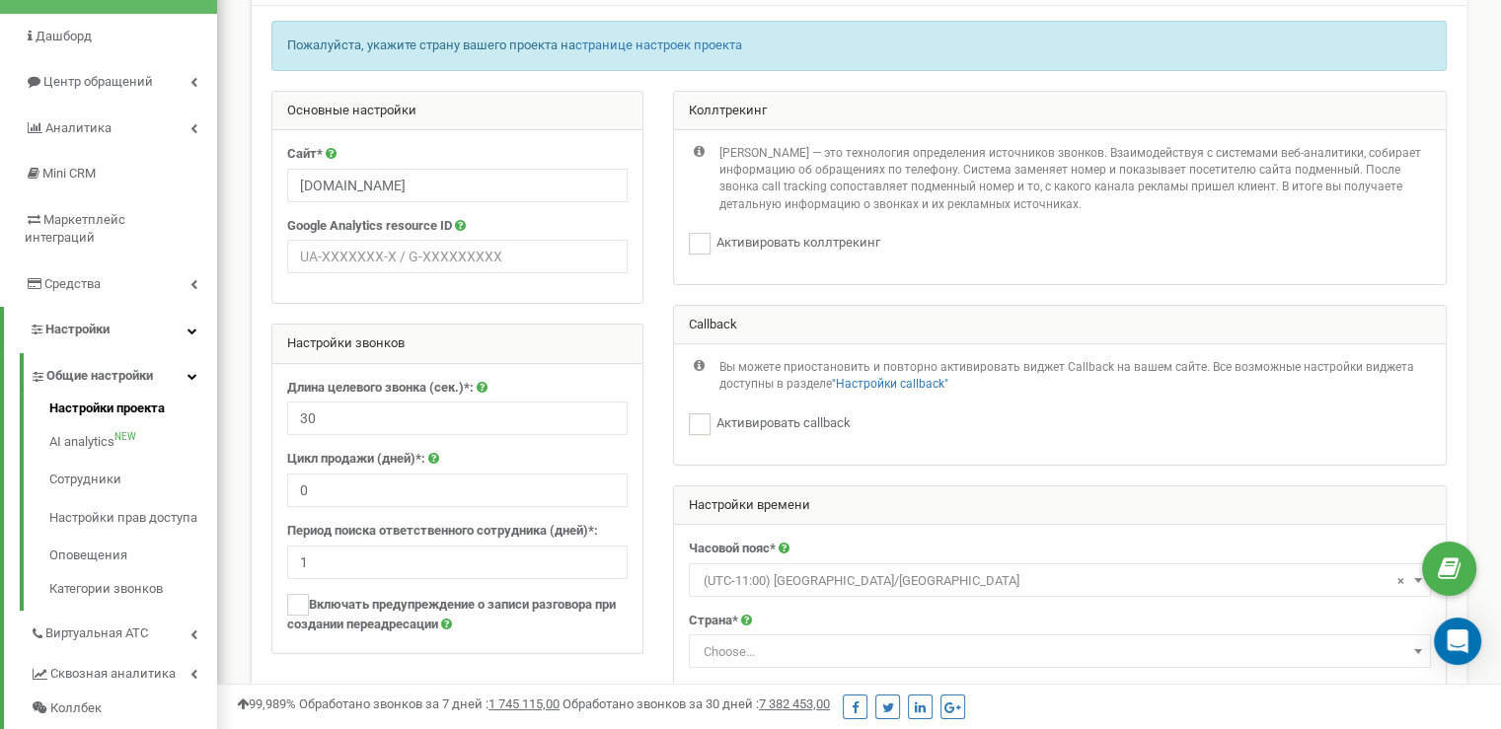
scroll to position [197, 0]
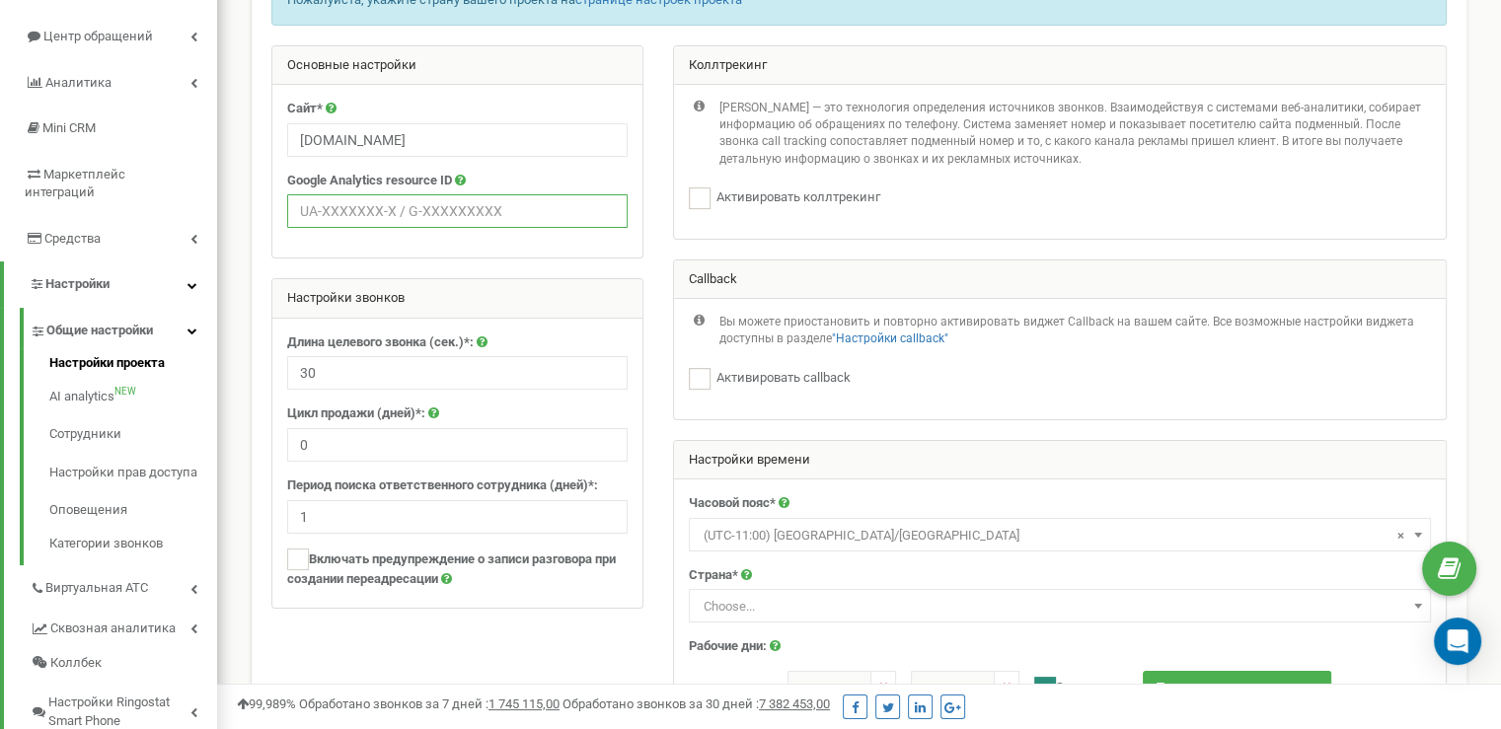
click at [365, 212] on input "text" at bounding box center [457, 211] width 341 height 34
click at [486, 257] on div "Основные настройки Сайт* [DOMAIN_NAME] Google Analytics resource ID" at bounding box center [457, 152] width 372 height 214
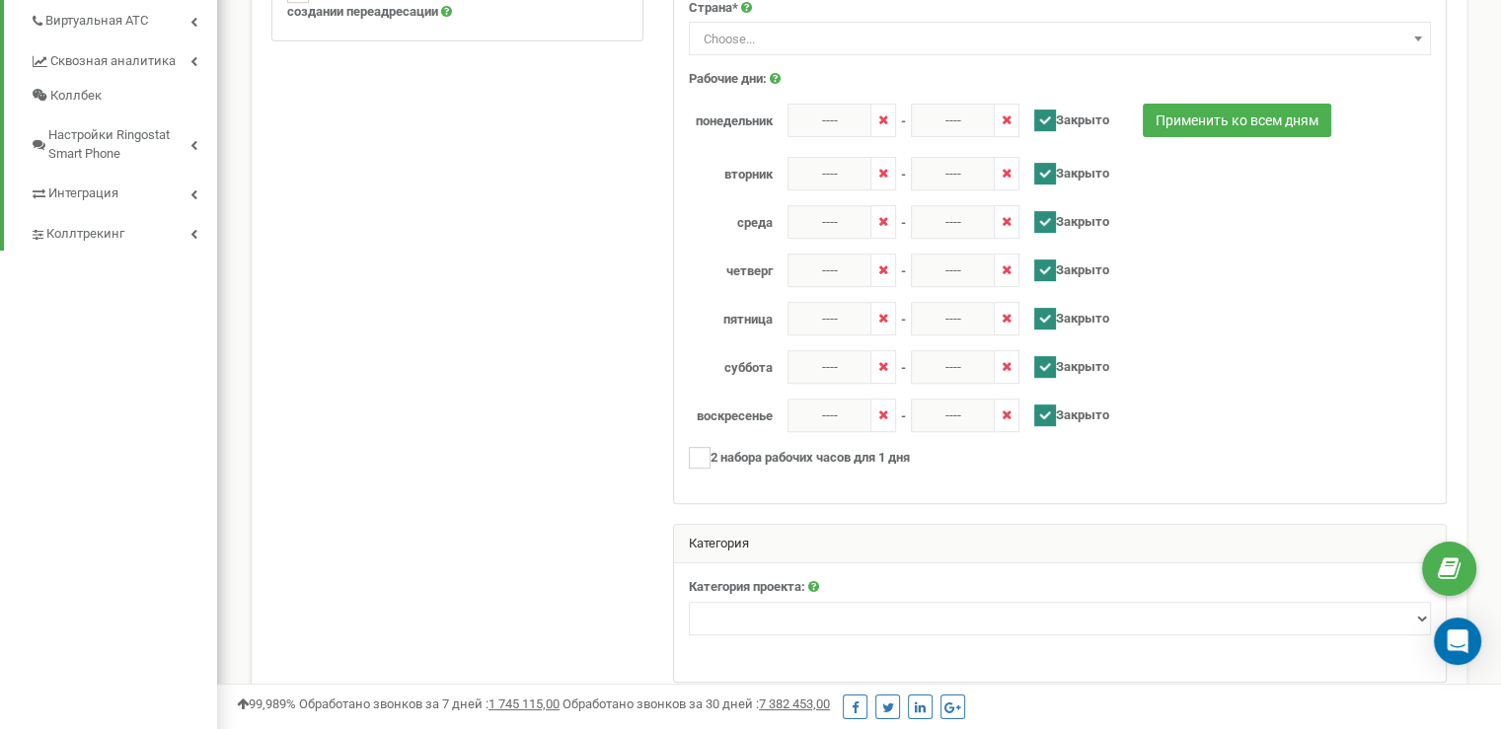
scroll to position [561, 0]
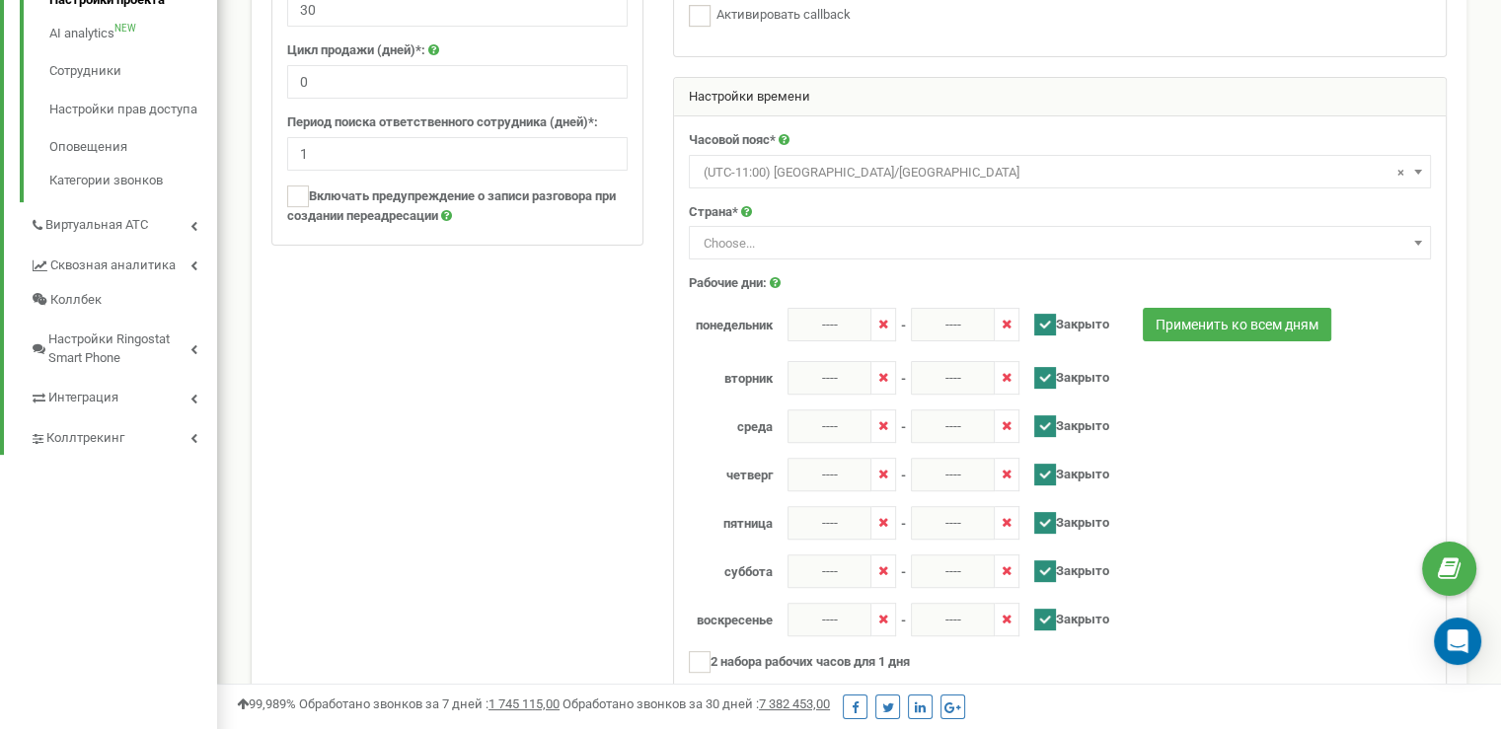
click at [781, 247] on span "Choose..." at bounding box center [1060, 244] width 728 height 28
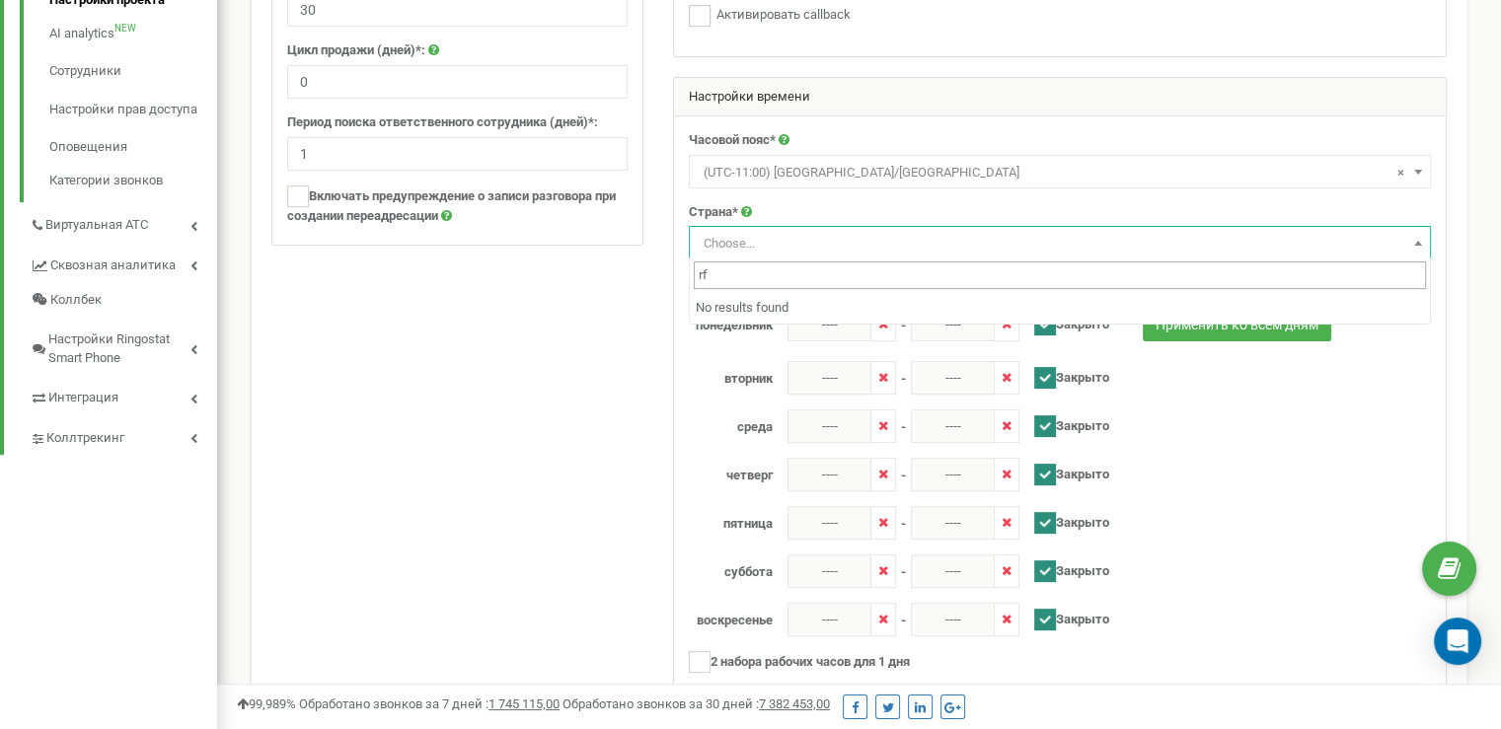
type input "r"
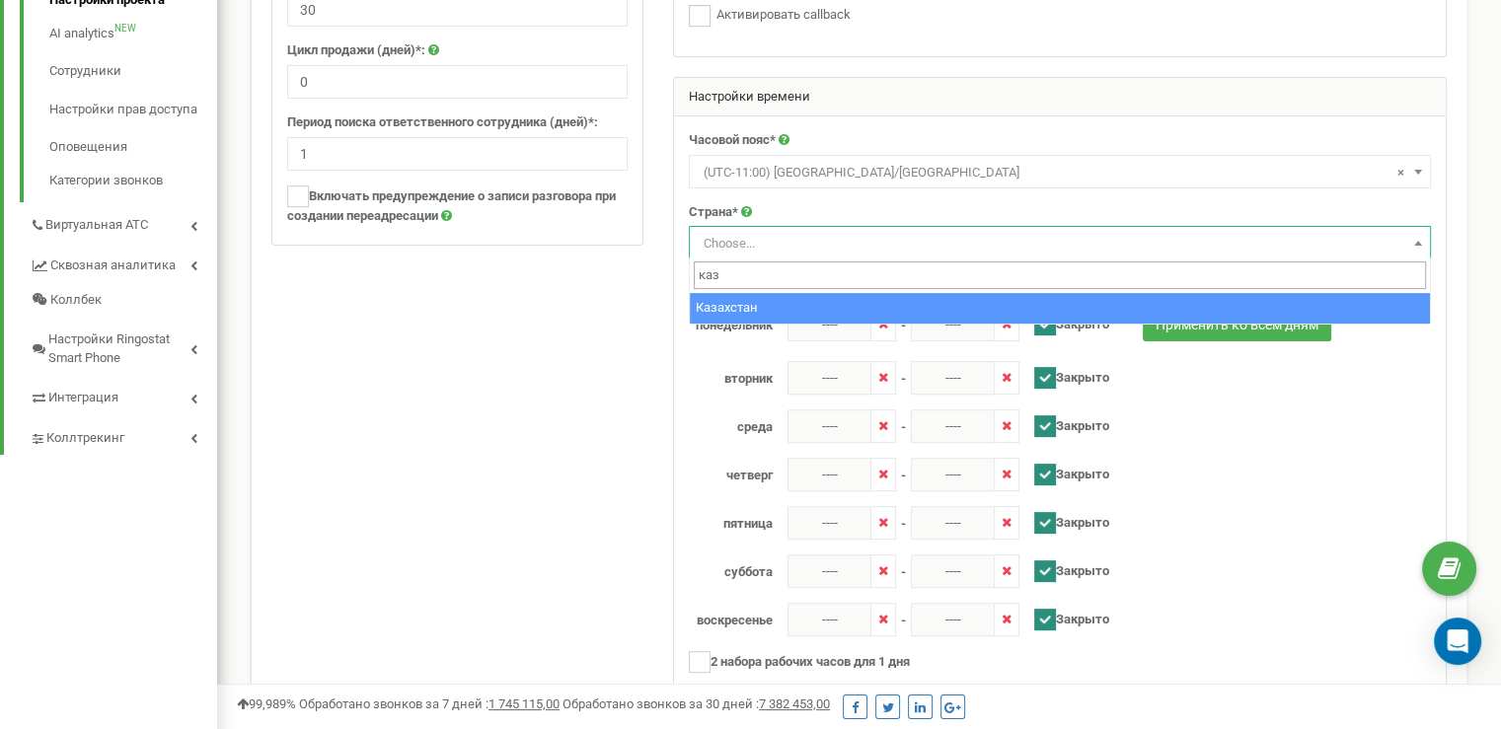
type input "каз"
select select "KAZ"
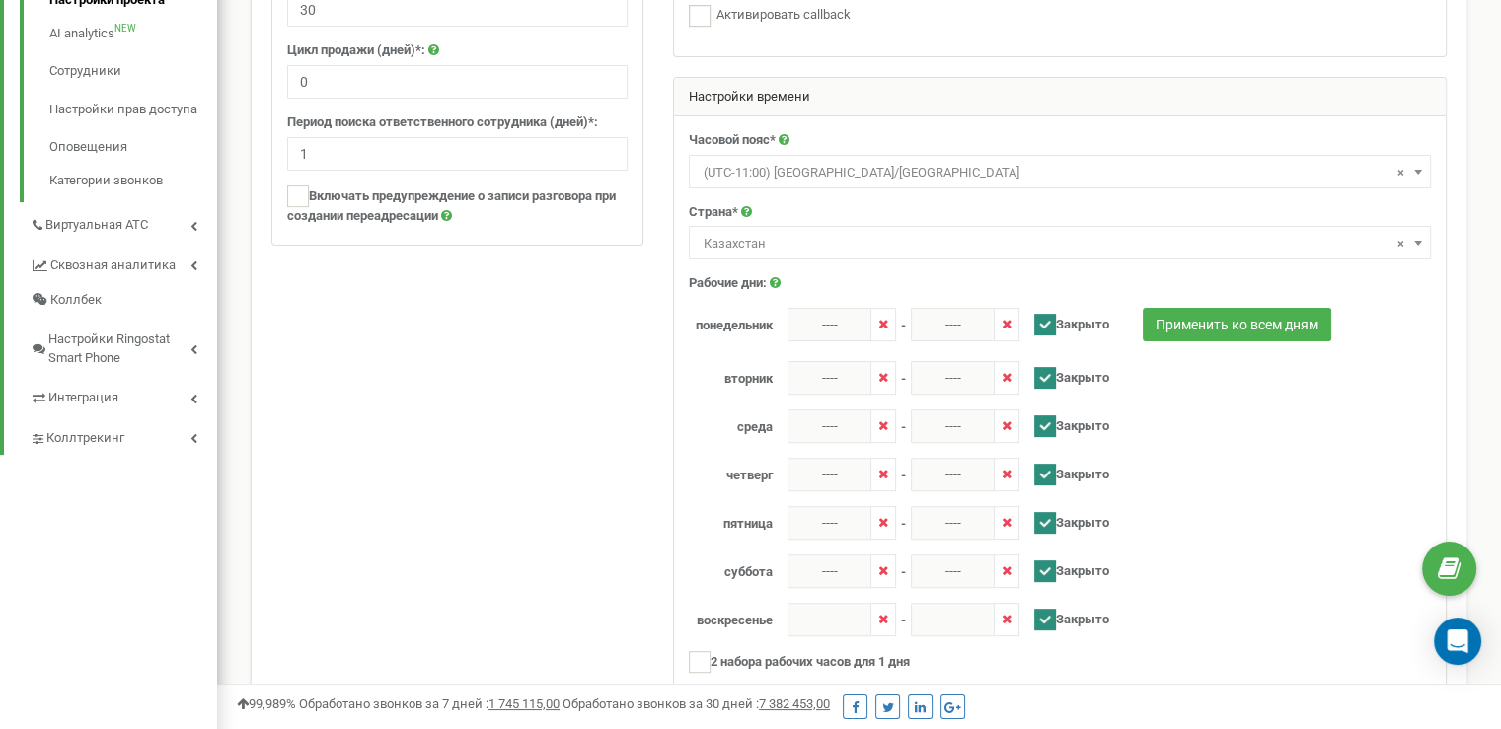
click at [781, 182] on span "× (UTC-11:00) [GEOGRAPHIC_DATA]/[GEOGRAPHIC_DATA]" at bounding box center [1060, 173] width 728 height 28
type input "+"
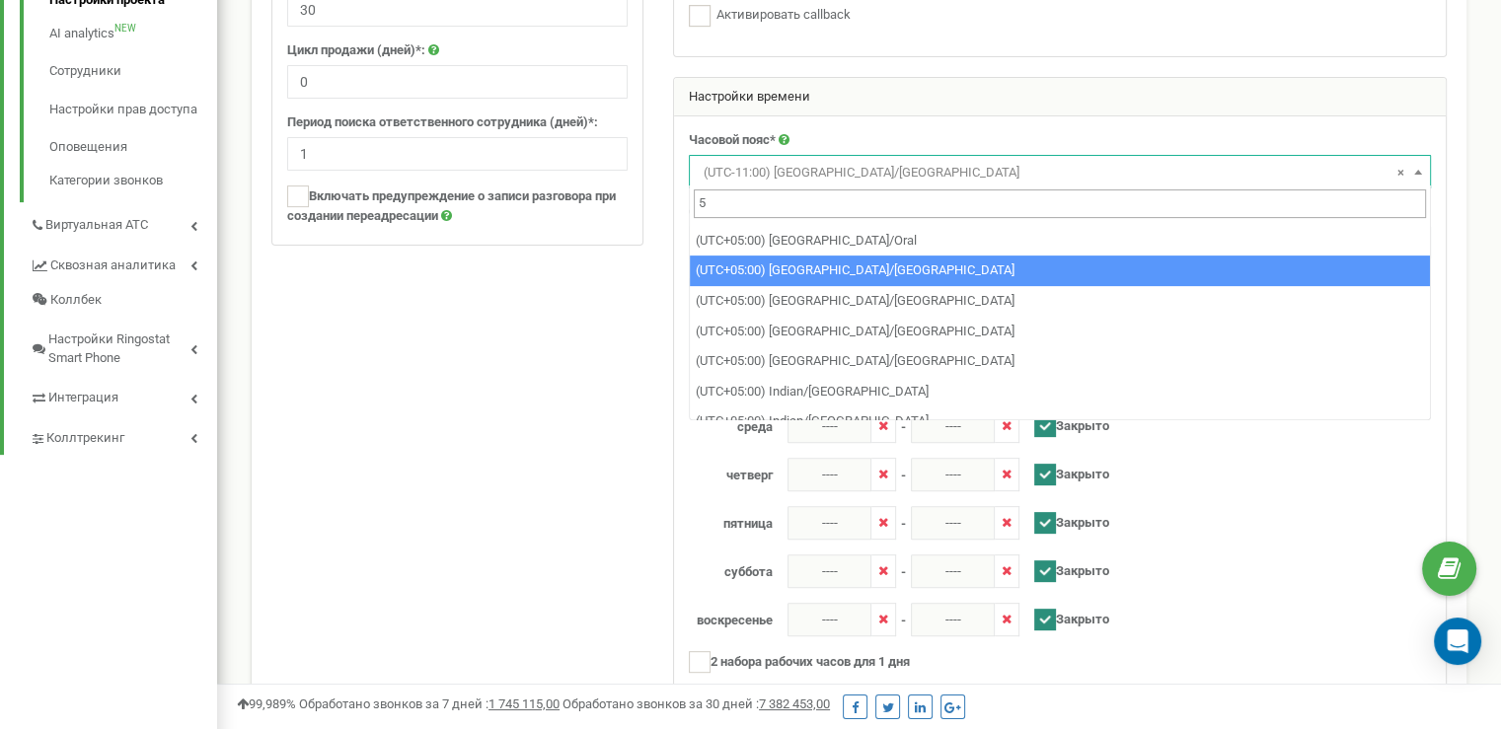
scroll to position [992, 0]
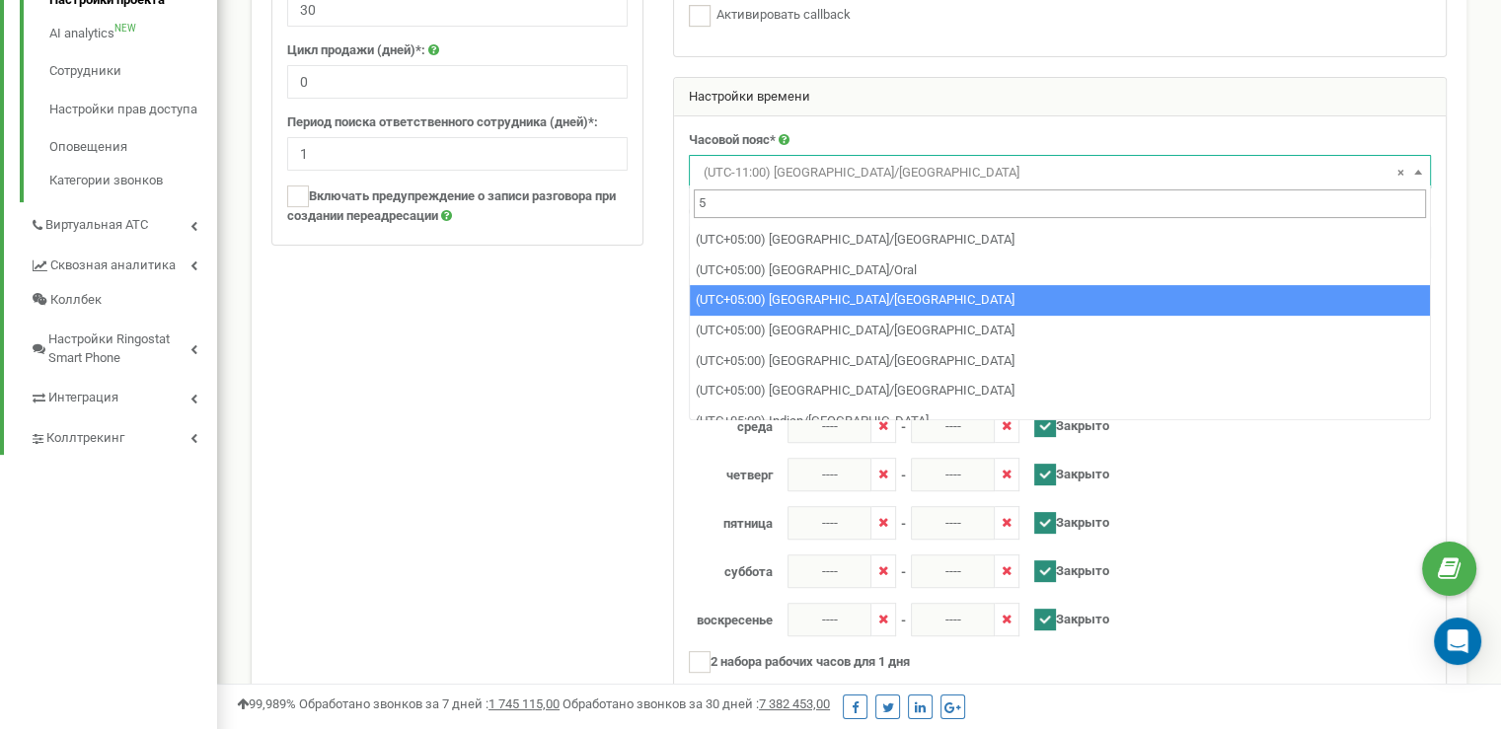
type input "5"
select select "Asia/Qyzylorda"
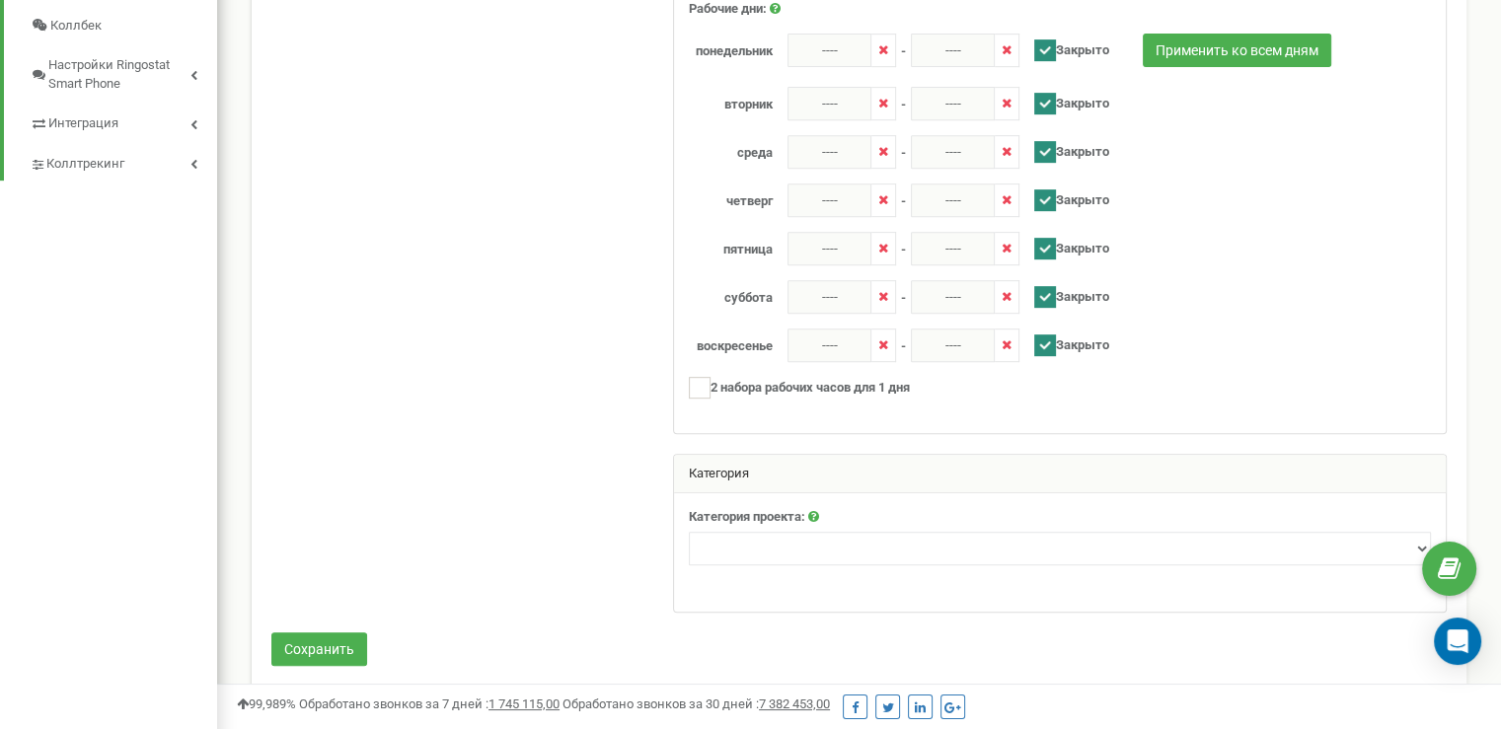
scroll to position [857, 0]
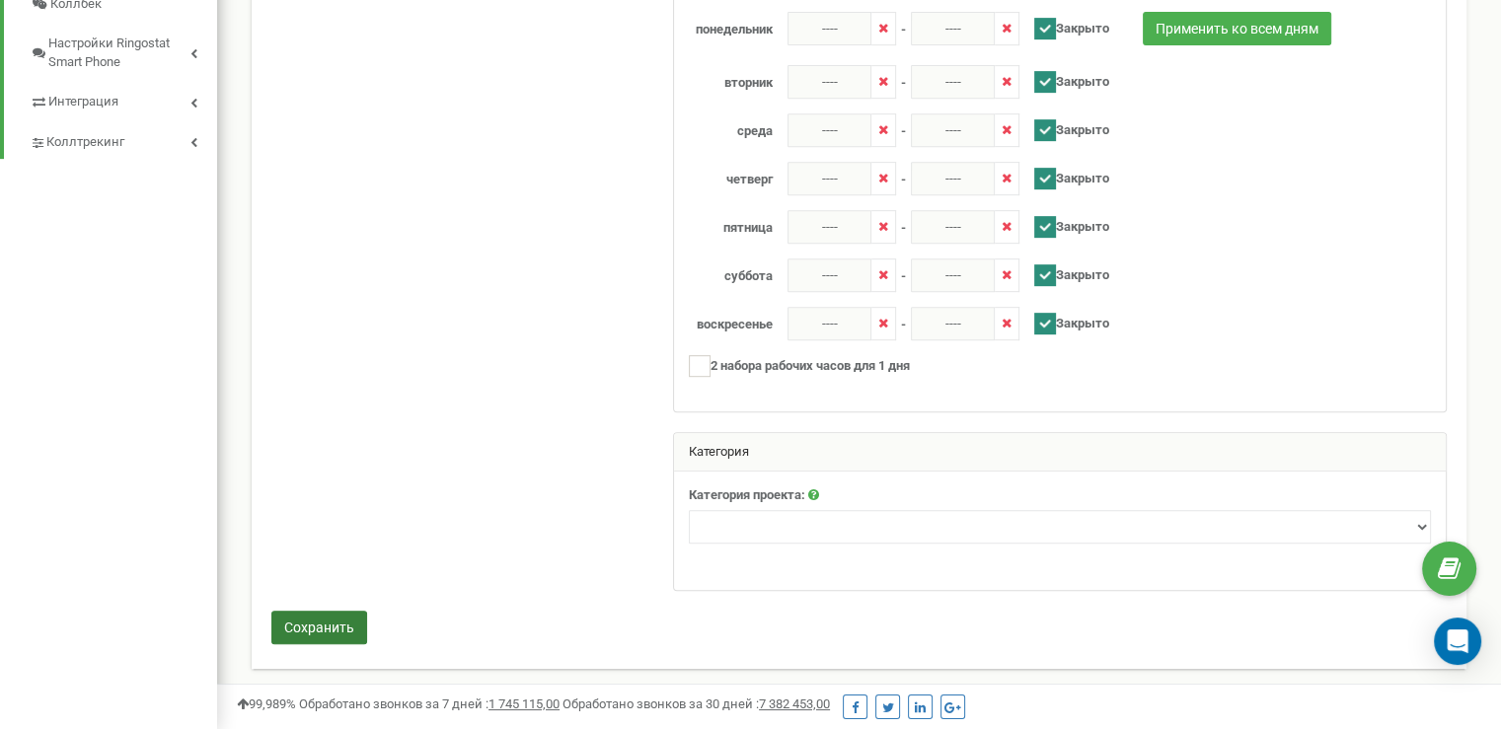
click at [350, 621] on button "Сохранить" at bounding box center [319, 628] width 96 height 34
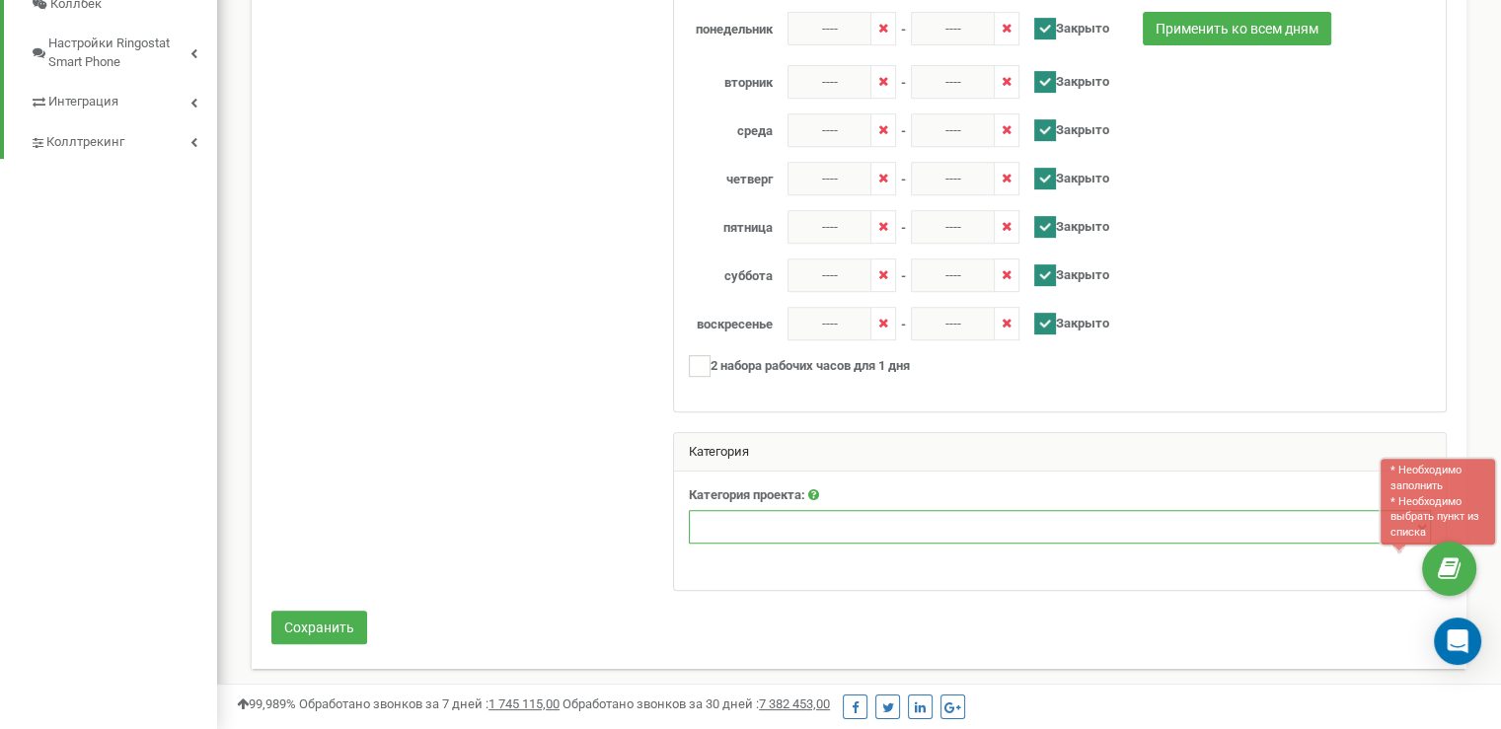
click at [812, 521] on select "Недвижимость Туристические услуги Юридические услуги Промышленные и специализир…" at bounding box center [1060, 527] width 742 height 34
select select "5"
click at [689, 510] on select "Недвижимость Туристические услуги Юридические услуги Промышленные и специализир…" at bounding box center [1060, 527] width 742 height 34
click at [337, 619] on button "Сохранить" at bounding box center [319, 628] width 96 height 34
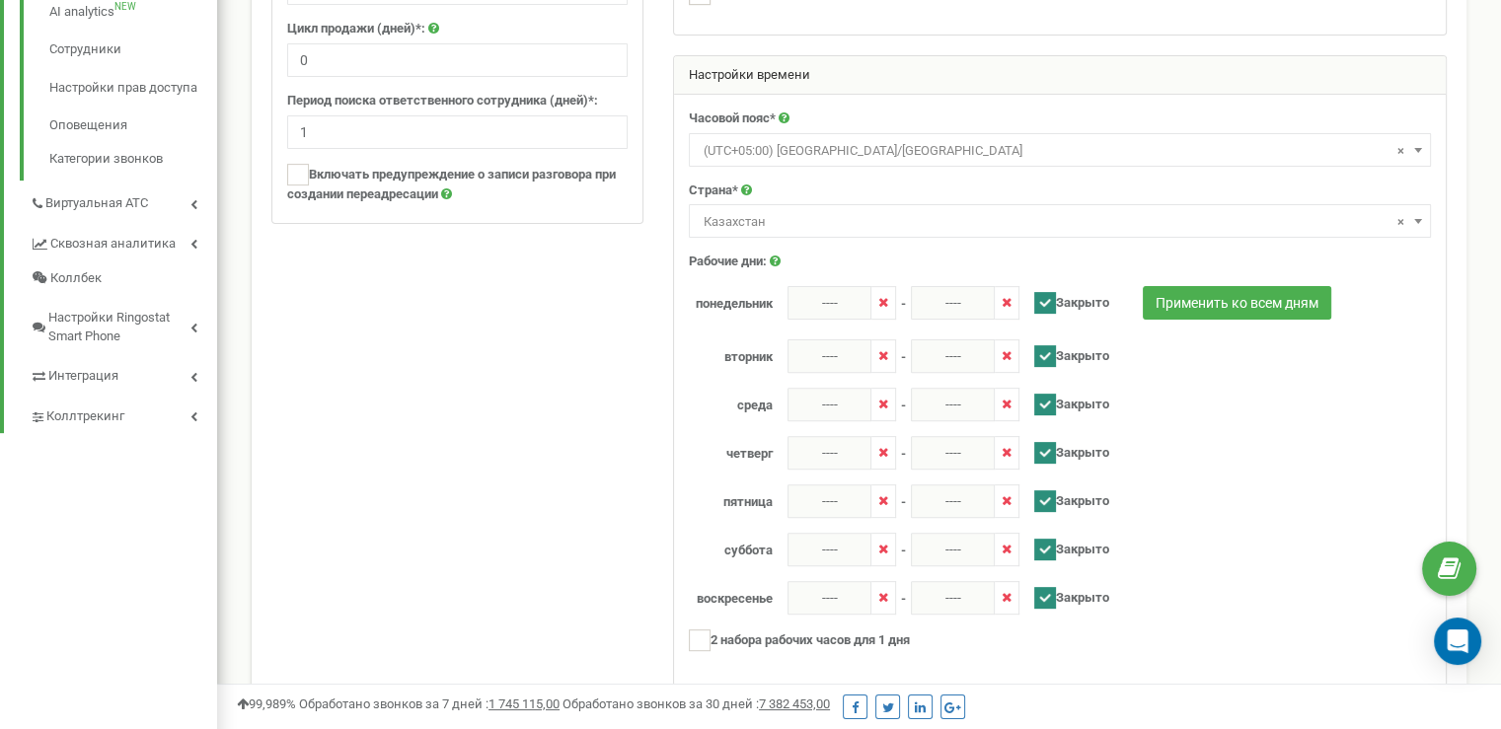
scroll to position [561, 0]
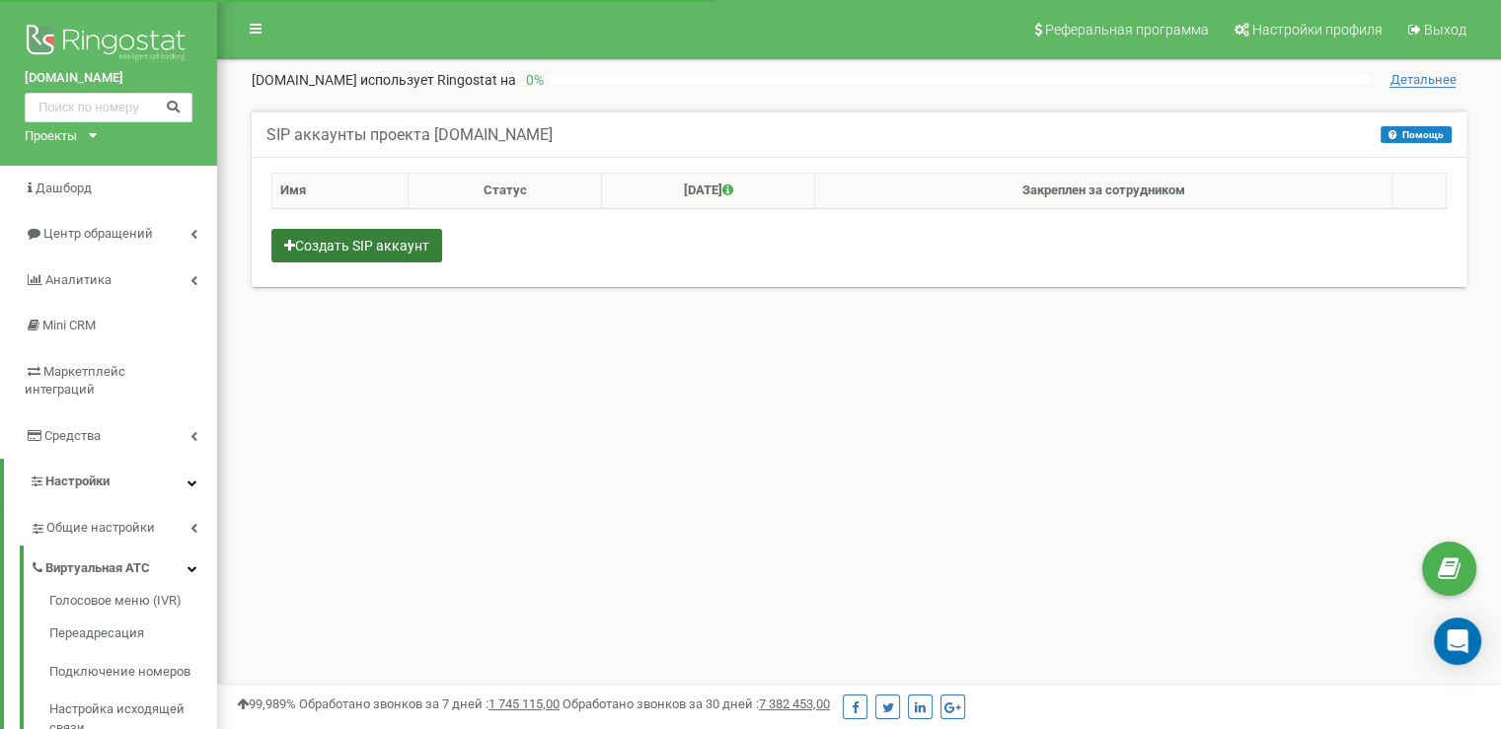
click at [347, 249] on button "Создать SIP аккаунт" at bounding box center [356, 246] width 171 height 34
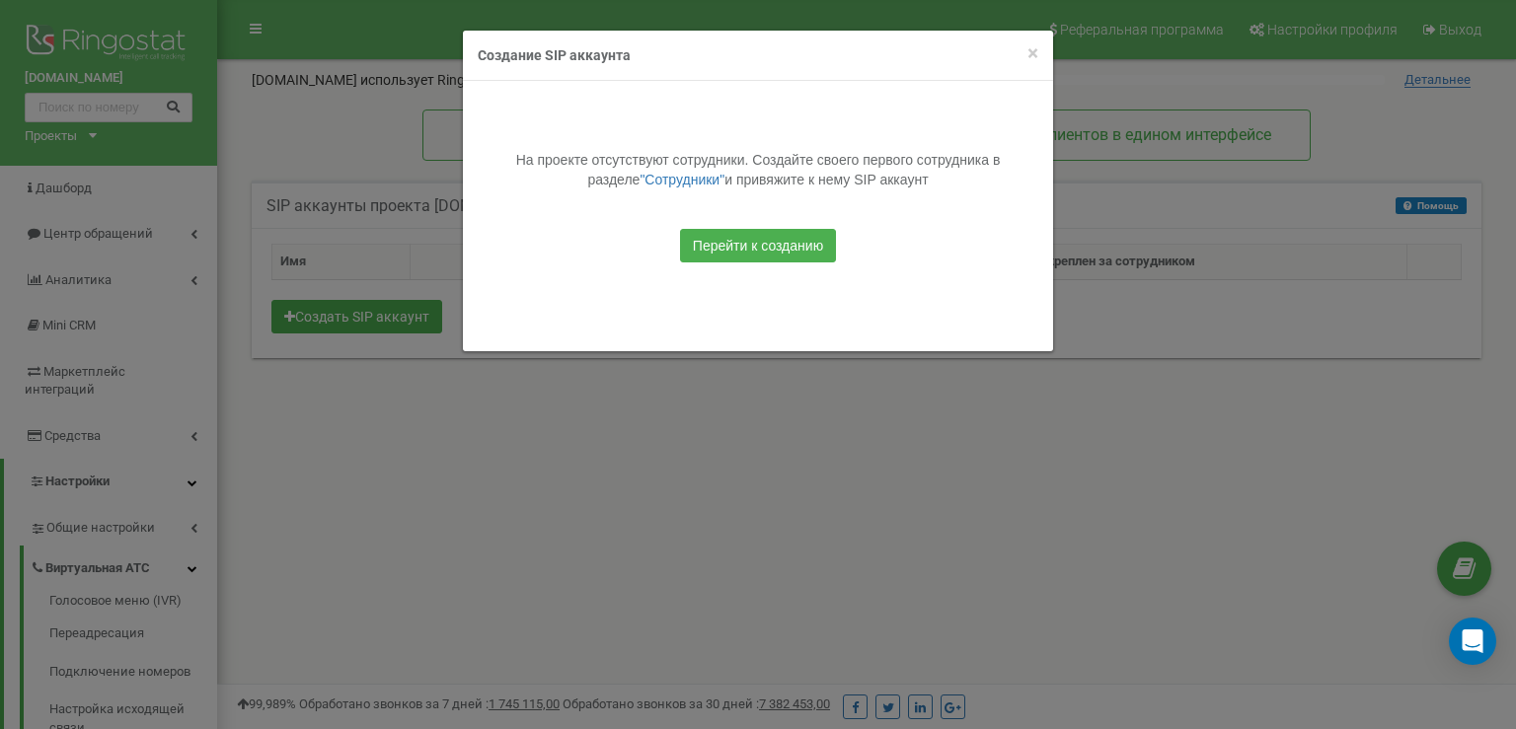
click at [1021, 52] on h4 "Создание SIP аккаунта" at bounding box center [758, 55] width 561 height 20
click at [1027, 51] on span "×" at bounding box center [1032, 53] width 11 height 24
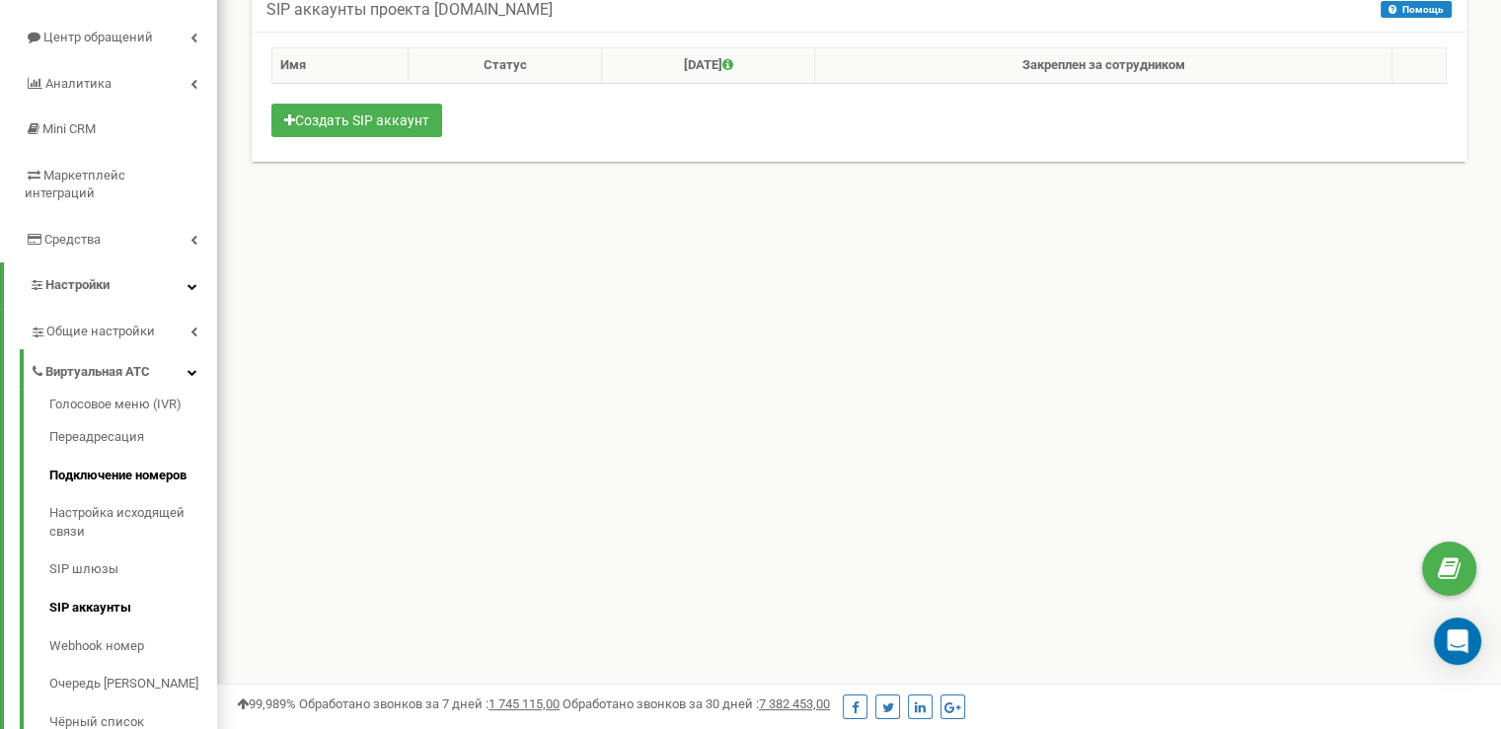
scroll to position [197, 0]
click at [114, 550] on link "SIP шлюзы" at bounding box center [133, 569] width 168 height 38
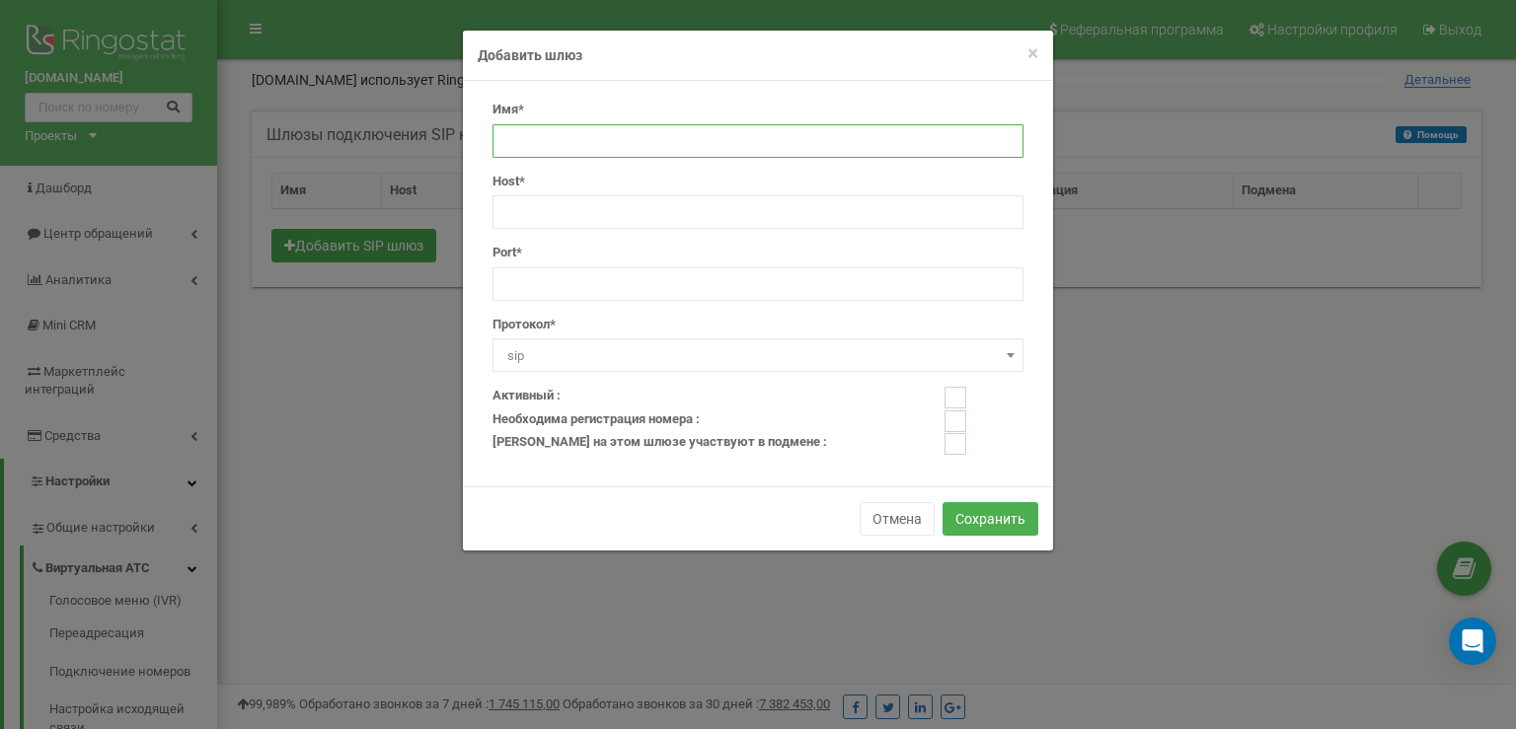
click at [565, 145] on input "text" at bounding box center [757, 141] width 531 height 34
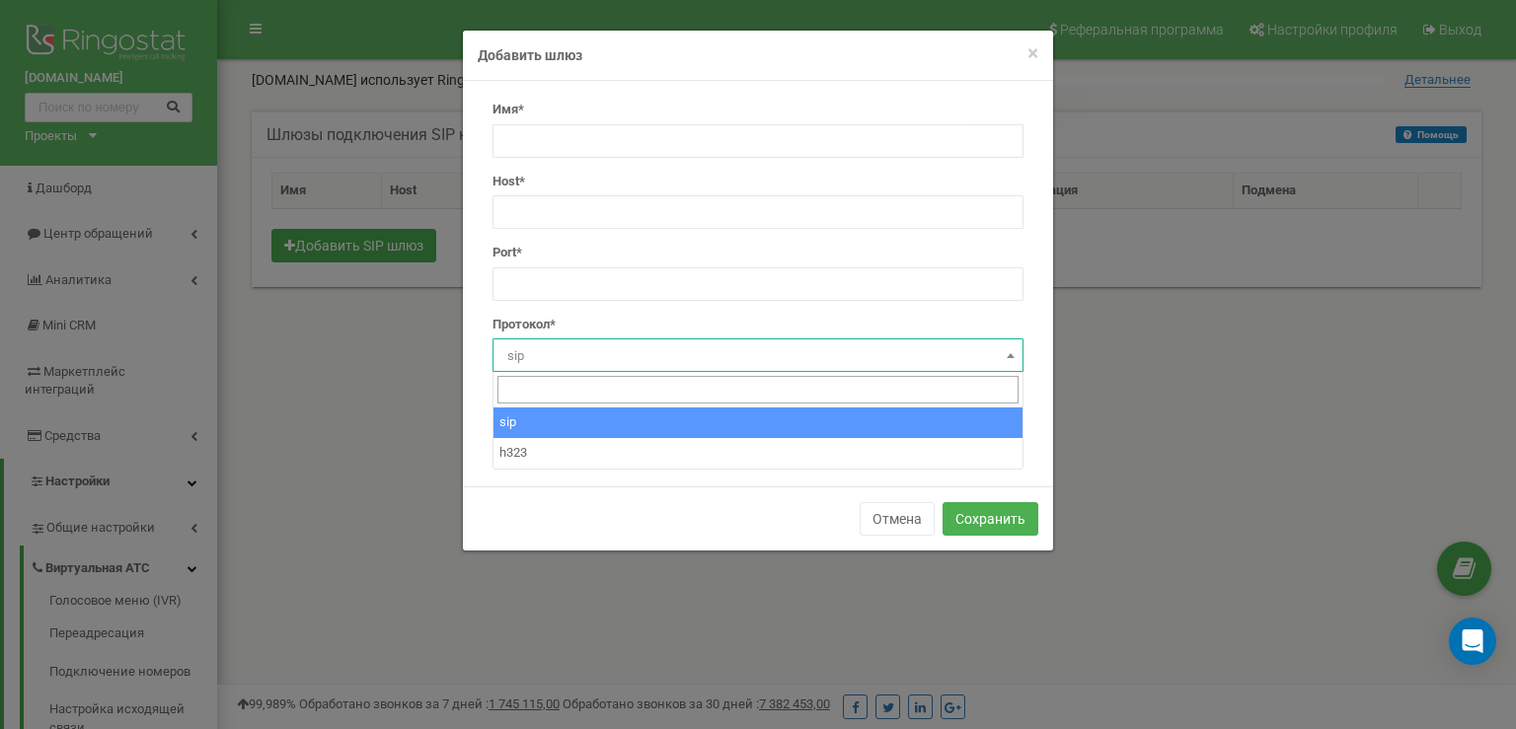
click at [571, 364] on span "sip" at bounding box center [757, 356] width 517 height 28
click at [570, 363] on span "sip" at bounding box center [757, 356] width 517 height 28
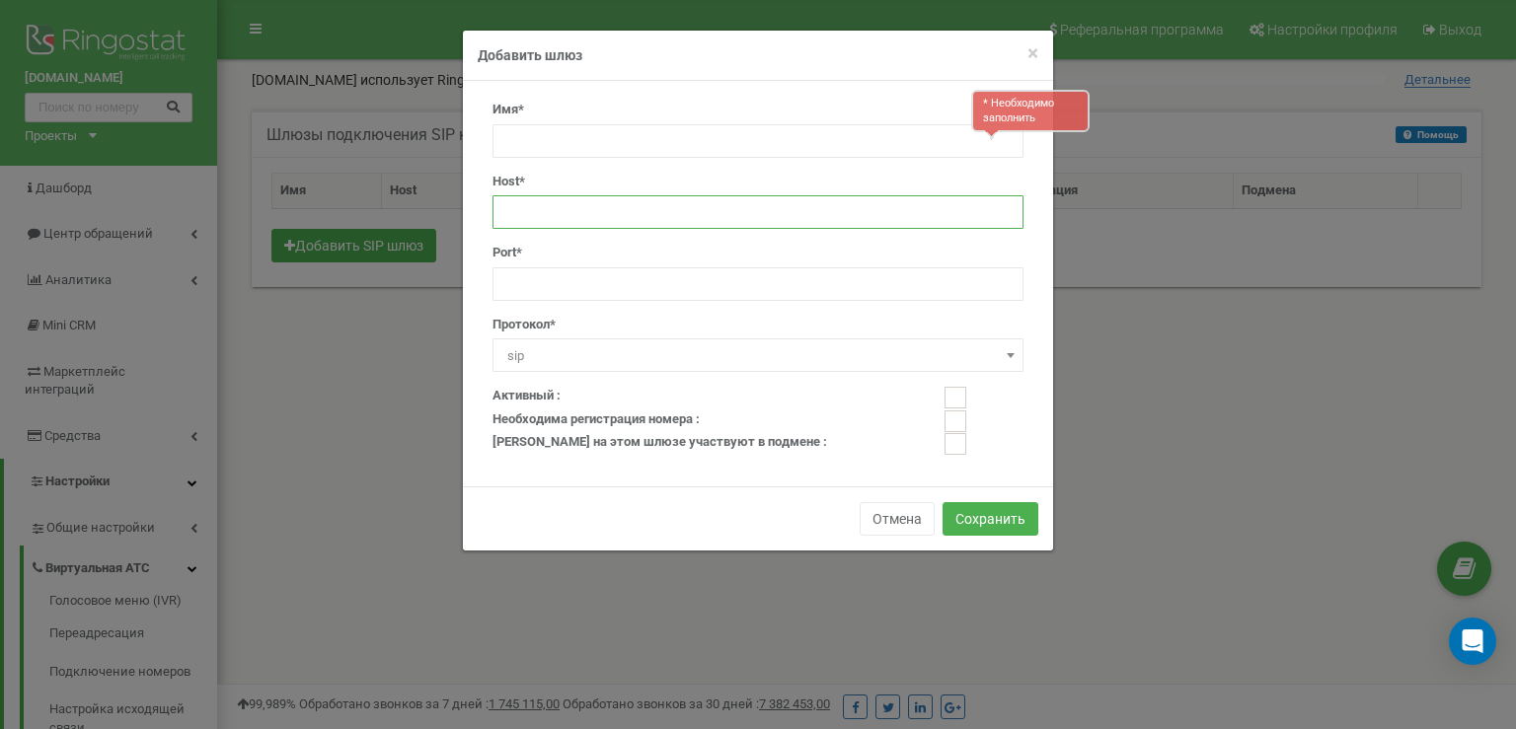
click at [611, 222] on input "text" at bounding box center [757, 212] width 531 height 34
click at [613, 165] on div "Имя* * Необходимо заполнить Host* * Необходимо заполнить Port* Протокол* sip h3…" at bounding box center [758, 244] width 561 height 286
click at [959, 399] on ins at bounding box center [956, 398] width 22 height 22
checkbox input "true"
click at [574, 132] on input "text" at bounding box center [757, 141] width 531 height 34
